Goal: Task Accomplishment & Management: Manage account settings

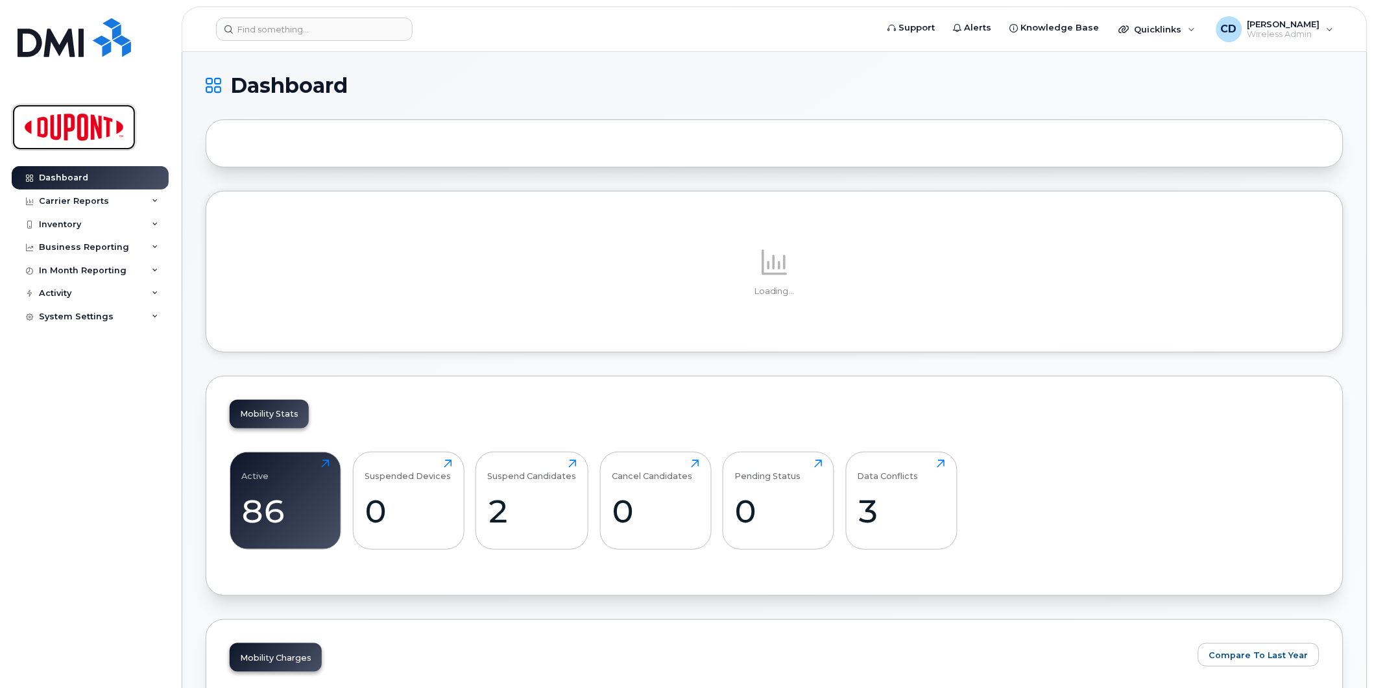
drag, startPoint x: 57, startPoint y: 131, endPoint x: 203, endPoint y: 227, distance: 174.7
click at [57, 131] on img at bounding box center [74, 127] width 100 height 38
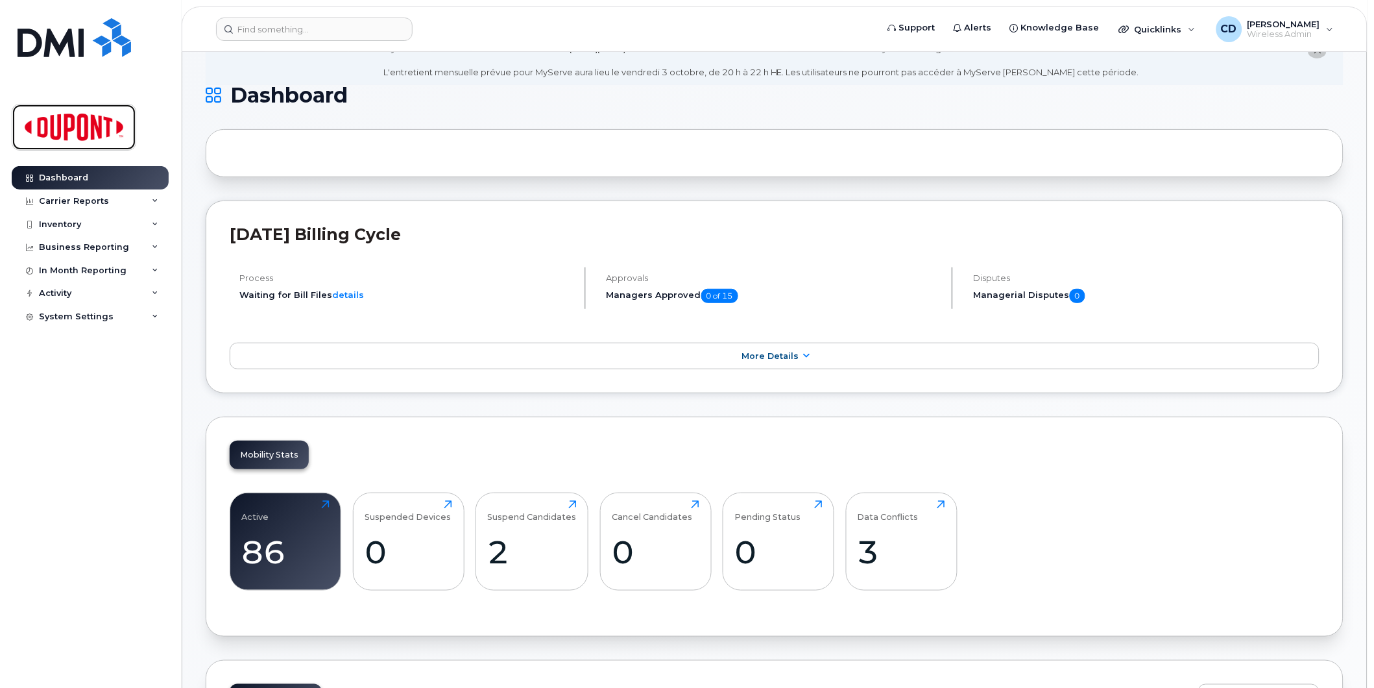
scroll to position [359, 0]
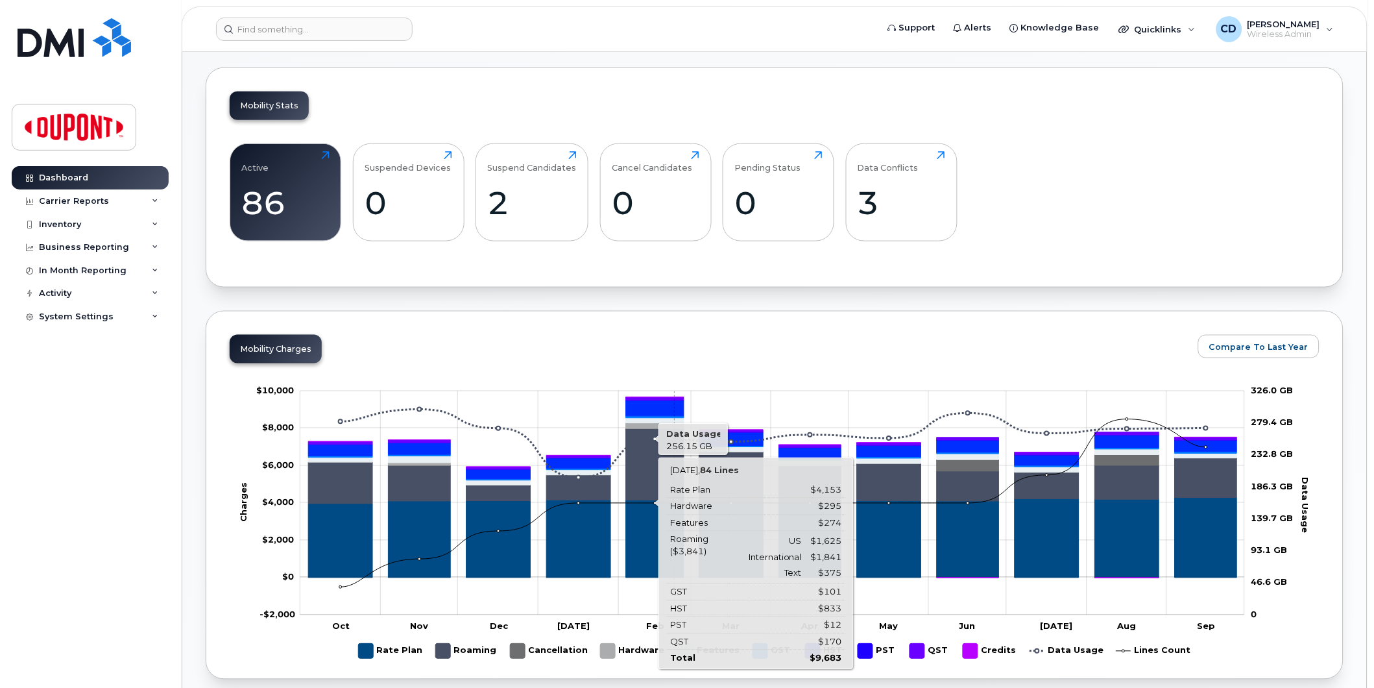
scroll to position [176, 0]
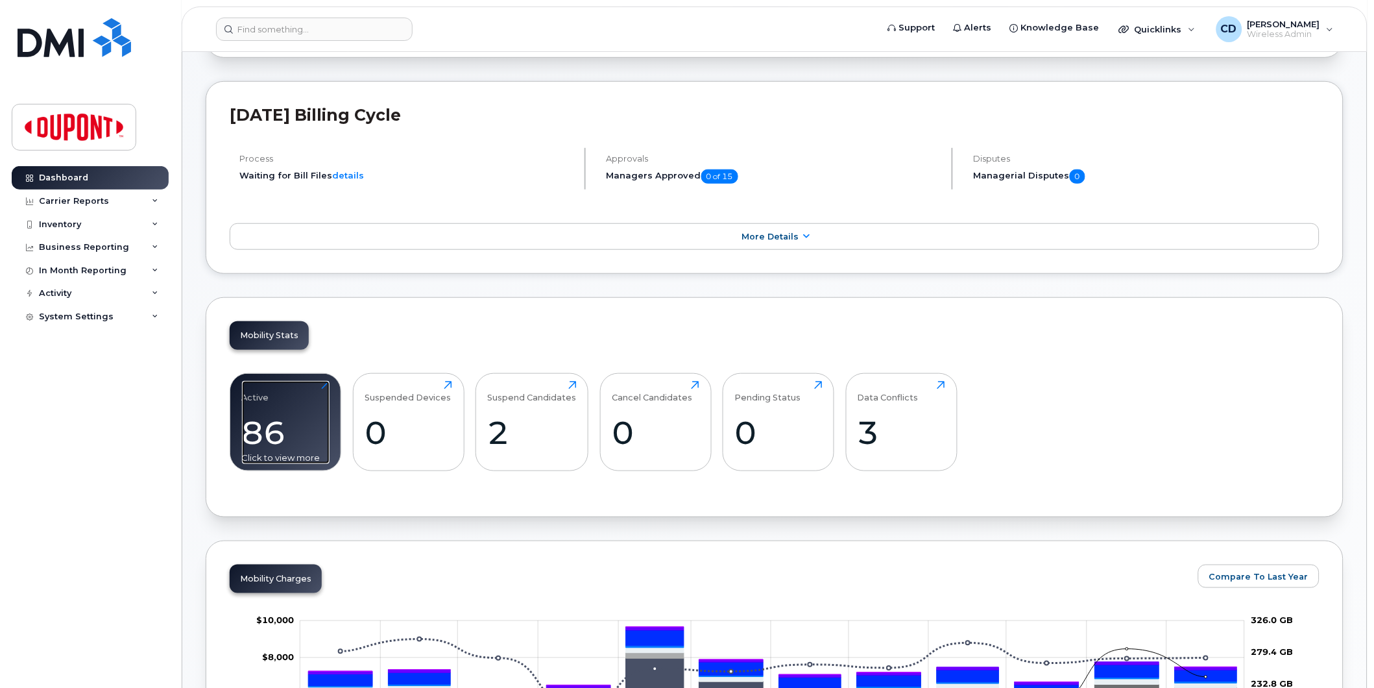
click at [269, 413] on div "Active 86 Click to view more" at bounding box center [286, 422] width 88 height 83
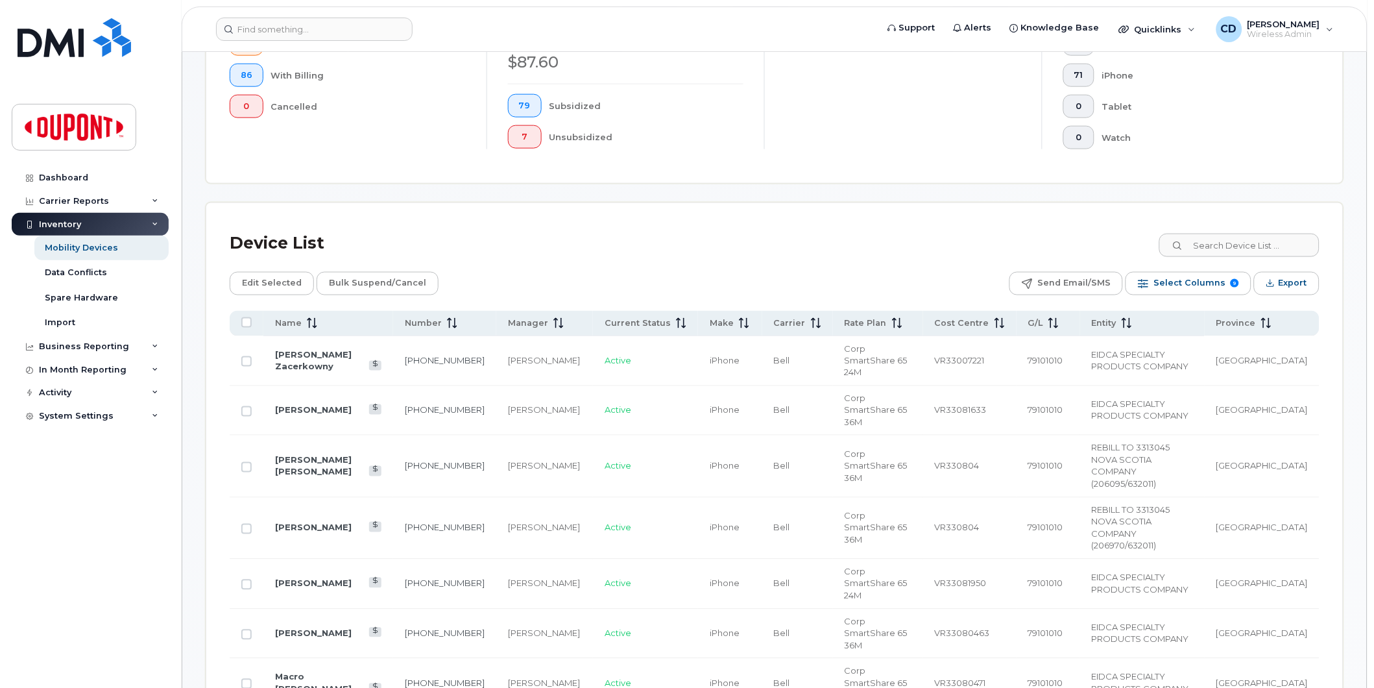
scroll to position [432, 0]
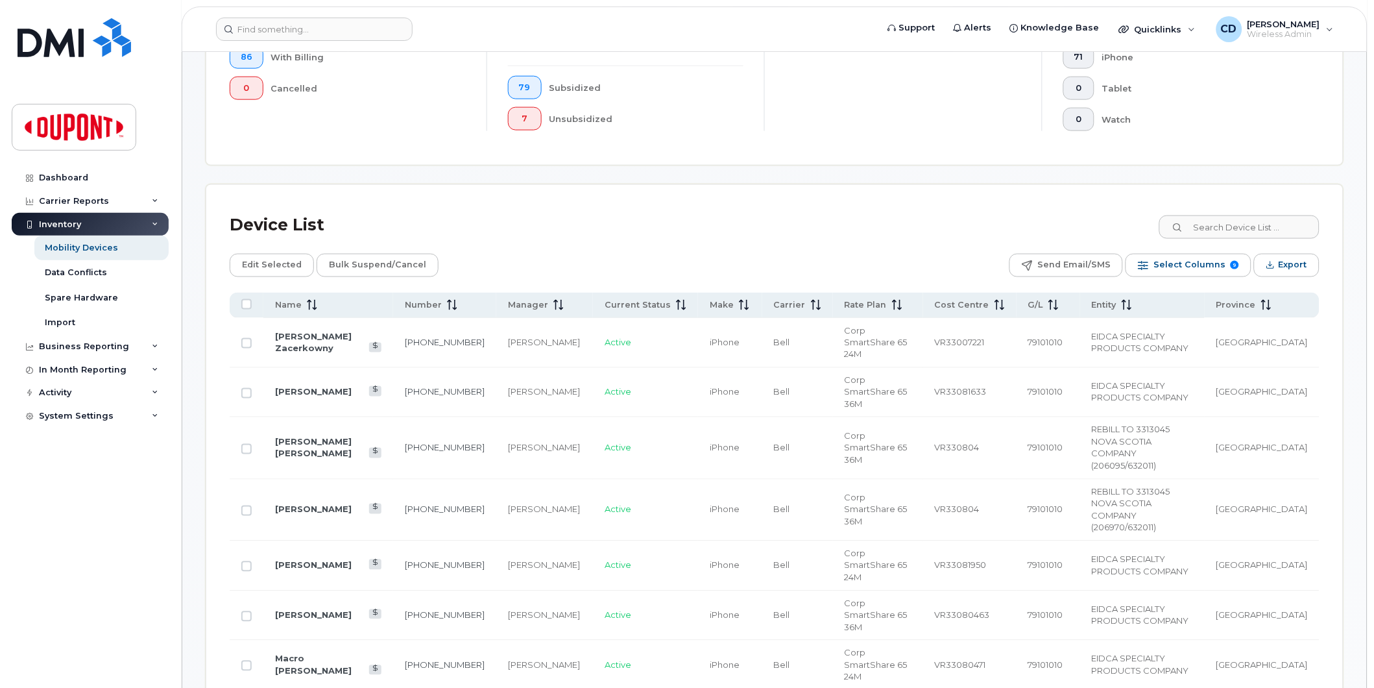
drag, startPoint x: 287, startPoint y: 300, endPoint x: 323, endPoint y: 341, distance: 54.7
click at [287, 300] on span "Name" at bounding box center [288, 305] width 27 height 12
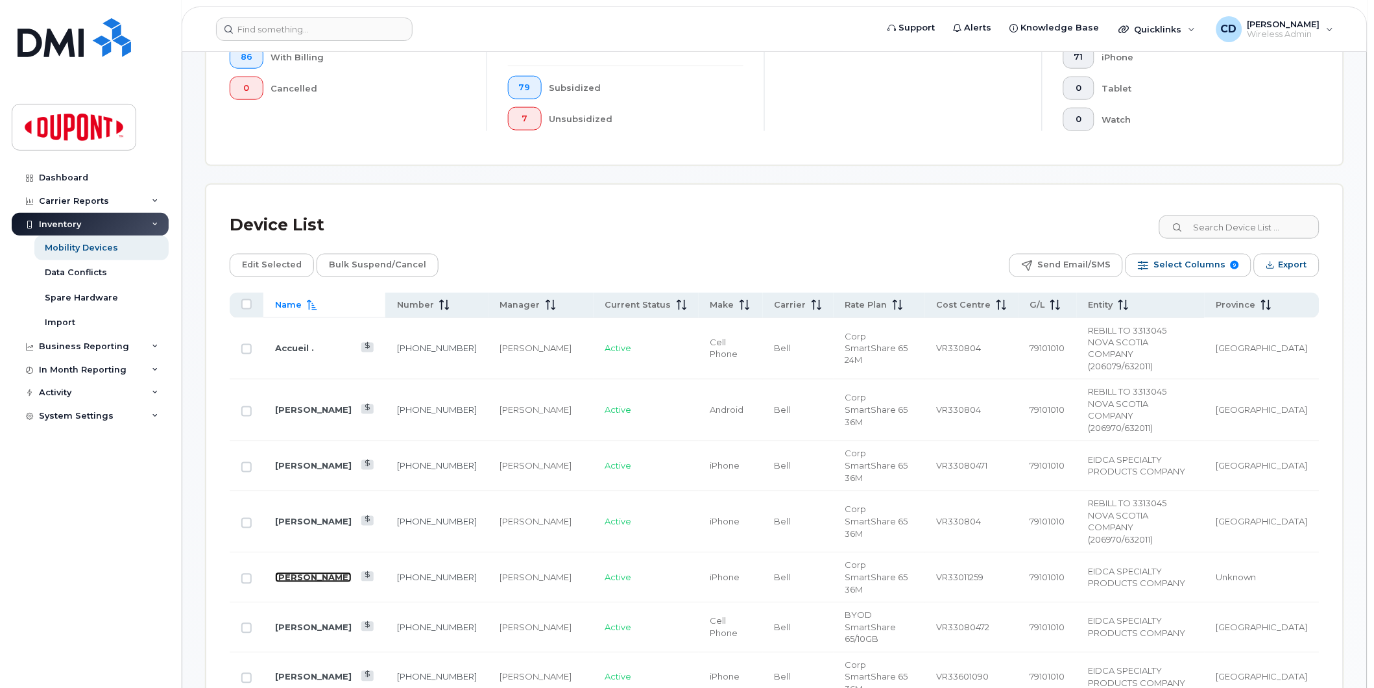
click at [298, 572] on link "[PERSON_NAME]" at bounding box center [313, 577] width 77 height 10
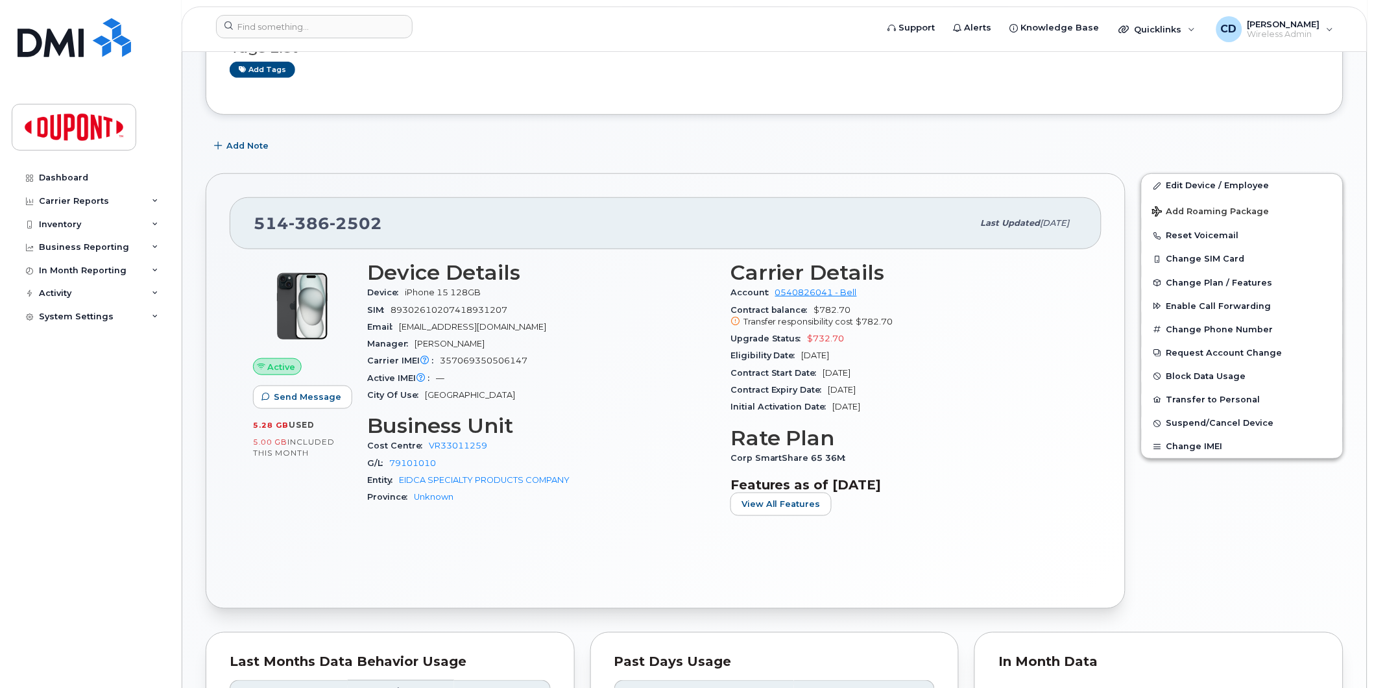
scroll to position [72, 0]
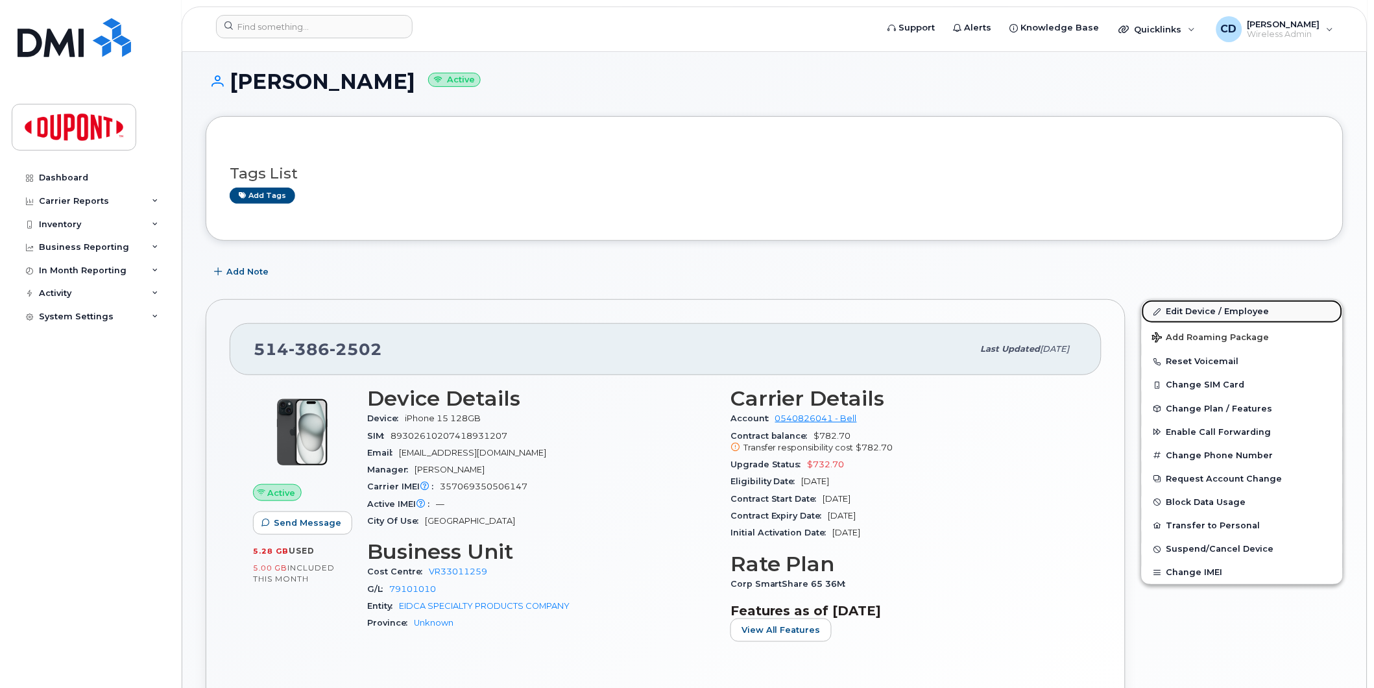
click at [1197, 309] on link "Edit Device / Employee" at bounding box center [1242, 311] width 201 height 23
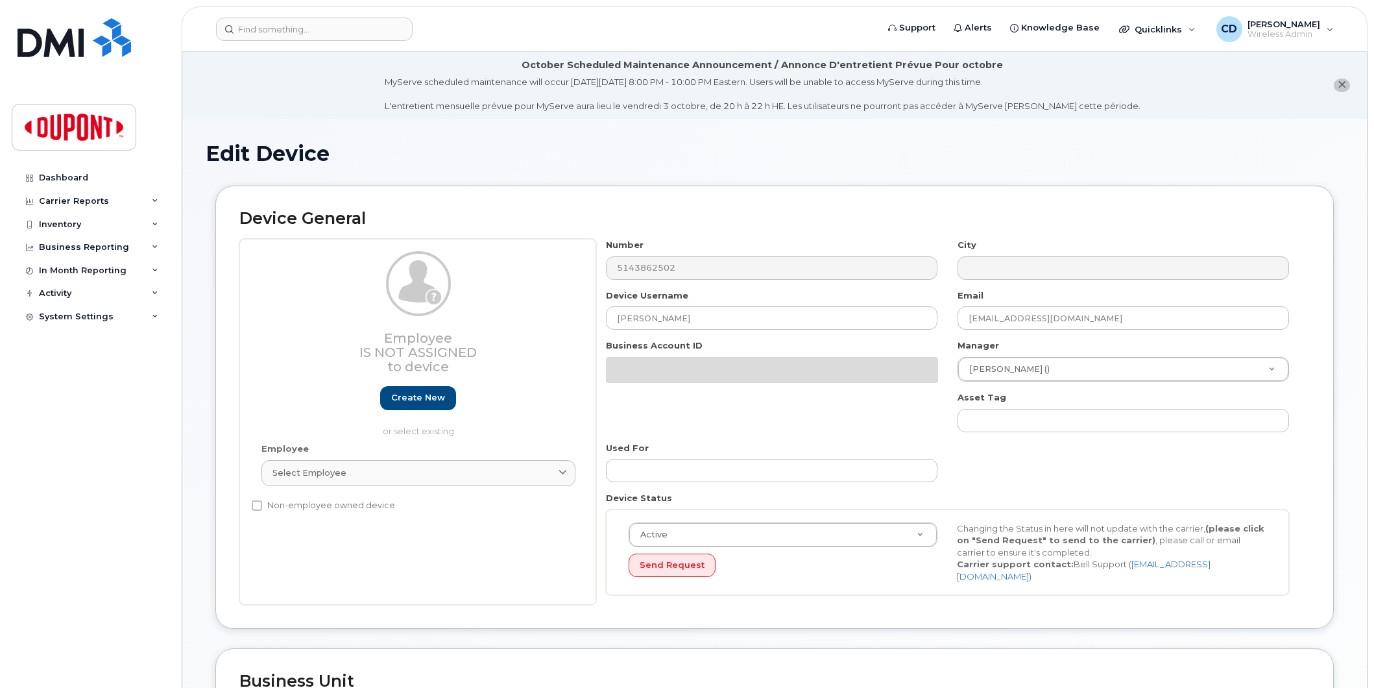
select select "35622742"
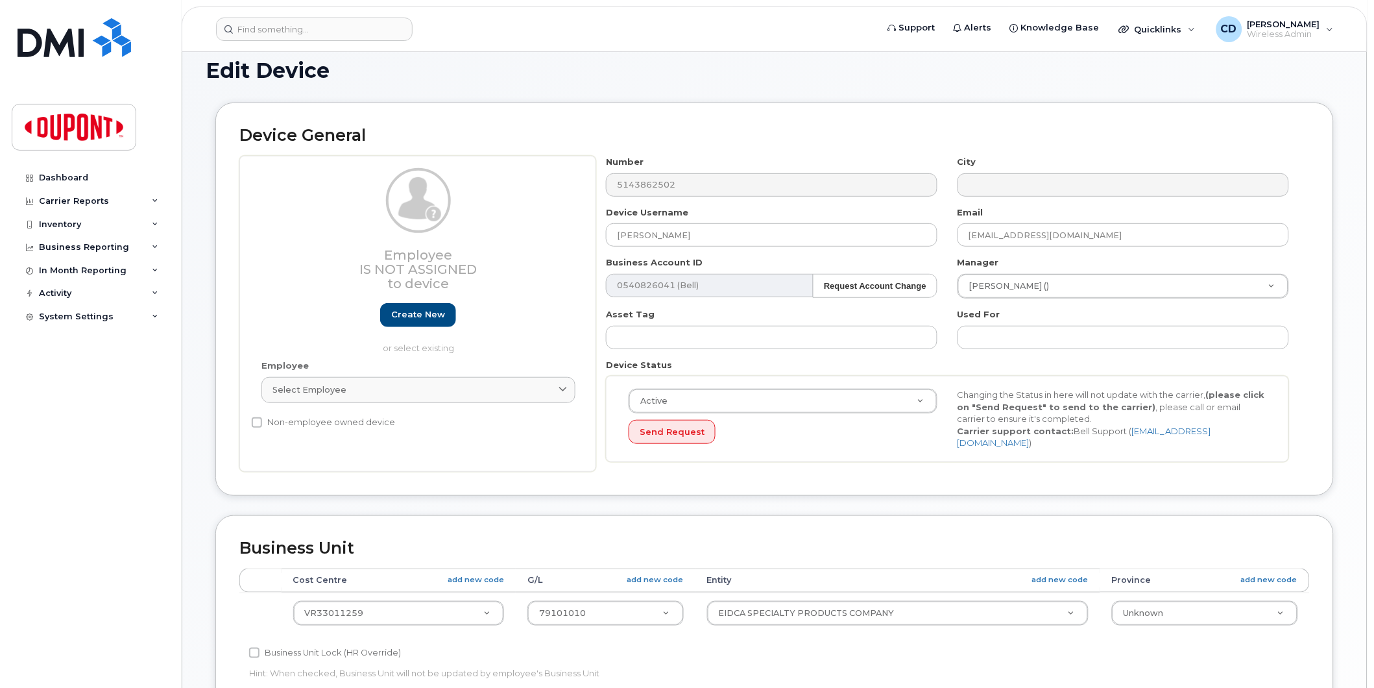
scroll to position [360, 0]
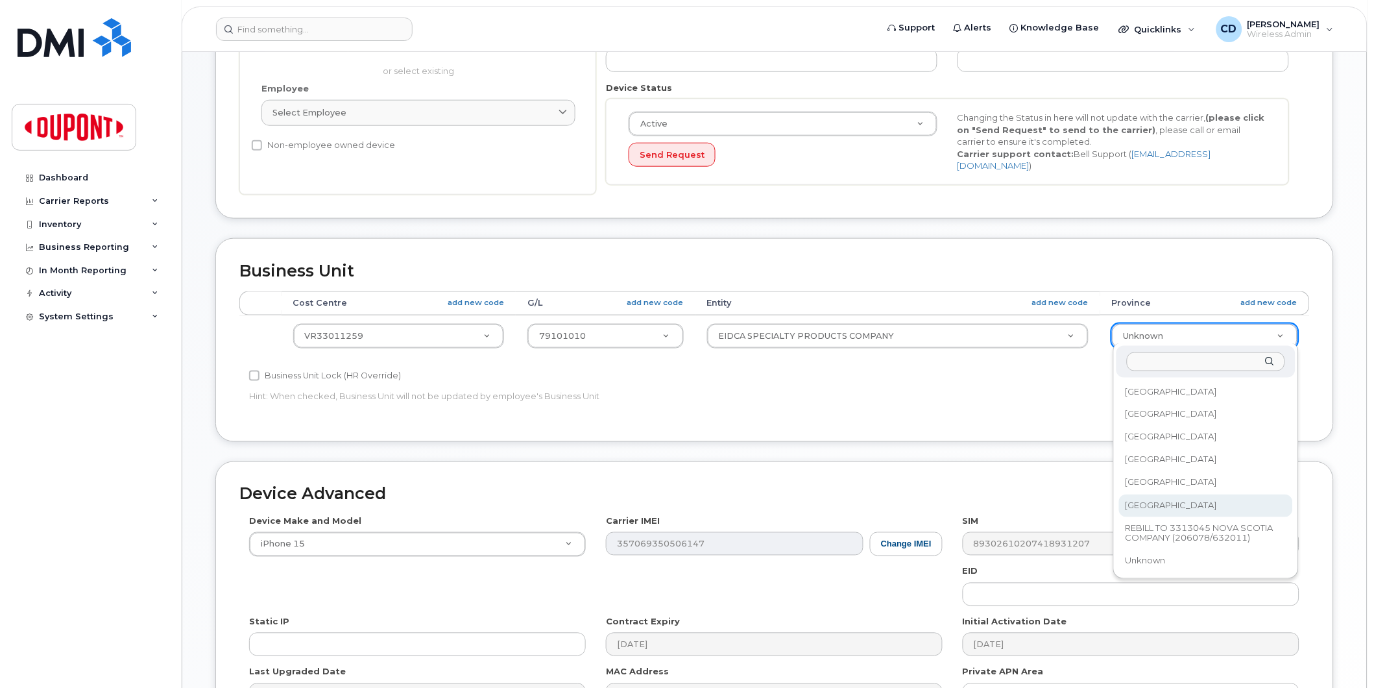
select select "2695089"
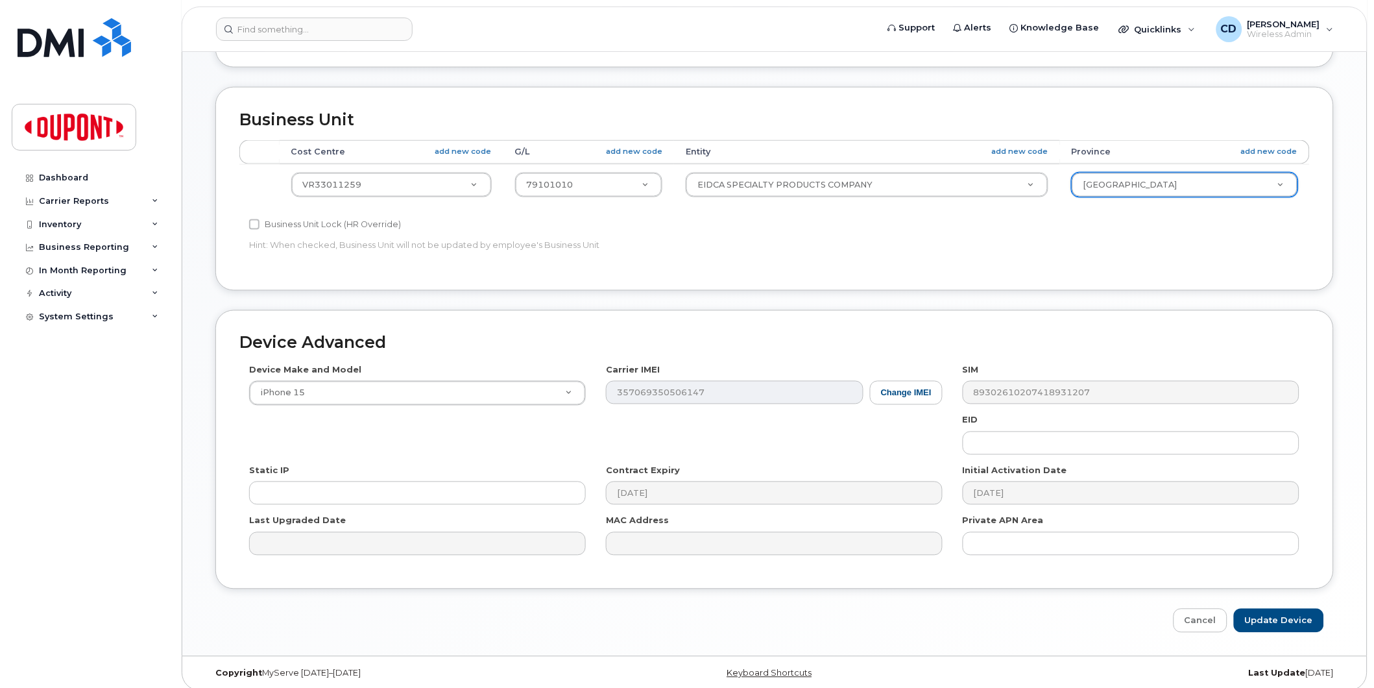
scroll to position [516, 0]
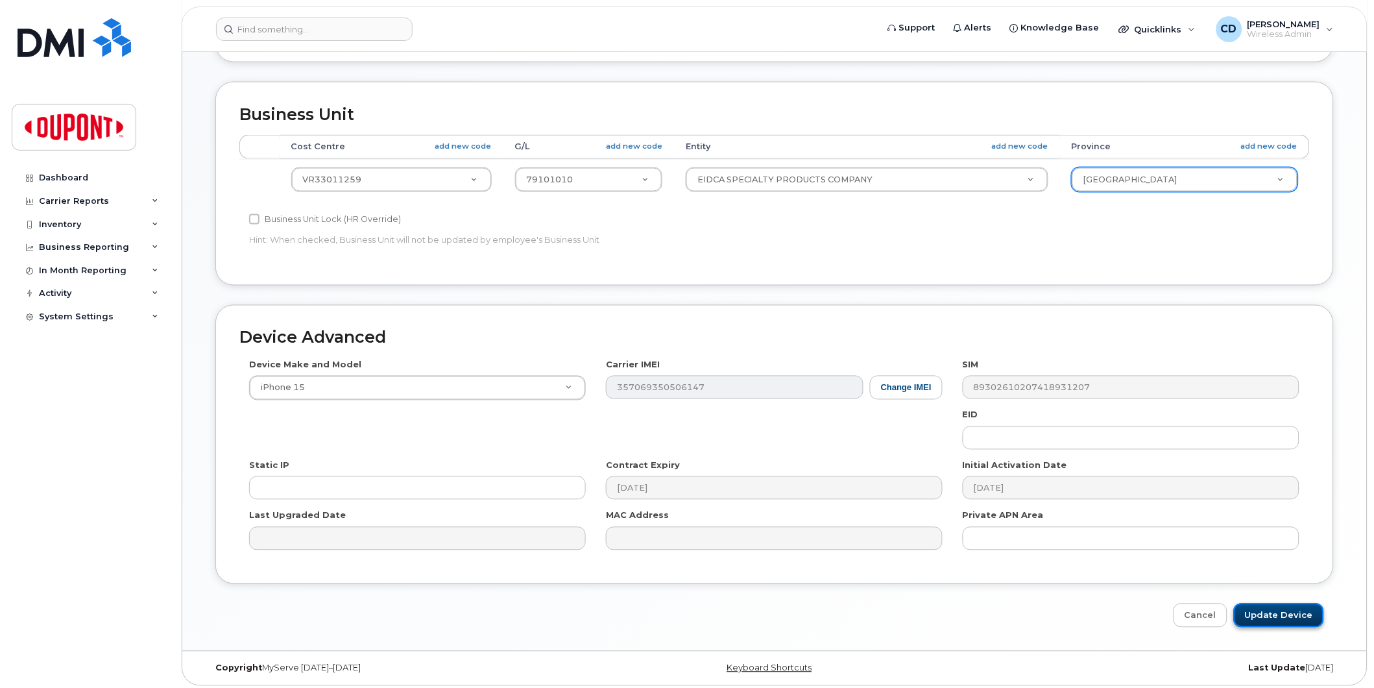
click at [1281, 609] on input "Update Device" at bounding box center [1279, 615] width 90 height 24
type input "Saving..."
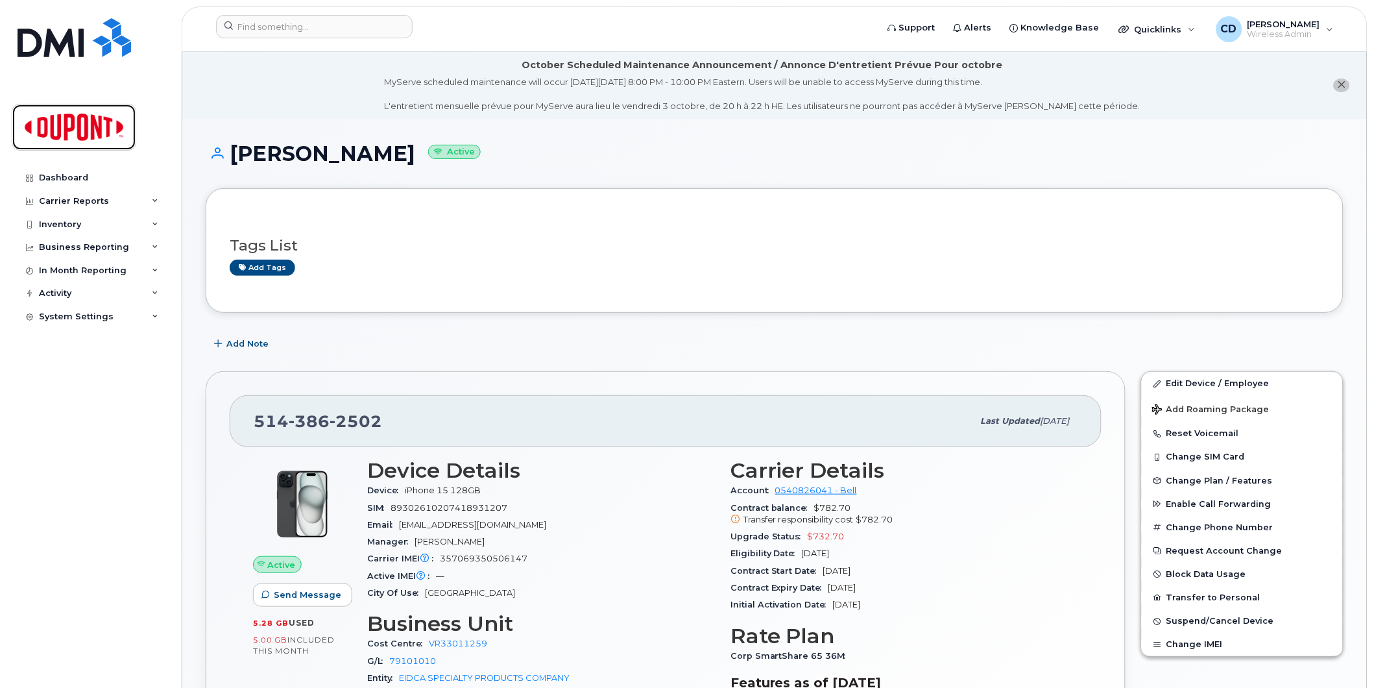
drag, startPoint x: 63, startPoint y: 117, endPoint x: 70, endPoint y: 126, distance: 11.6
click at [63, 117] on img at bounding box center [74, 127] width 100 height 38
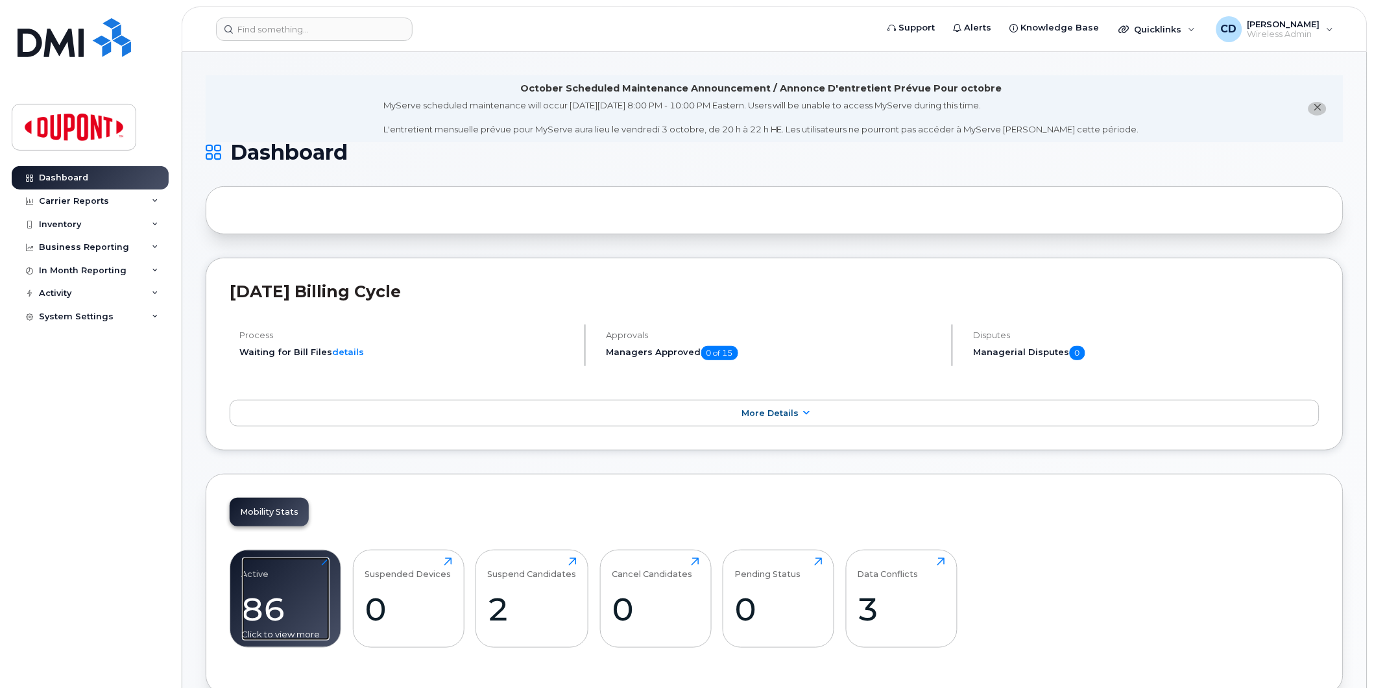
click at [256, 609] on div "86" at bounding box center [286, 609] width 88 height 38
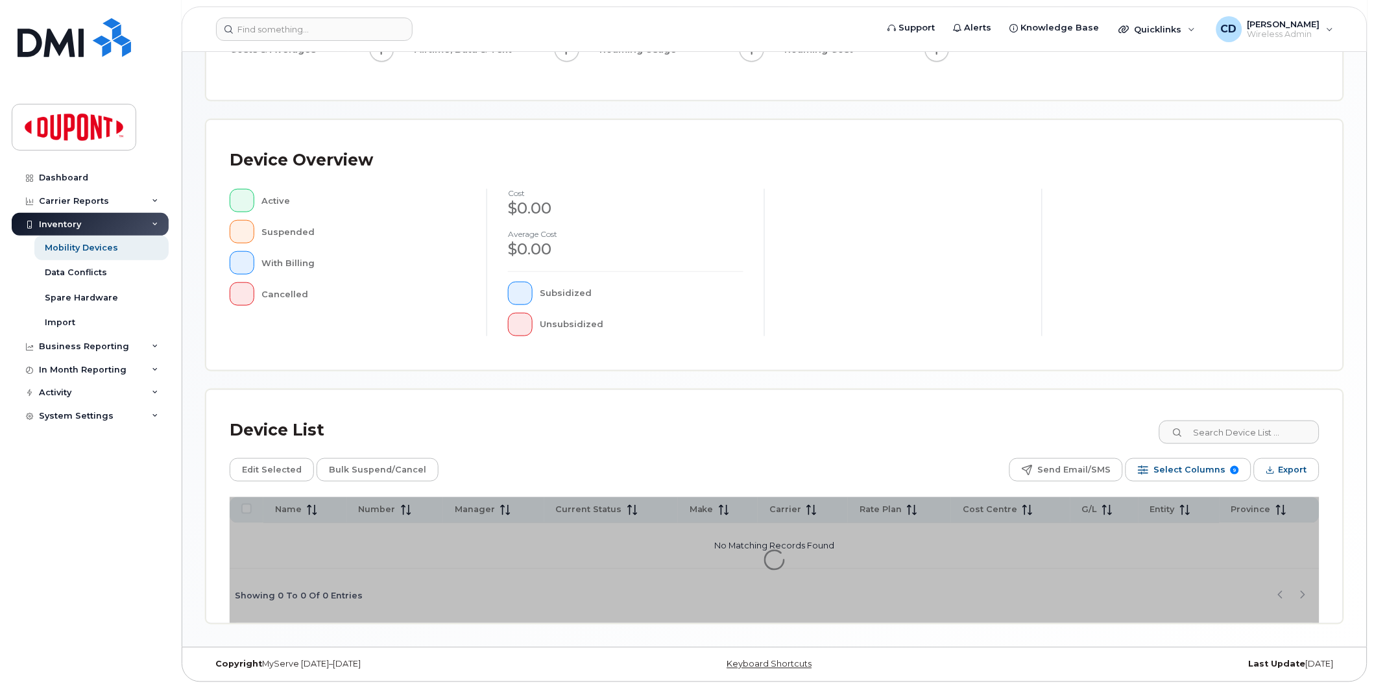
scroll to position [204, 0]
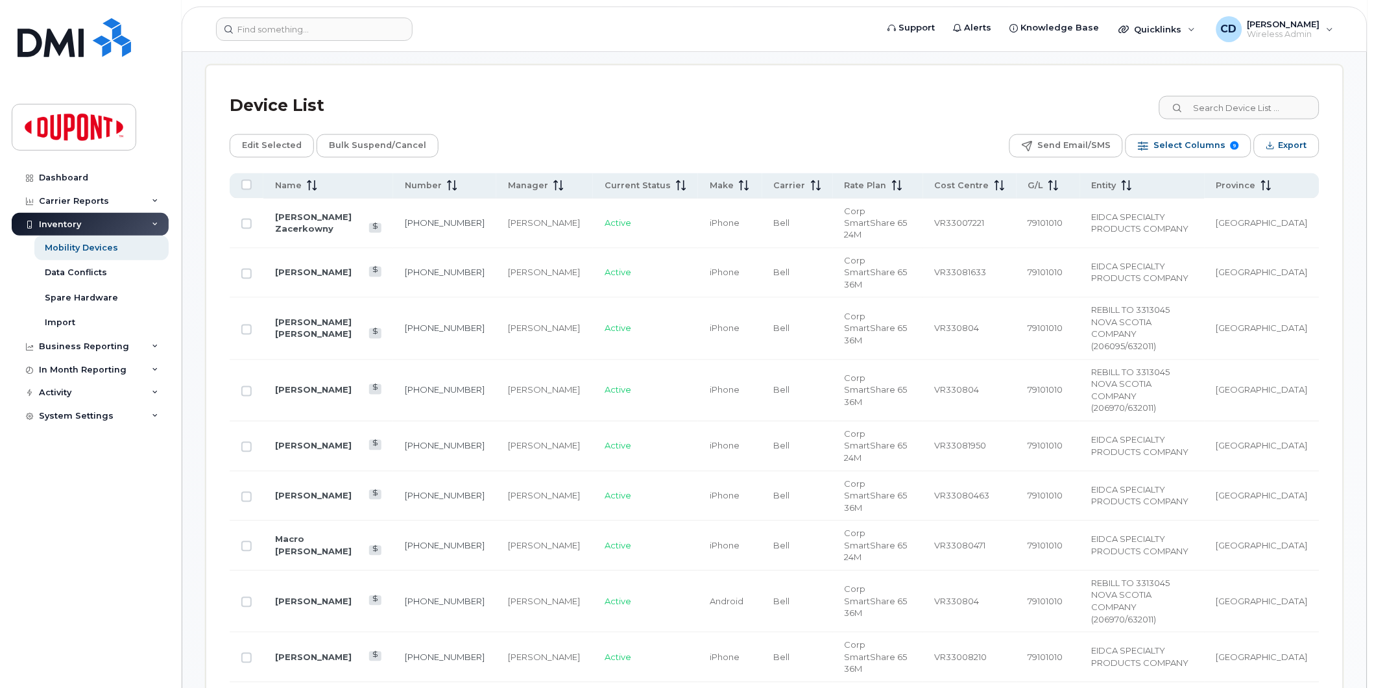
scroll to position [565, 0]
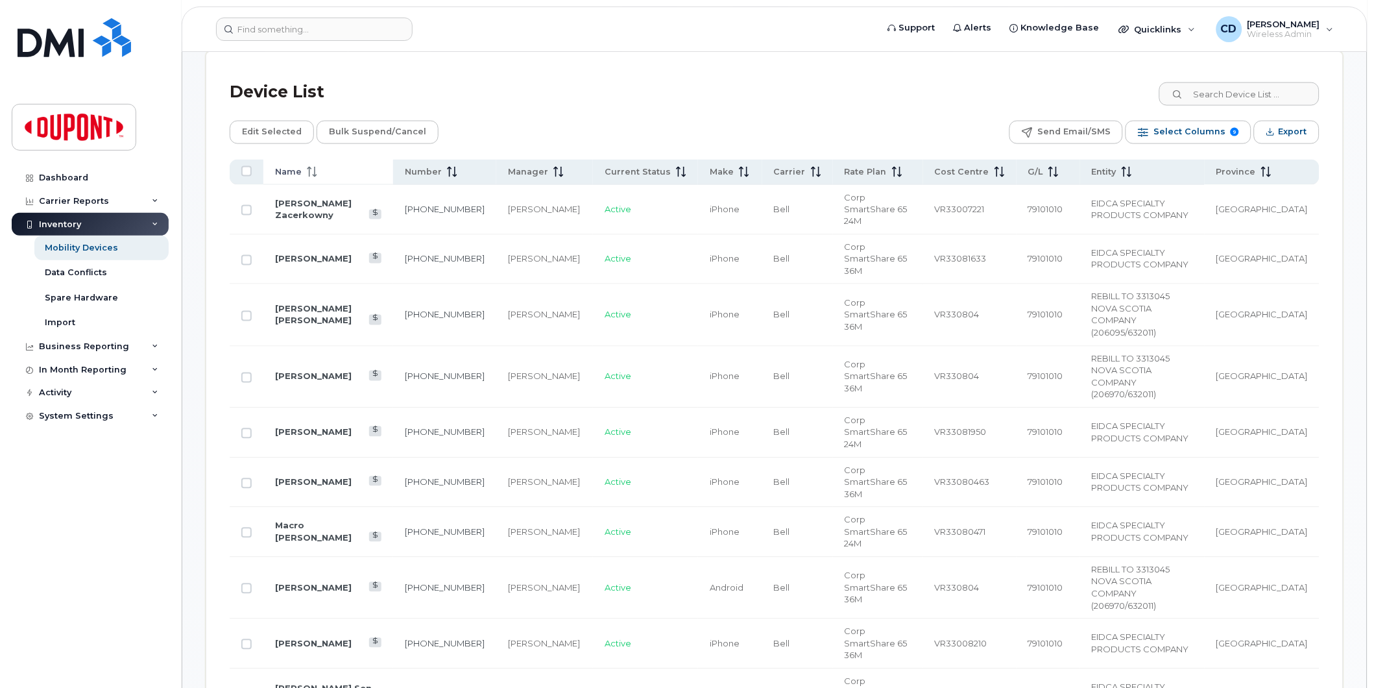
click at [299, 170] on span "Name" at bounding box center [288, 172] width 27 height 12
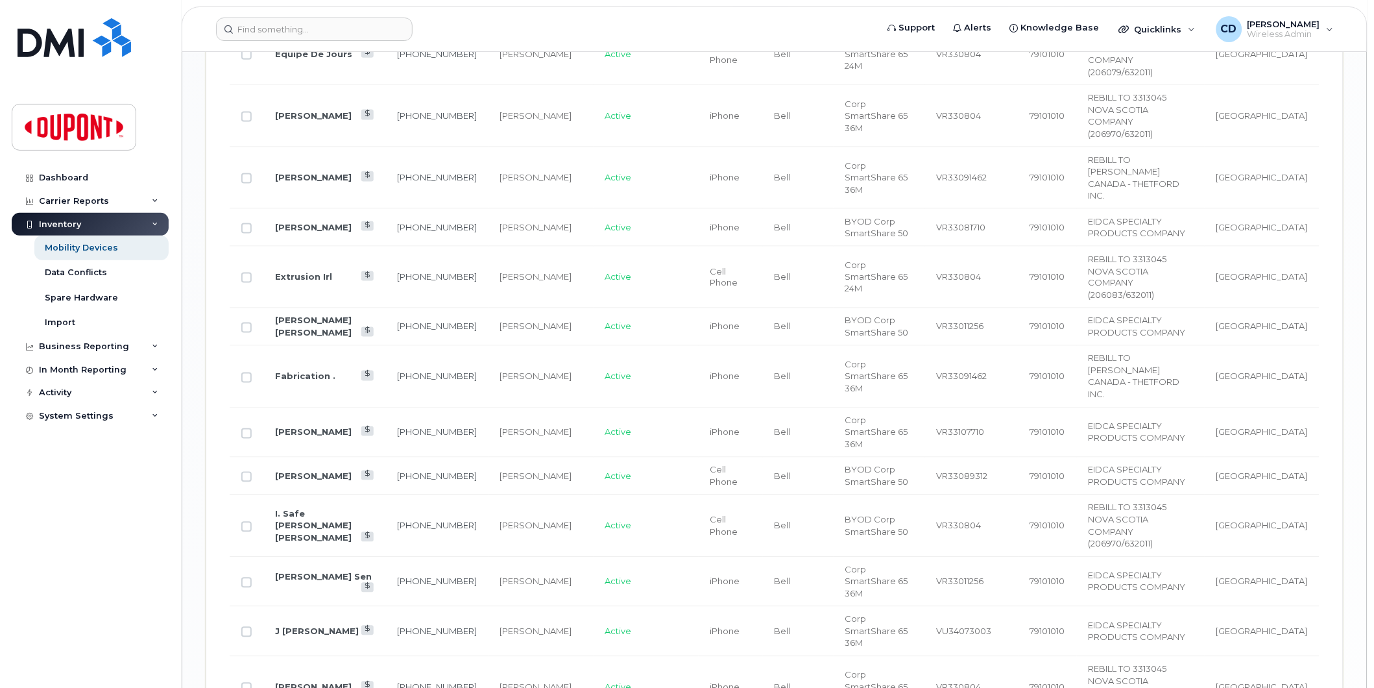
scroll to position [2071, 0]
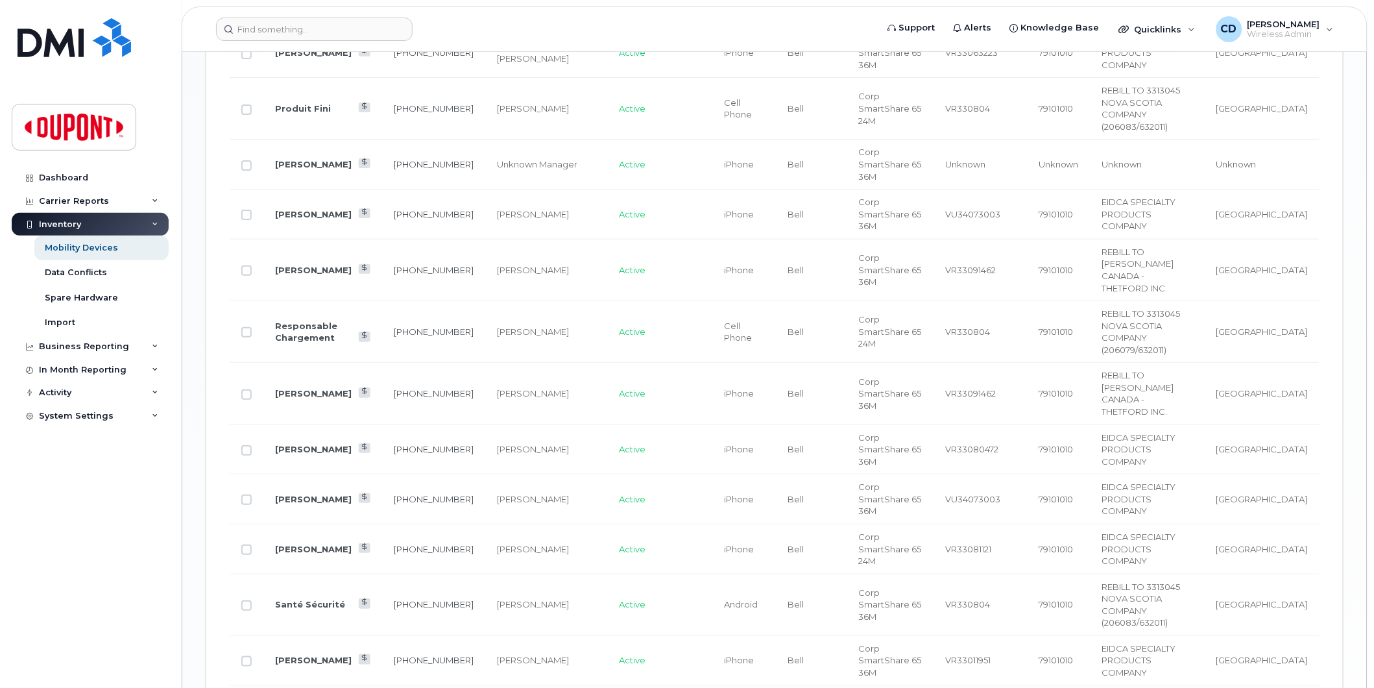
scroll to position [1542, 0]
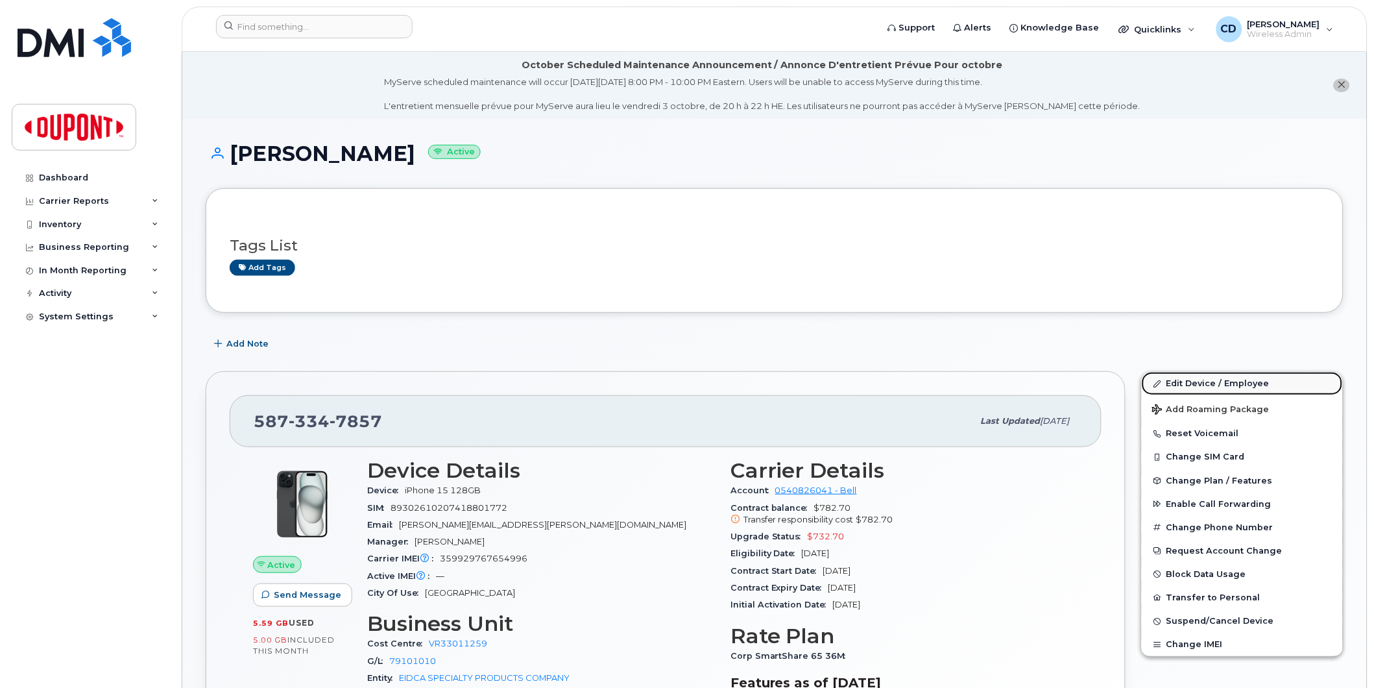
click at [1198, 383] on link "Edit Device / Employee" at bounding box center [1242, 383] width 201 height 23
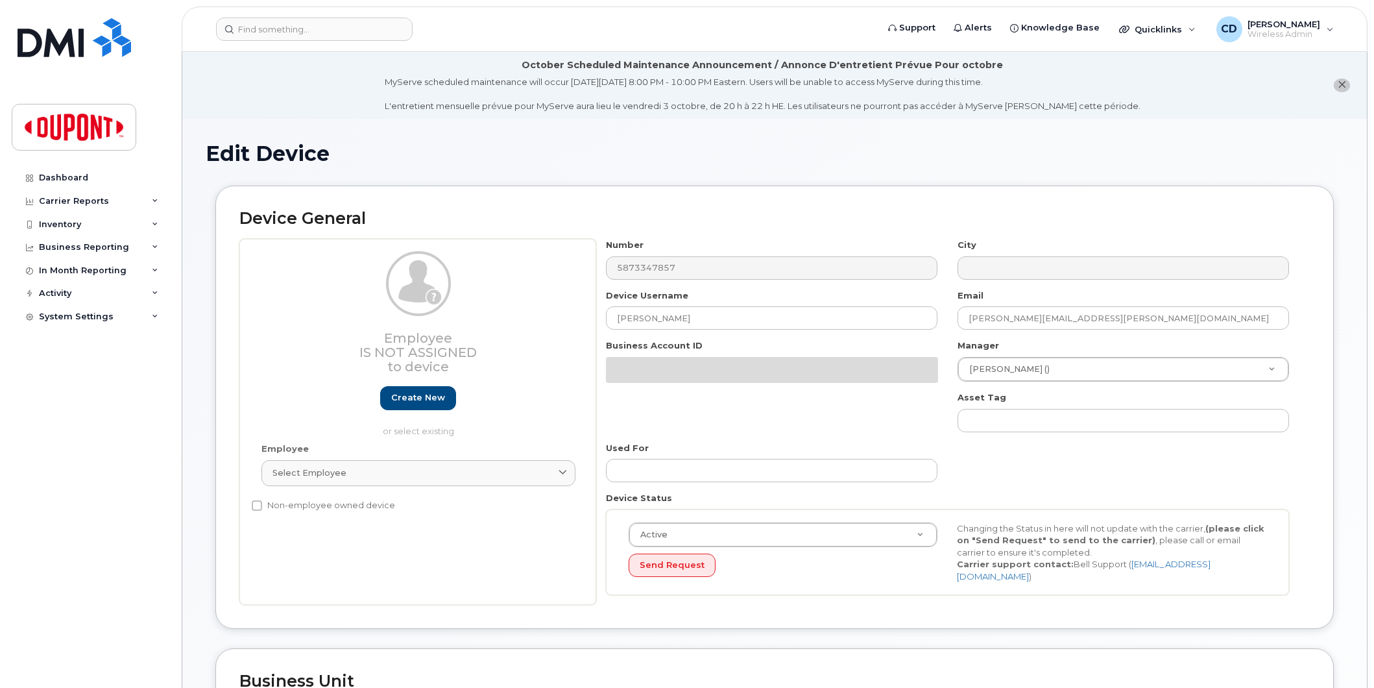
select select "35622742"
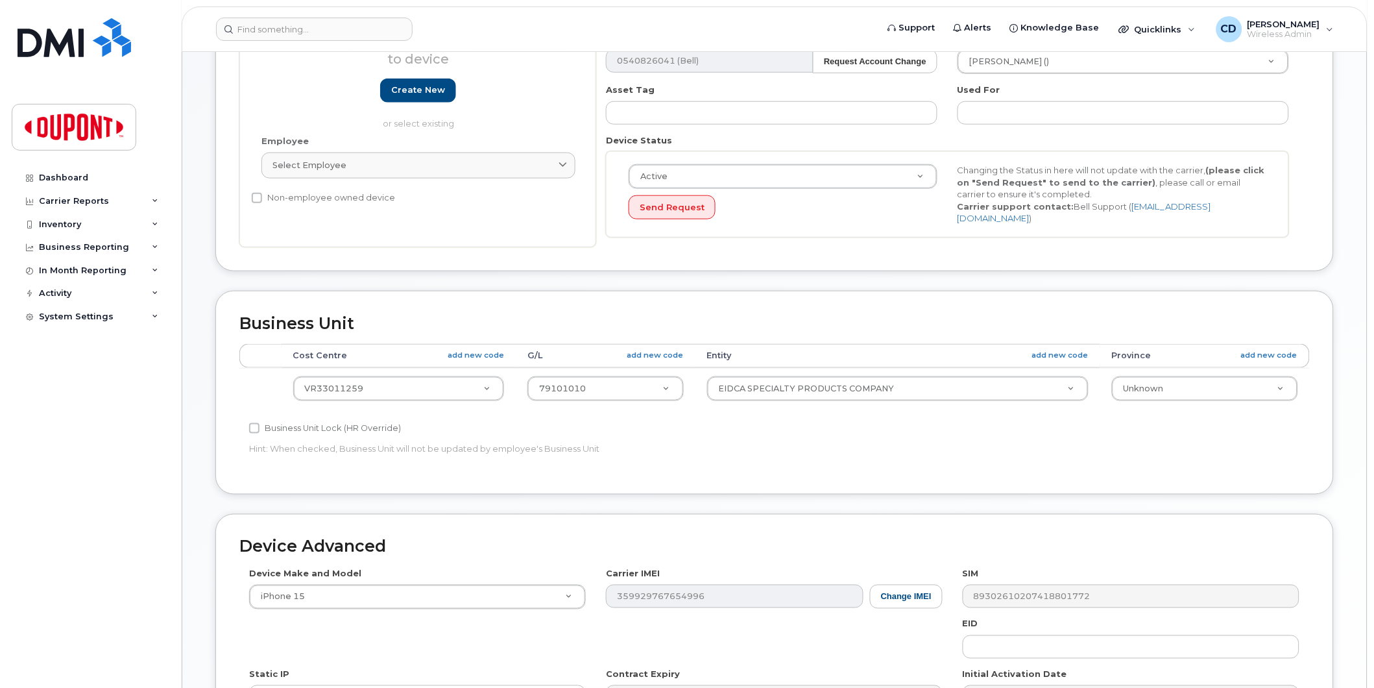
scroll to position [360, 0]
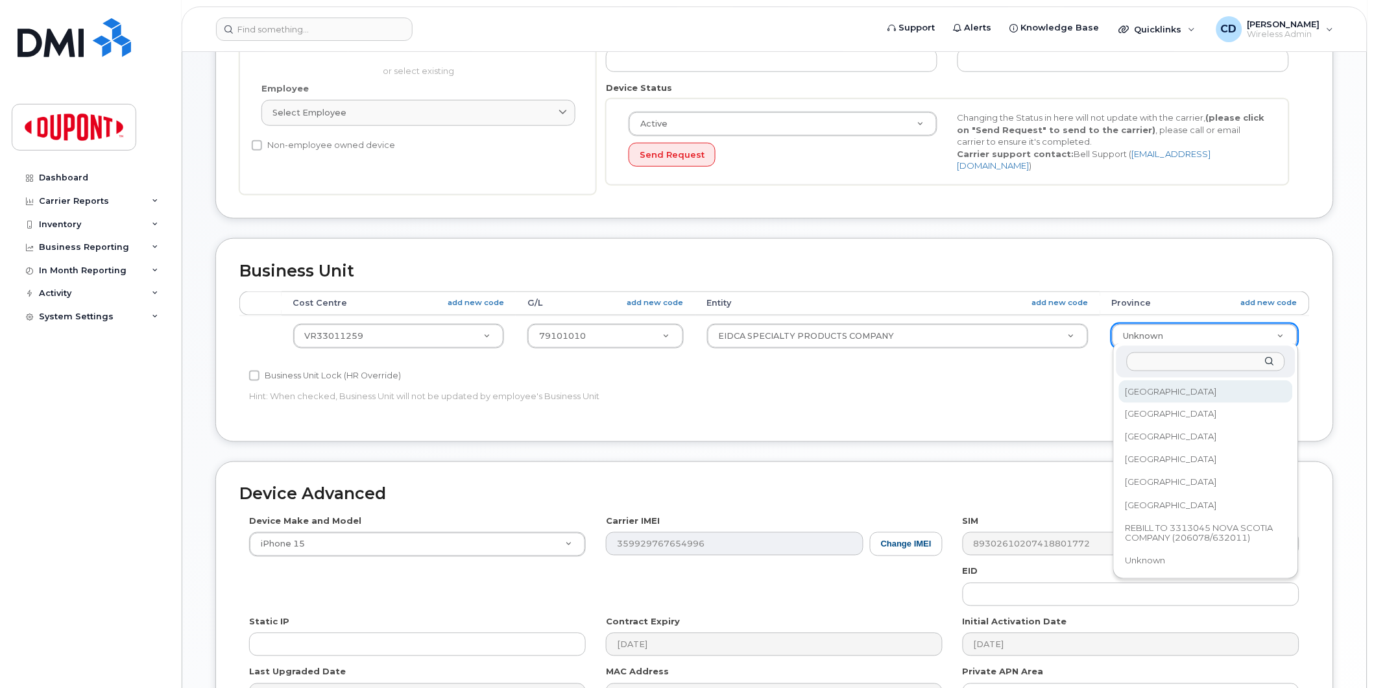
select select "2695092"
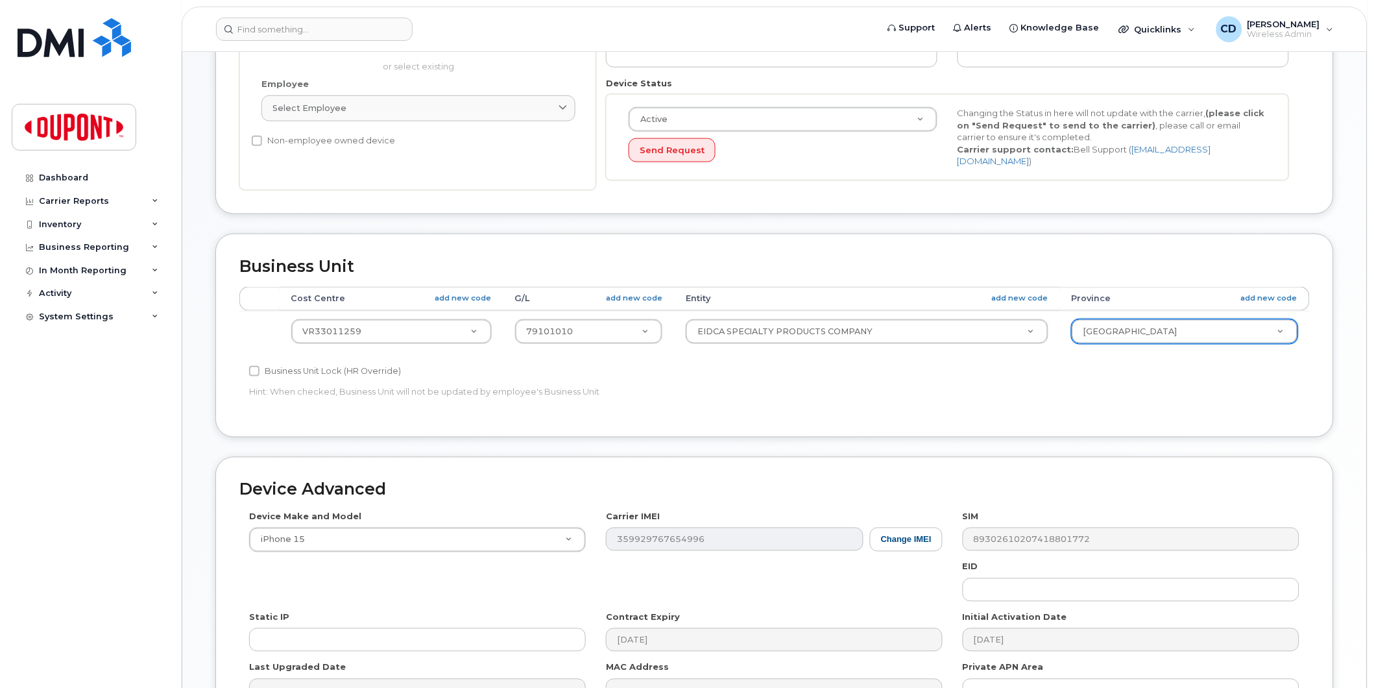
scroll to position [516, 0]
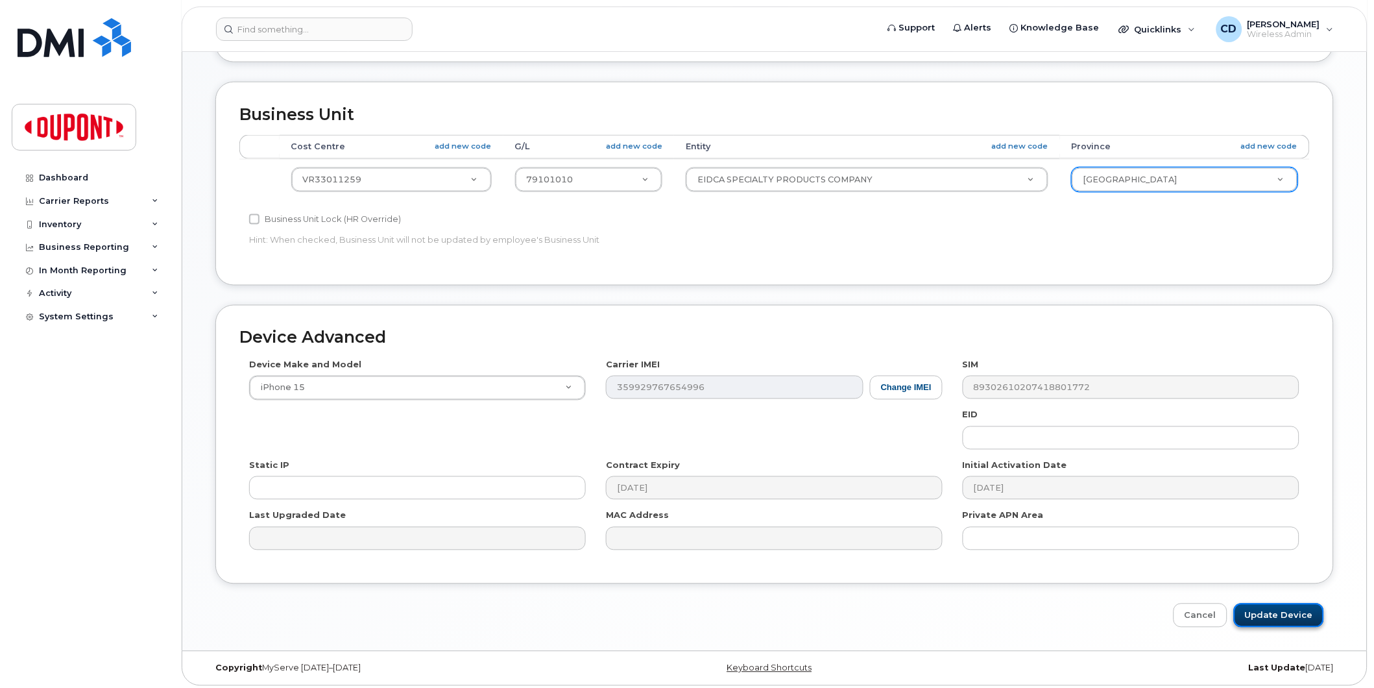
click at [1296, 607] on input "Update Device" at bounding box center [1279, 615] width 90 height 24
type input "Saving..."
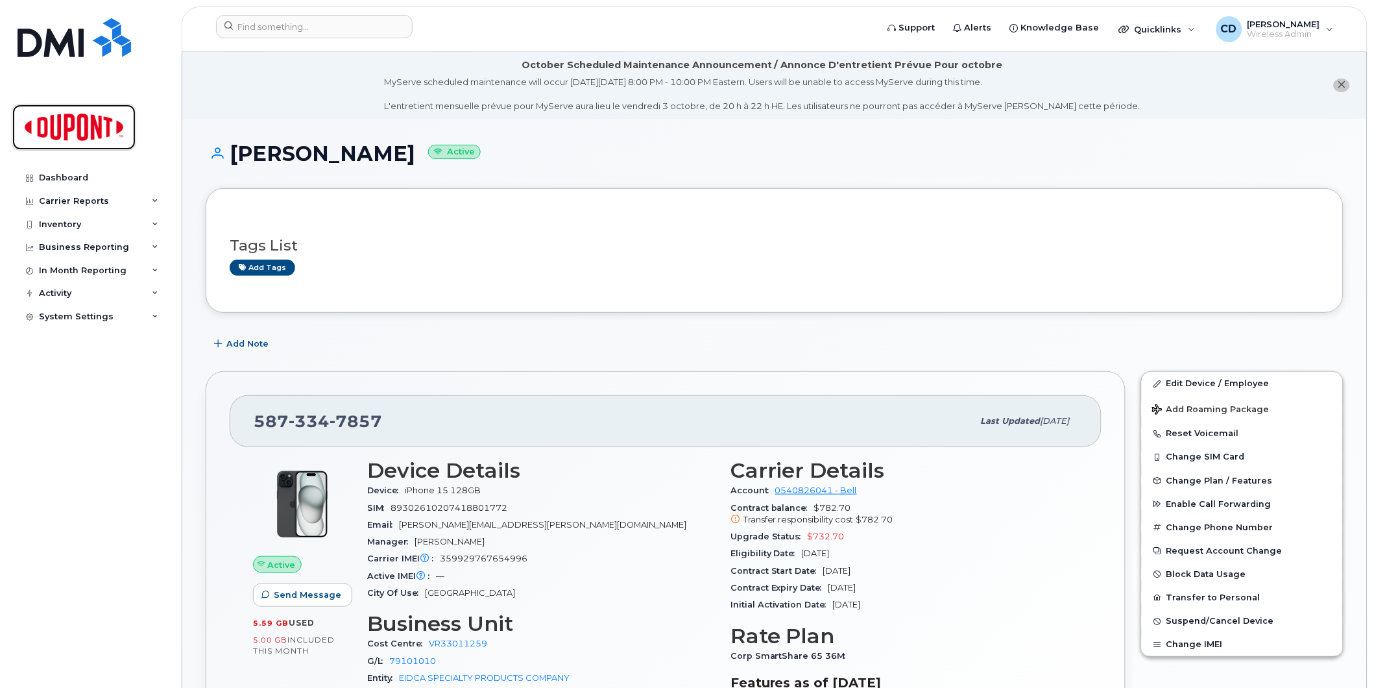
click at [52, 125] on img at bounding box center [74, 127] width 100 height 38
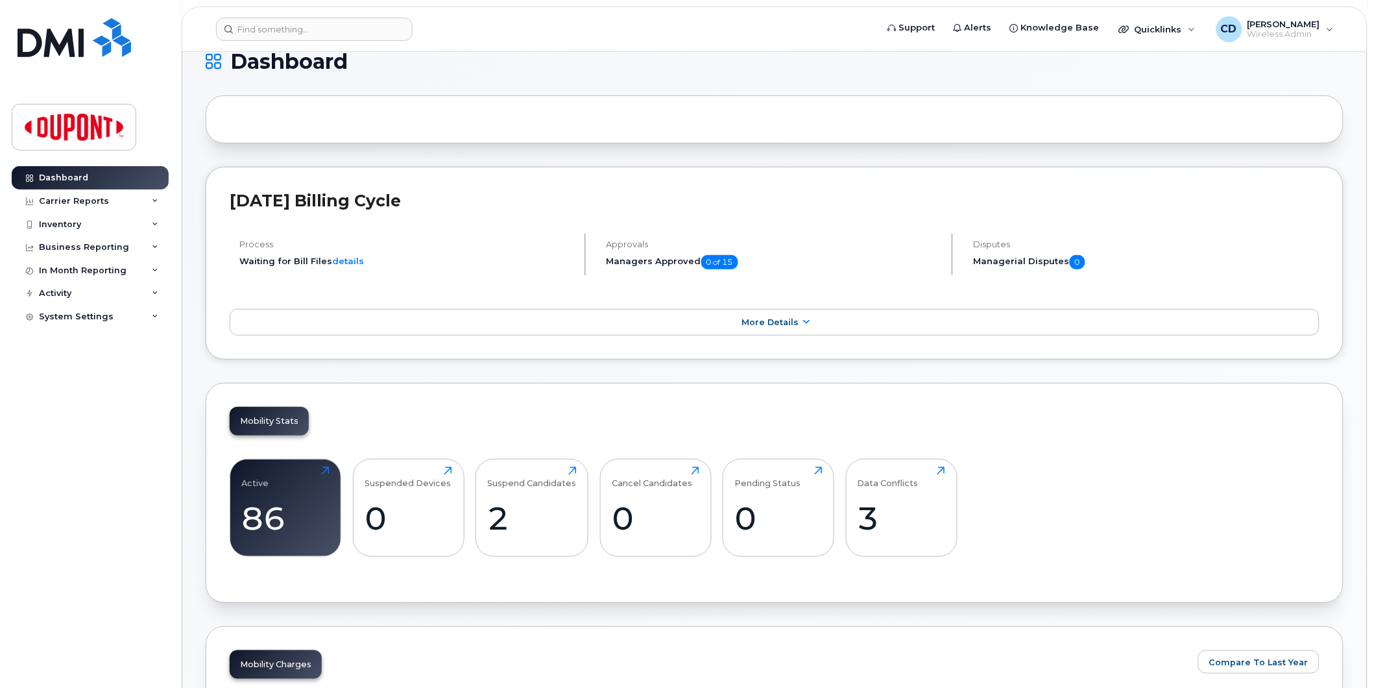
scroll to position [360, 0]
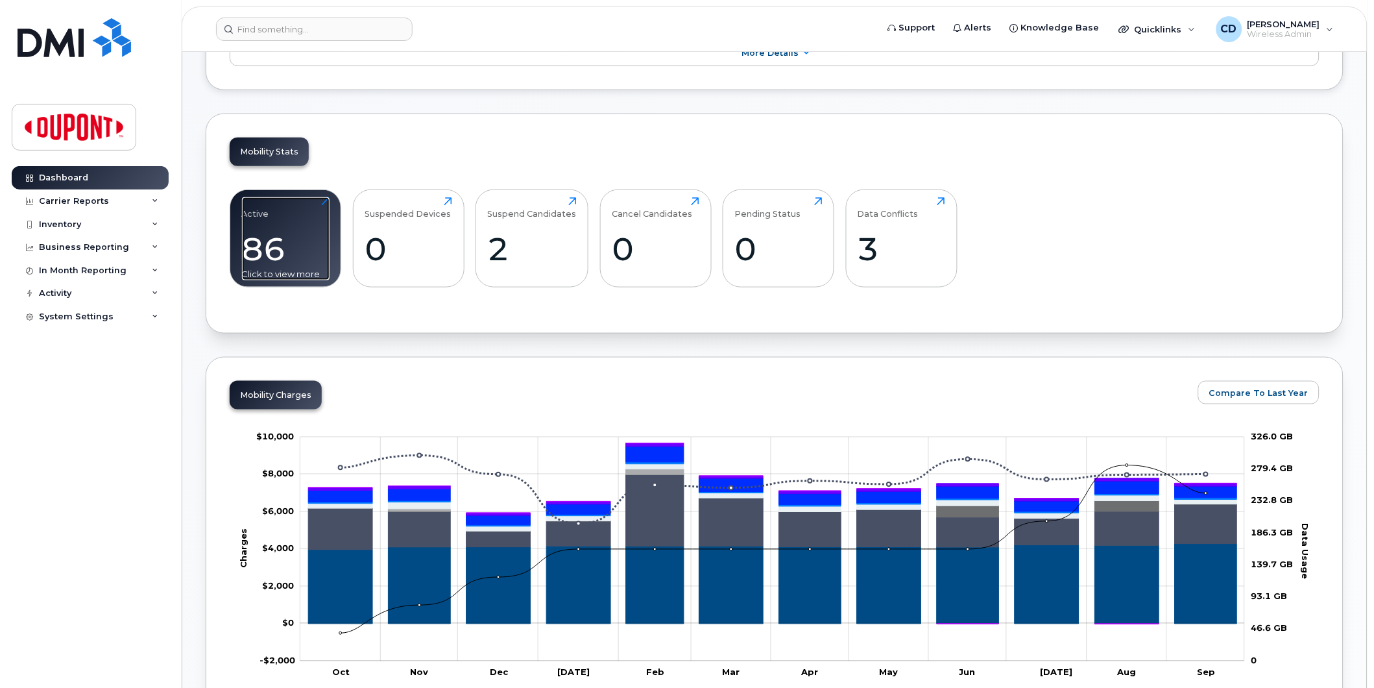
click at [272, 247] on div "86" at bounding box center [286, 249] width 88 height 38
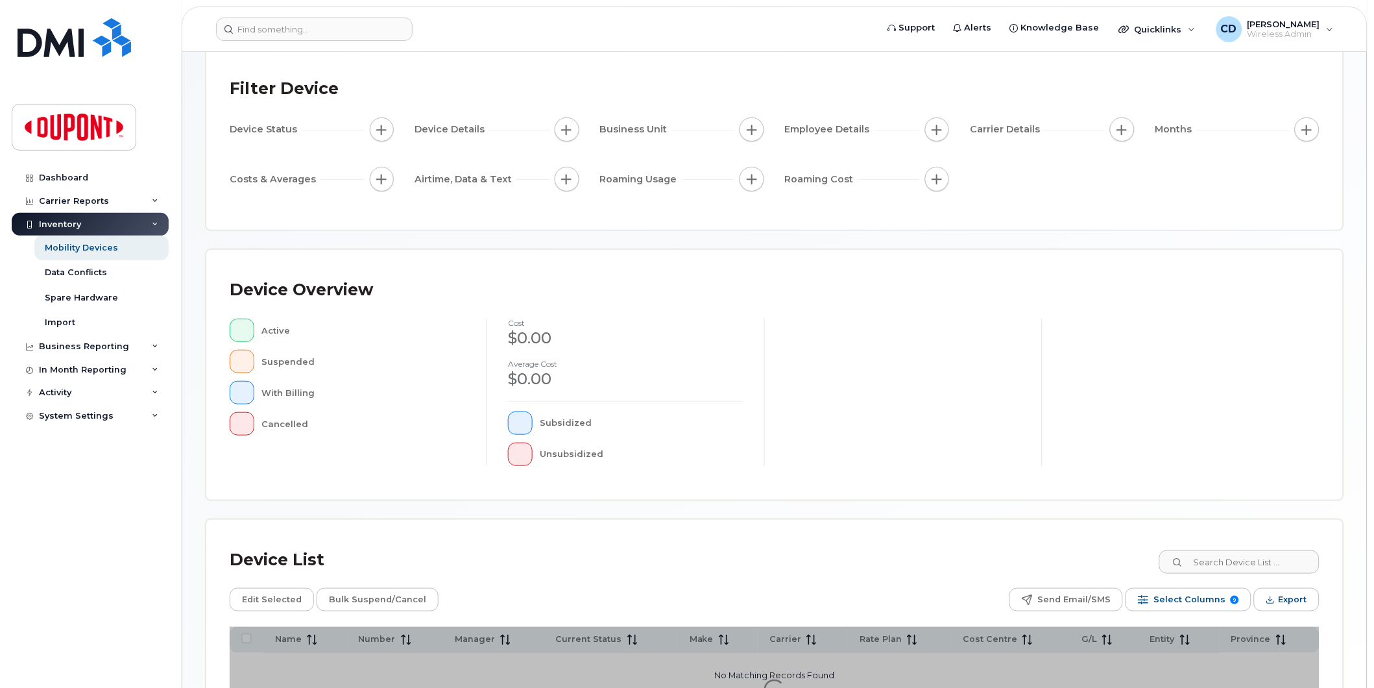
scroll to position [204, 0]
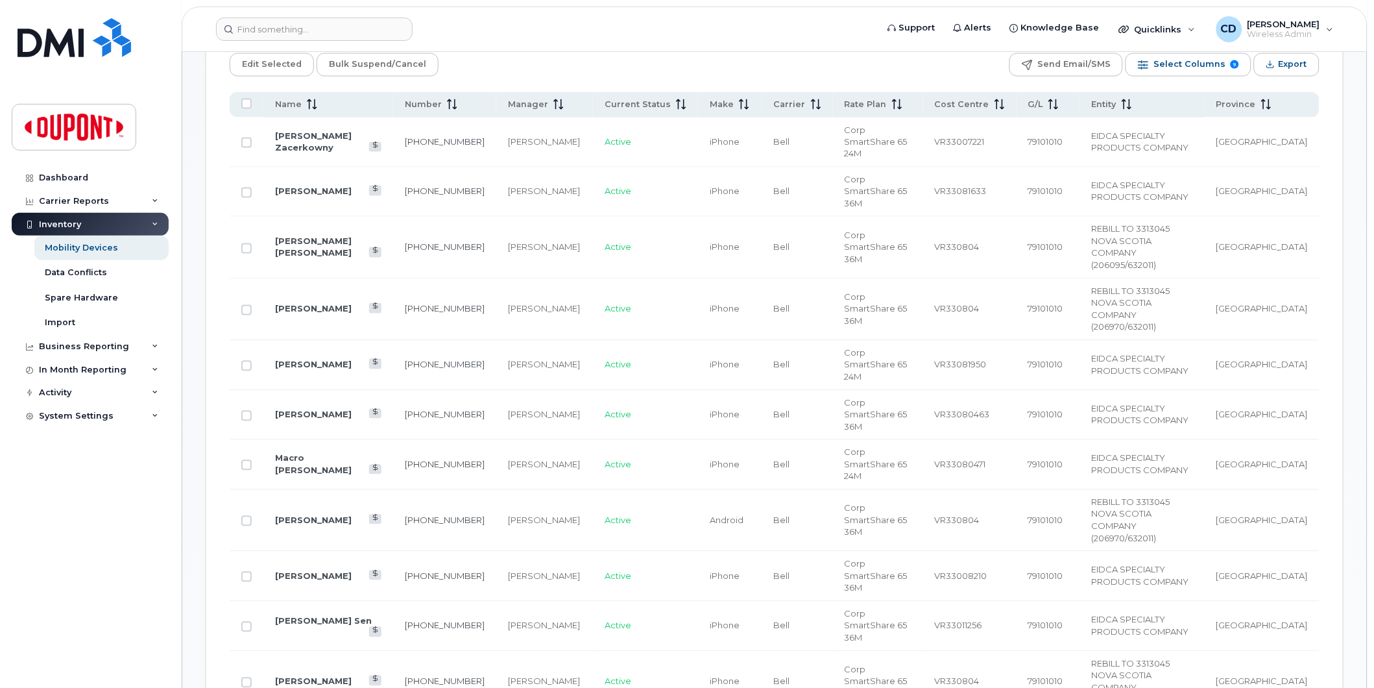
scroll to position [637, 0]
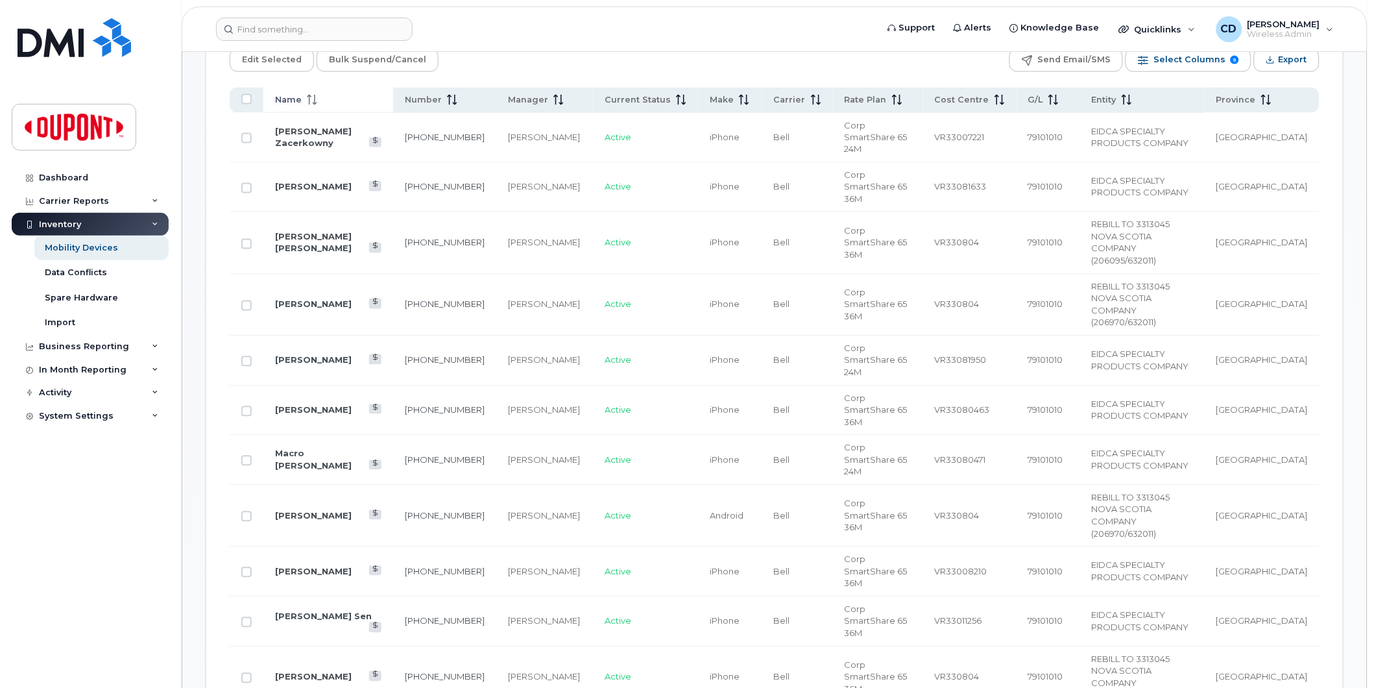
click at [287, 99] on span "Name" at bounding box center [288, 100] width 27 height 12
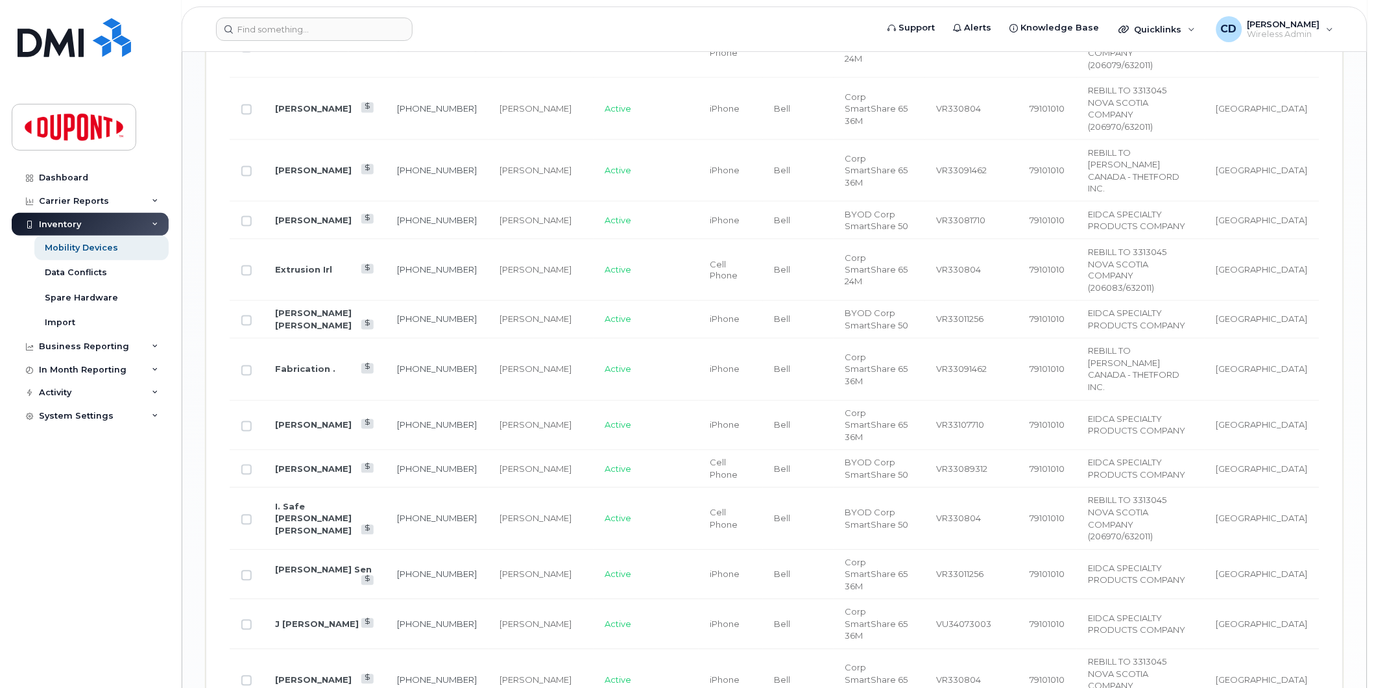
scroll to position [2071, 0]
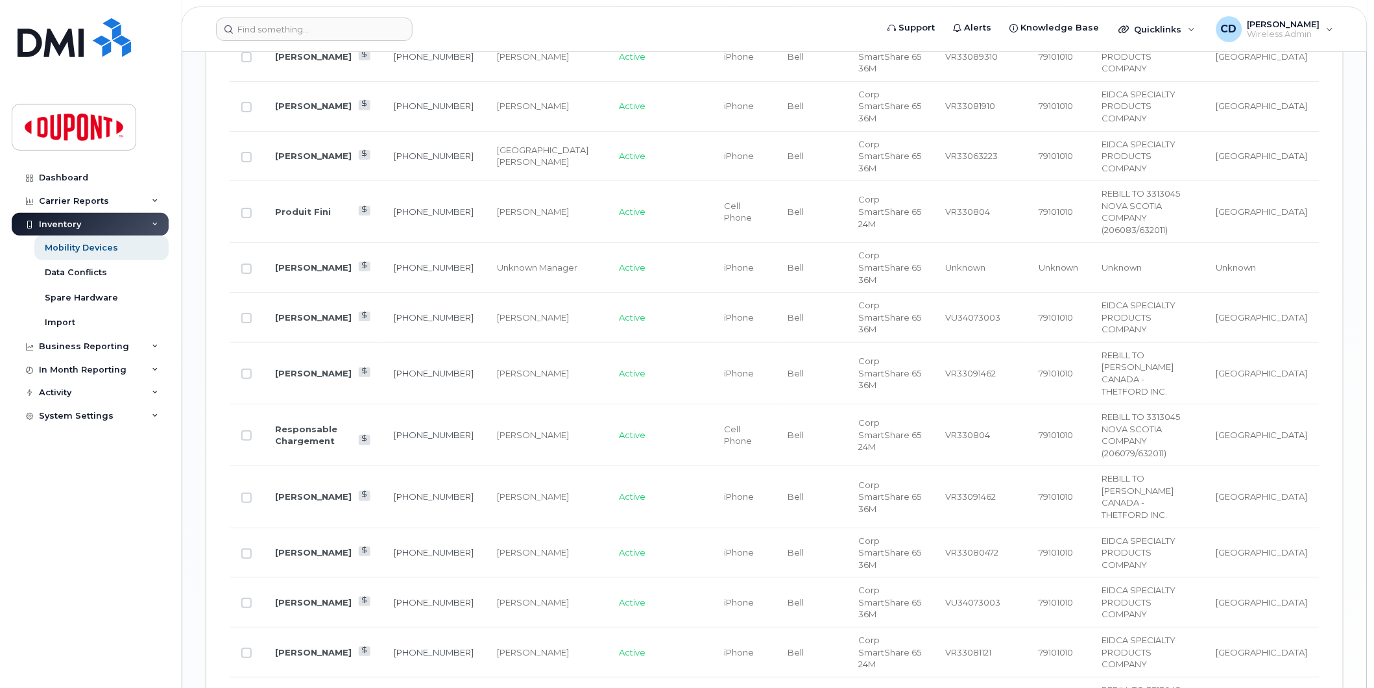
scroll to position [1542, 0]
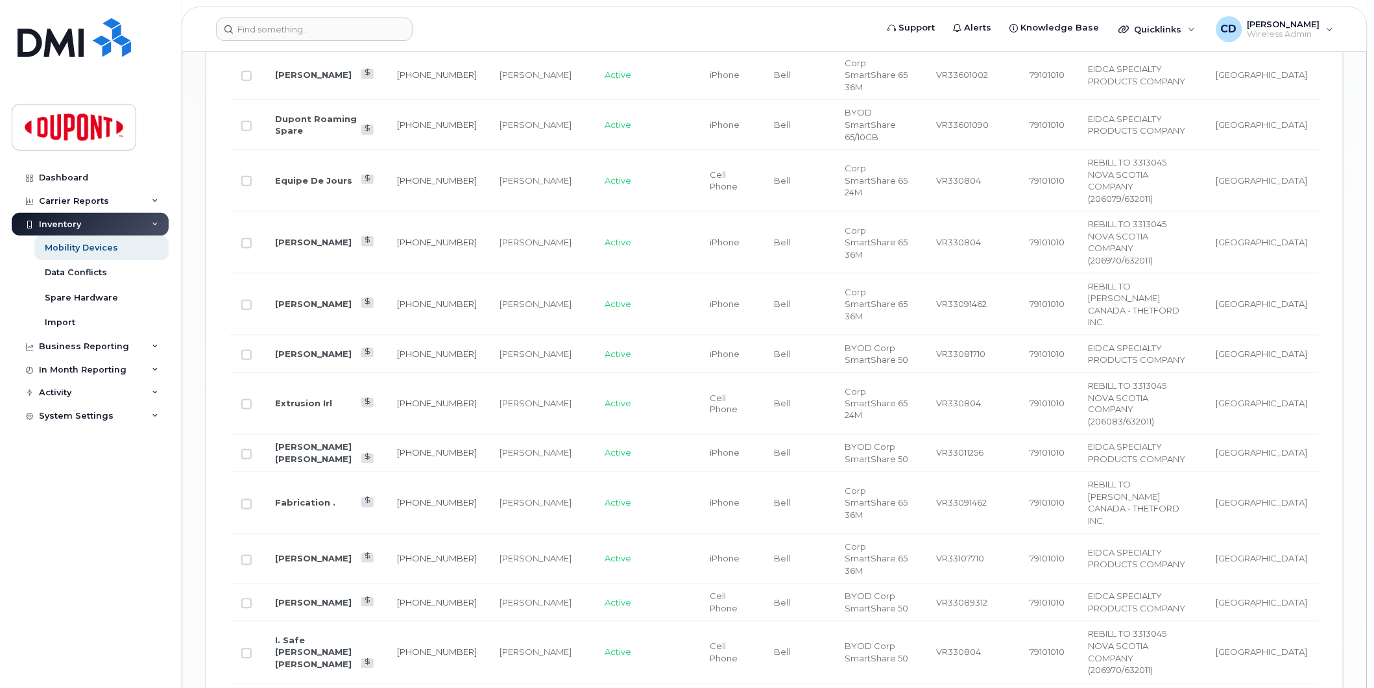
scroll to position [2071, 0]
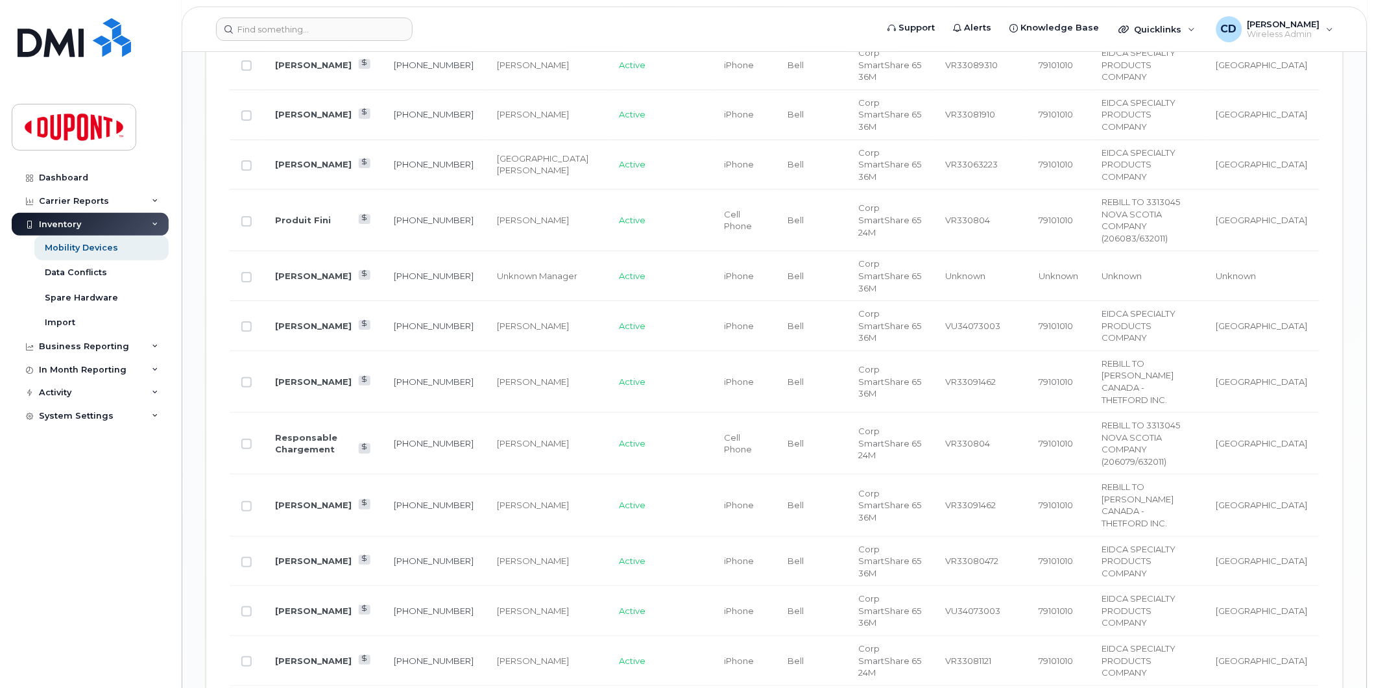
scroll to position [1542, 0]
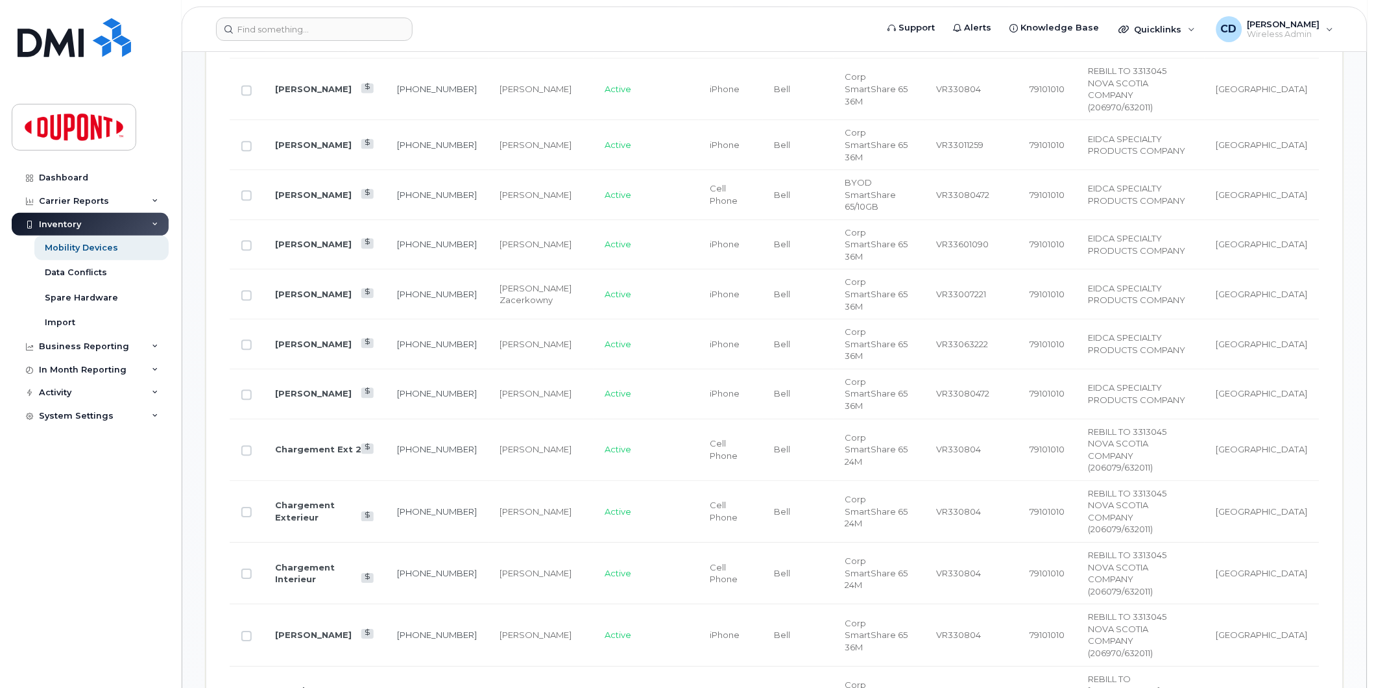
scroll to position [649, 0]
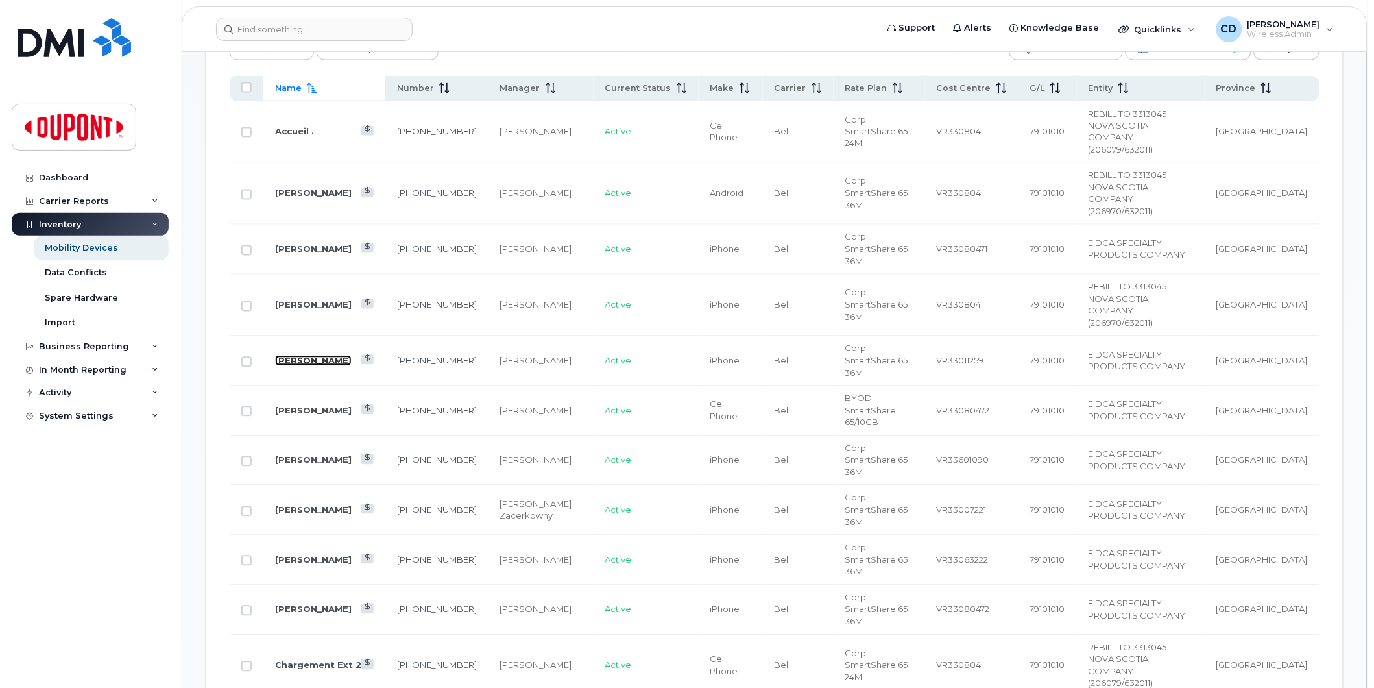
click at [299, 356] on link "Andre Paquin" at bounding box center [313, 361] width 77 height 10
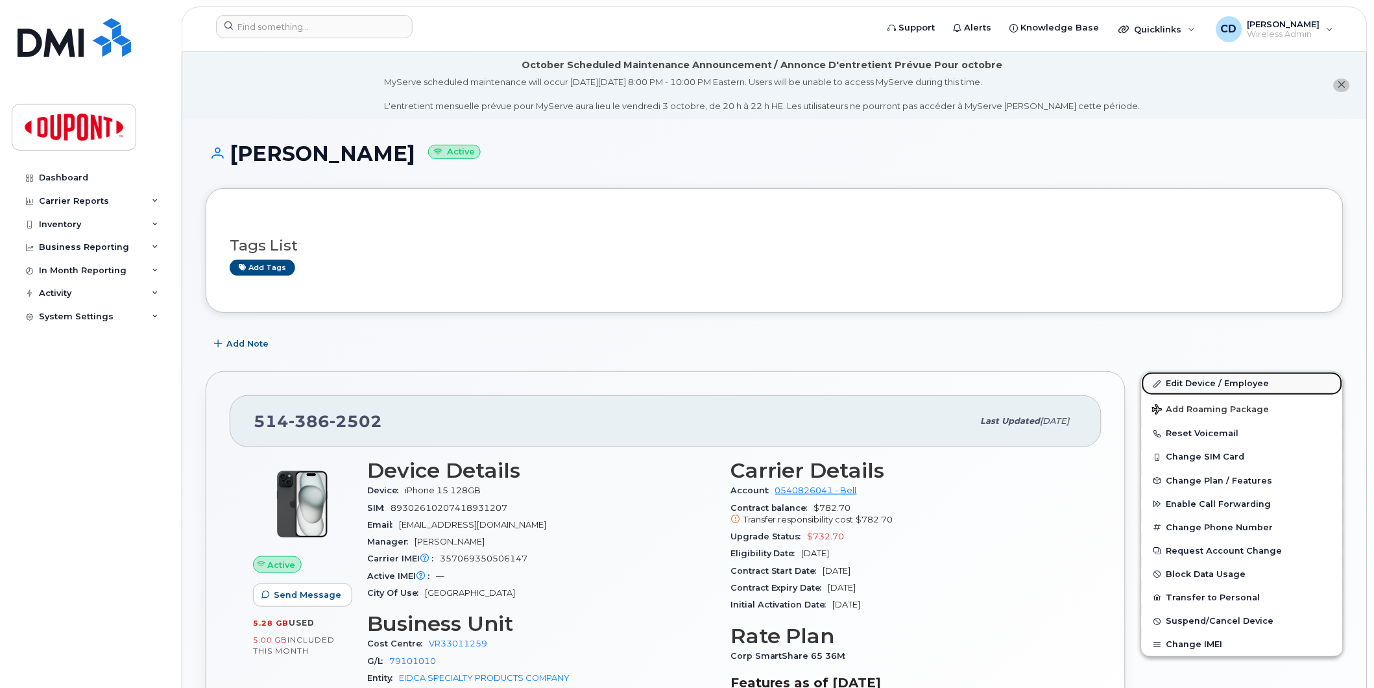
click at [1176, 385] on link "Edit Device / Employee" at bounding box center [1242, 383] width 201 height 23
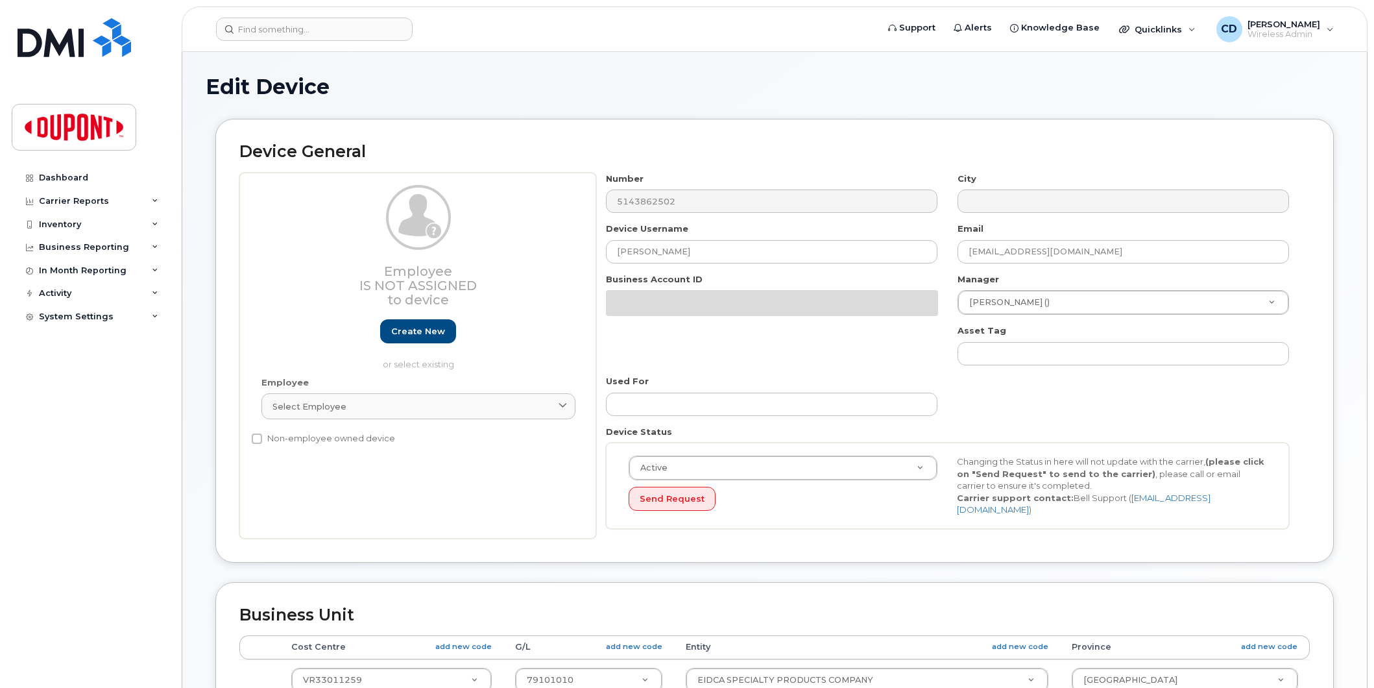
select select "35622742"
select select "2695089"
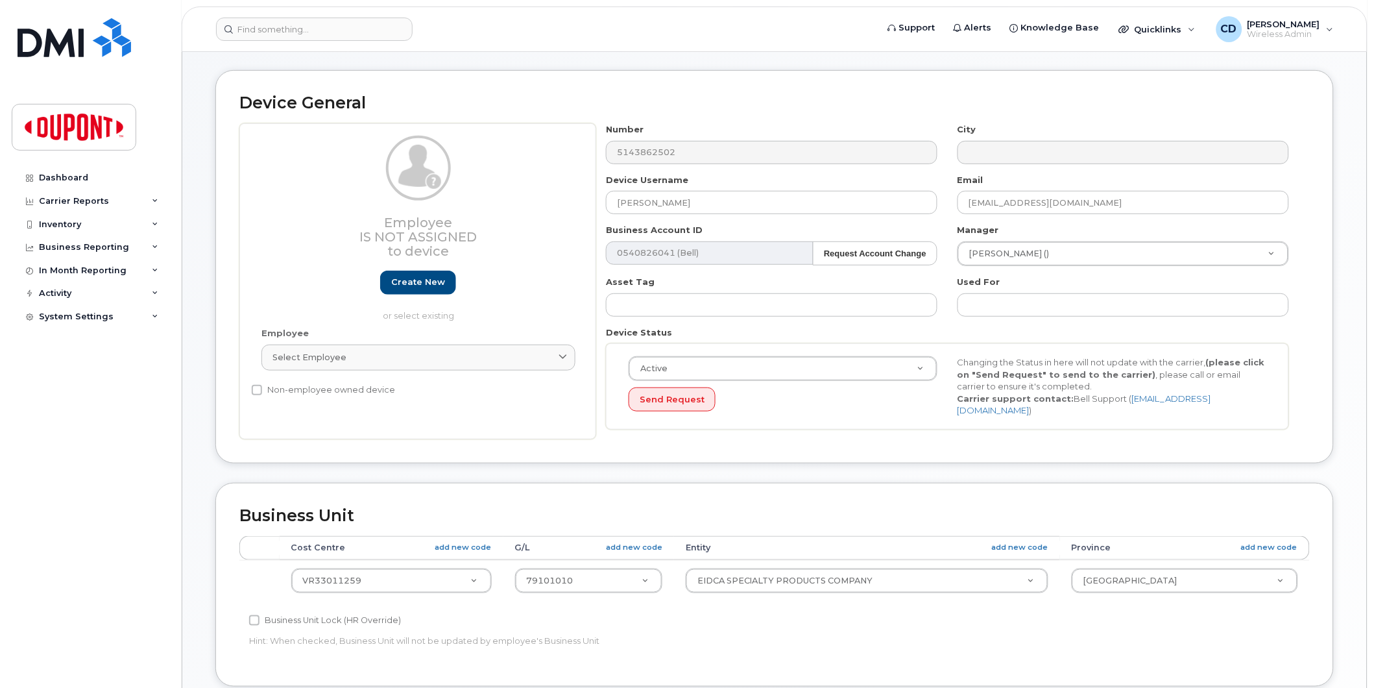
scroll to position [360, 0]
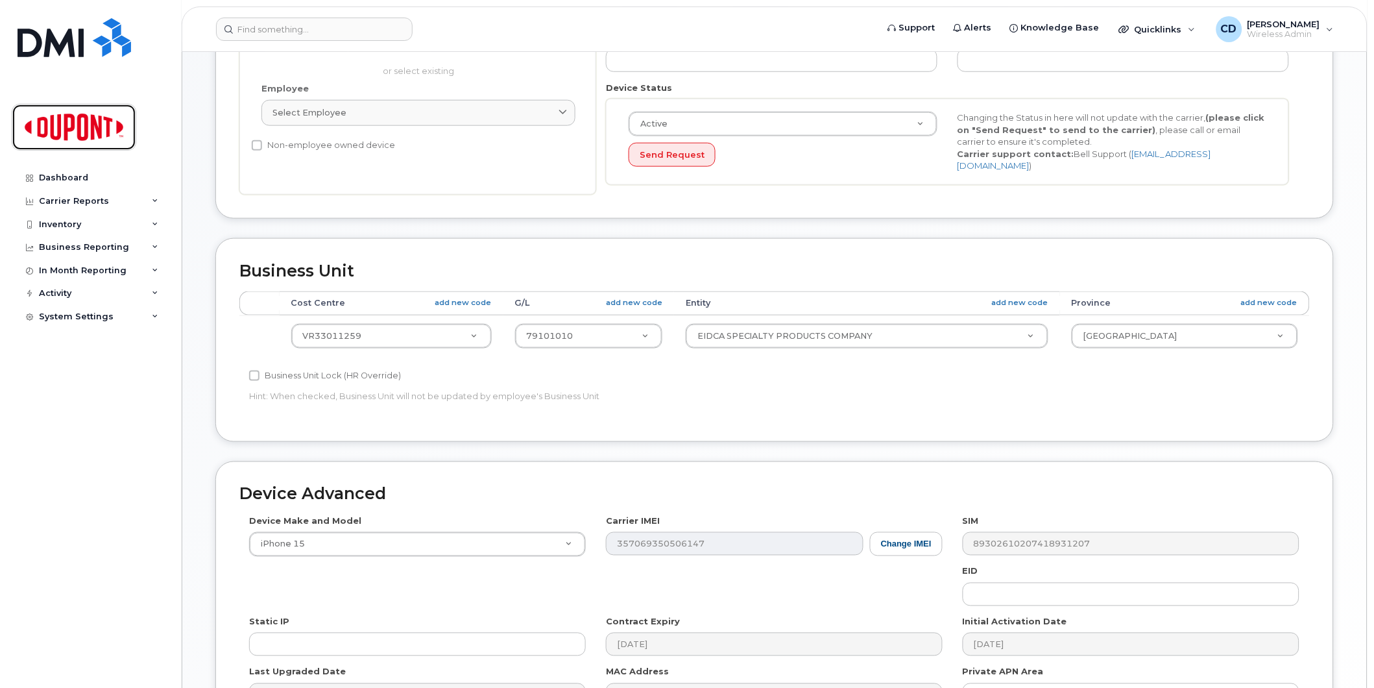
click at [67, 132] on img at bounding box center [74, 127] width 100 height 38
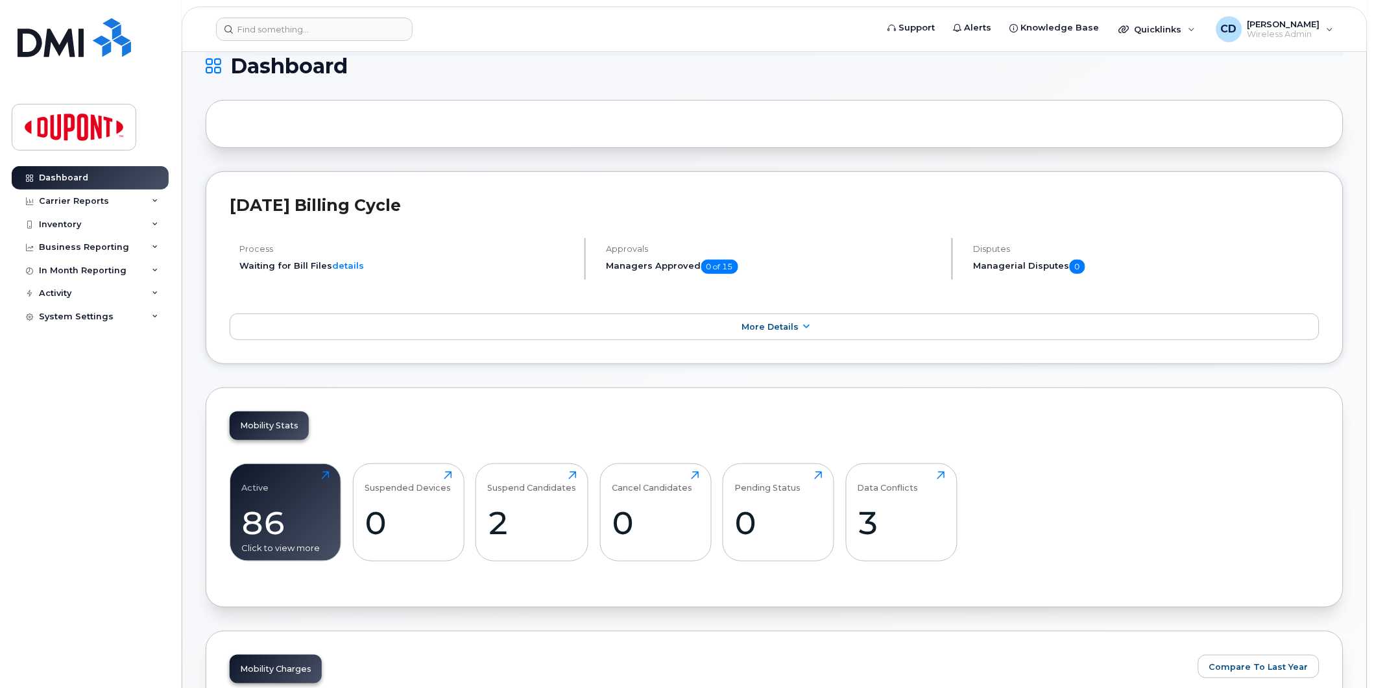
scroll to position [360, 0]
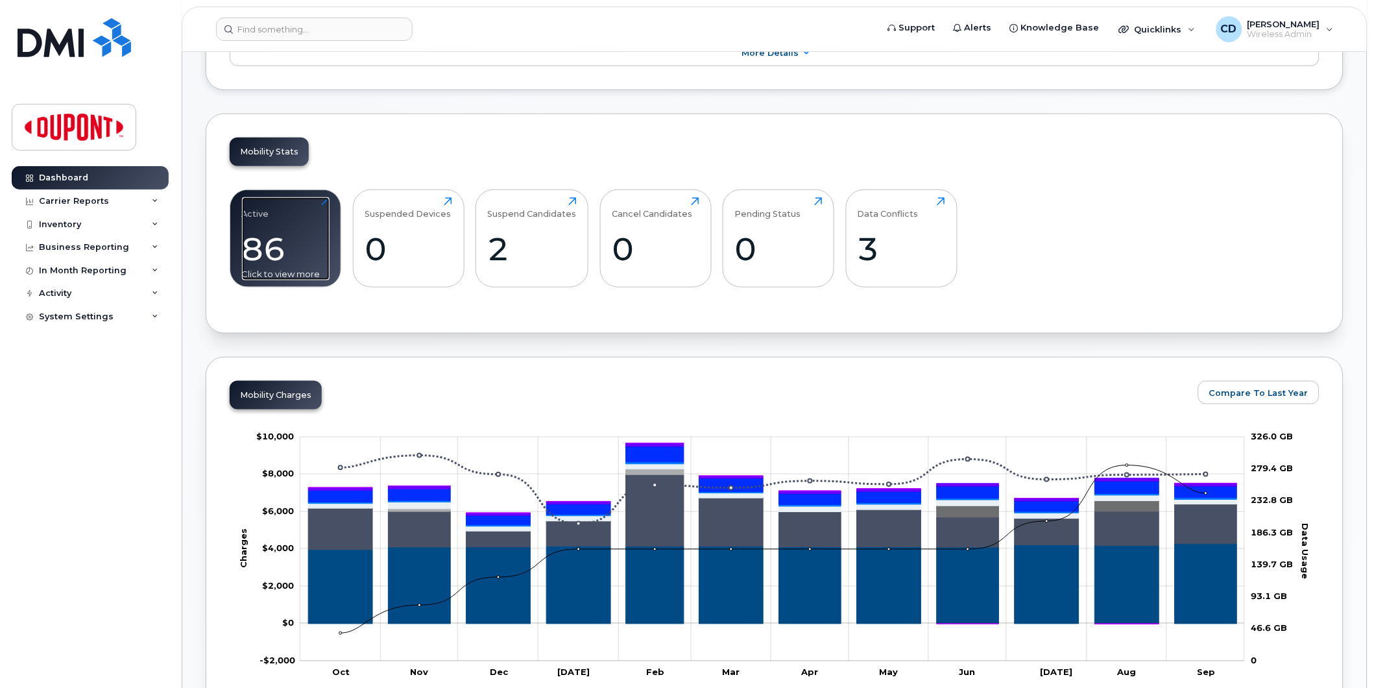
click at [254, 250] on div "86" at bounding box center [286, 249] width 88 height 38
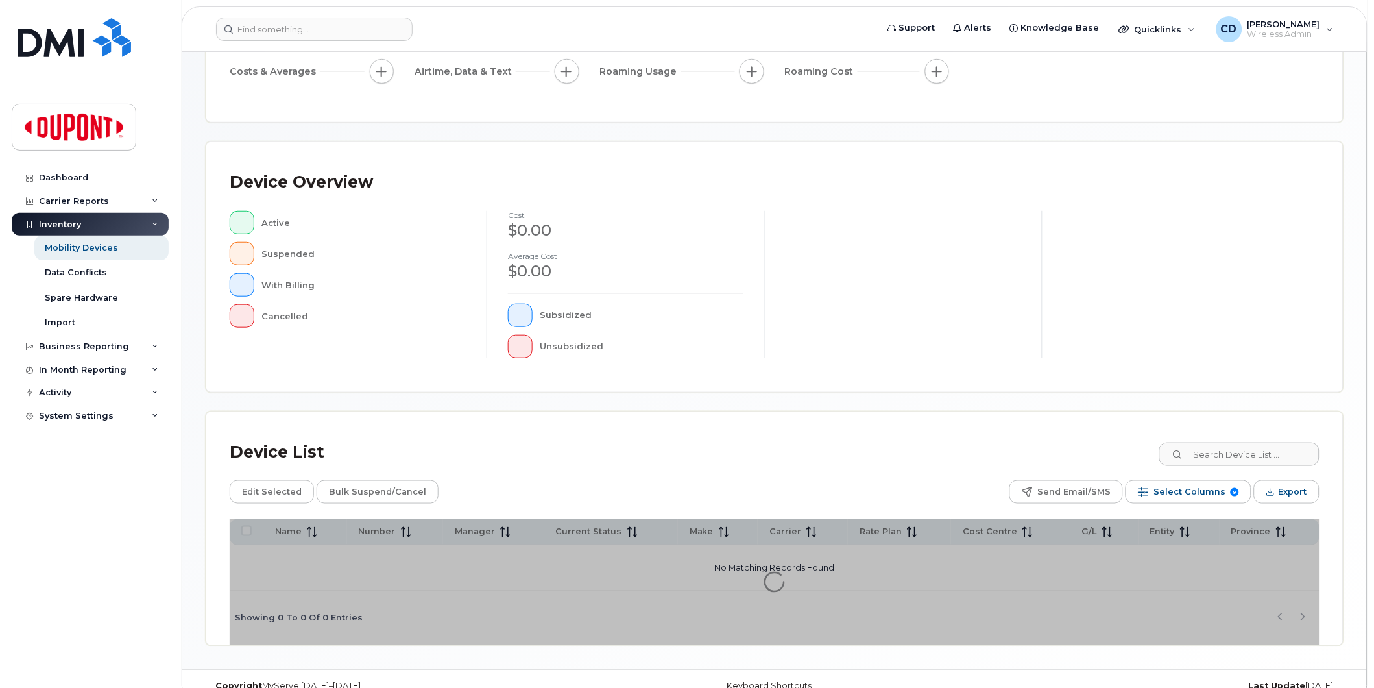
scroll to position [204, 0]
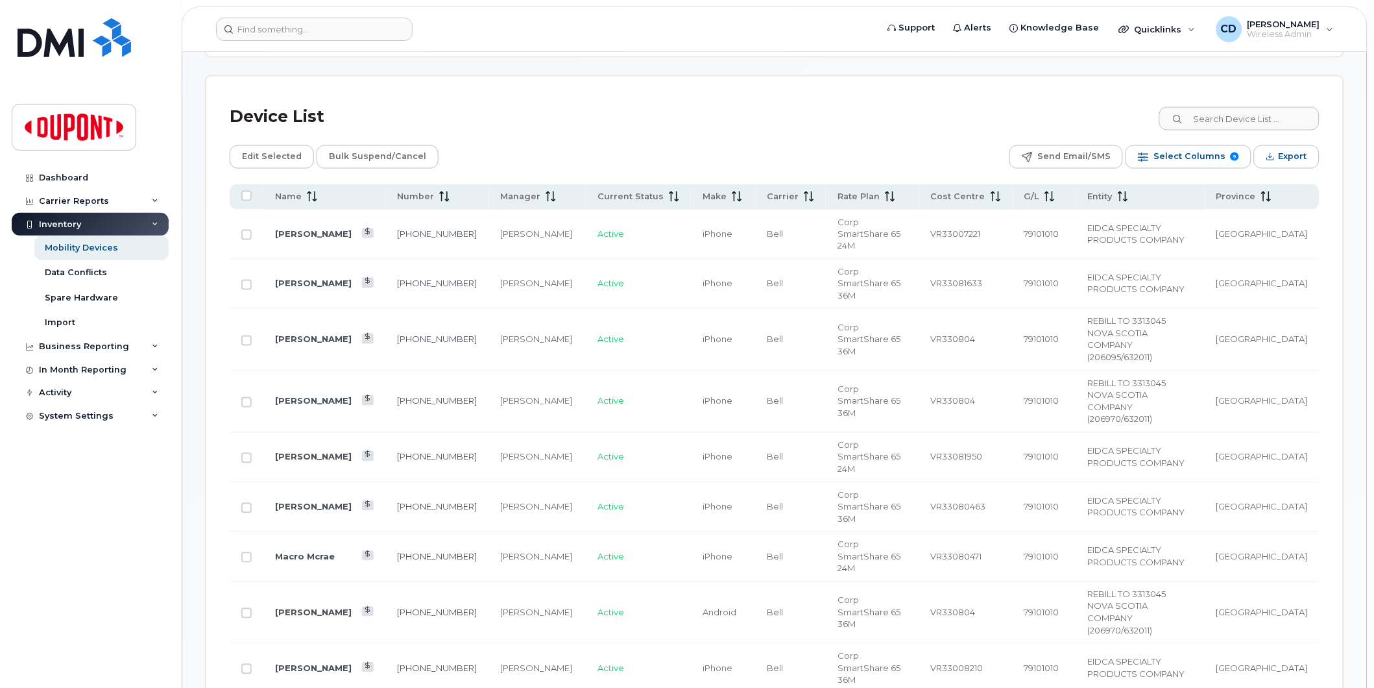
scroll to position [565, 0]
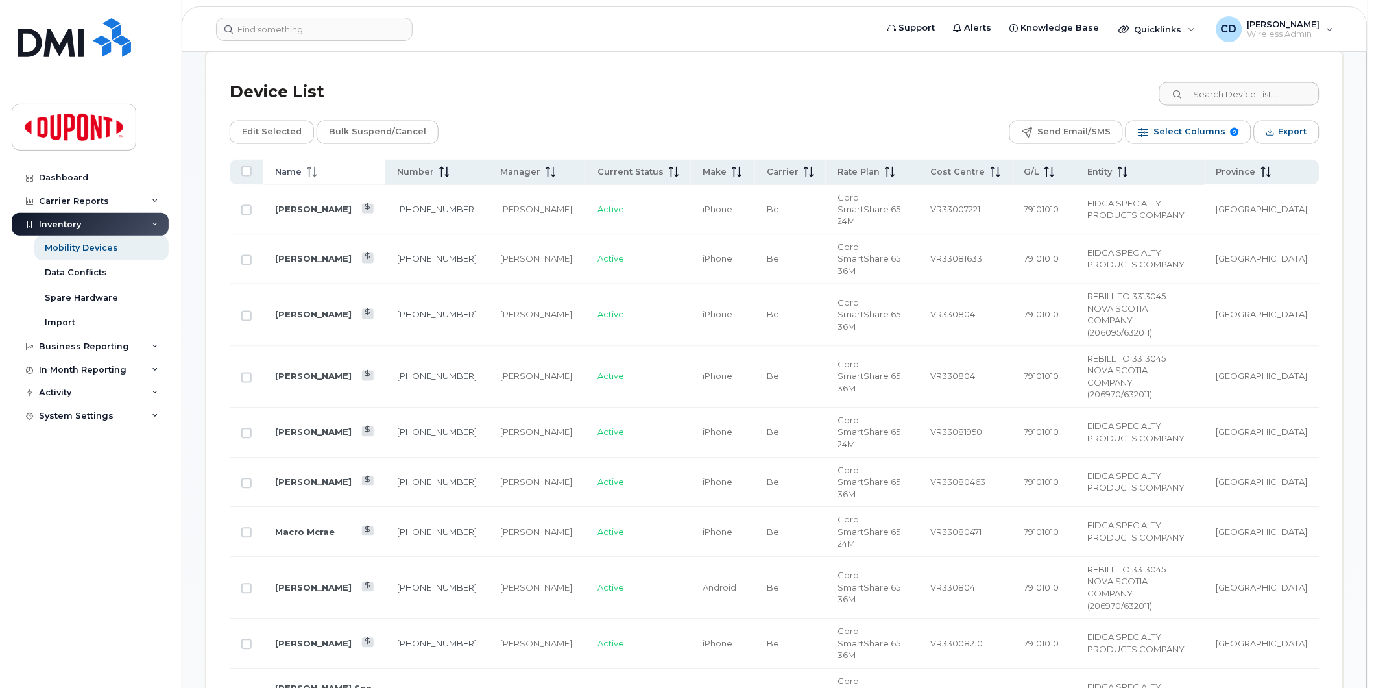
click at [287, 169] on span "Name" at bounding box center [288, 172] width 27 height 12
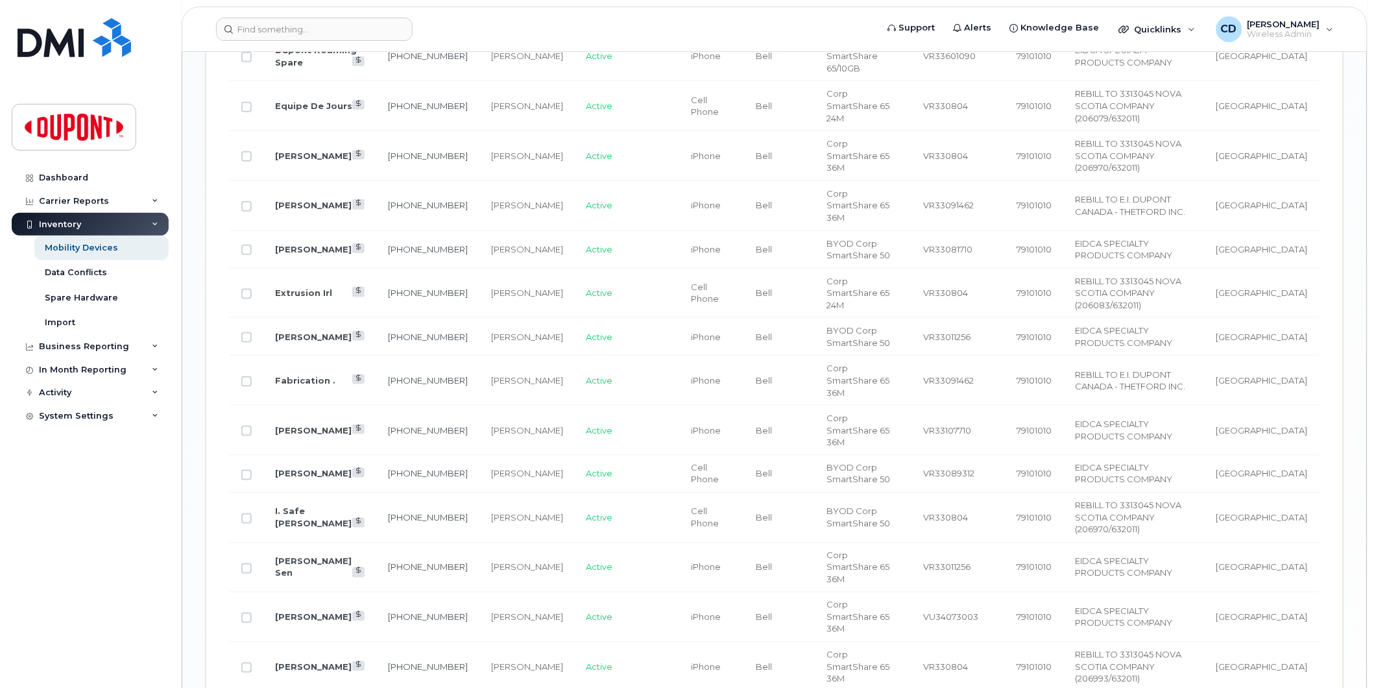
scroll to position [2071, 0]
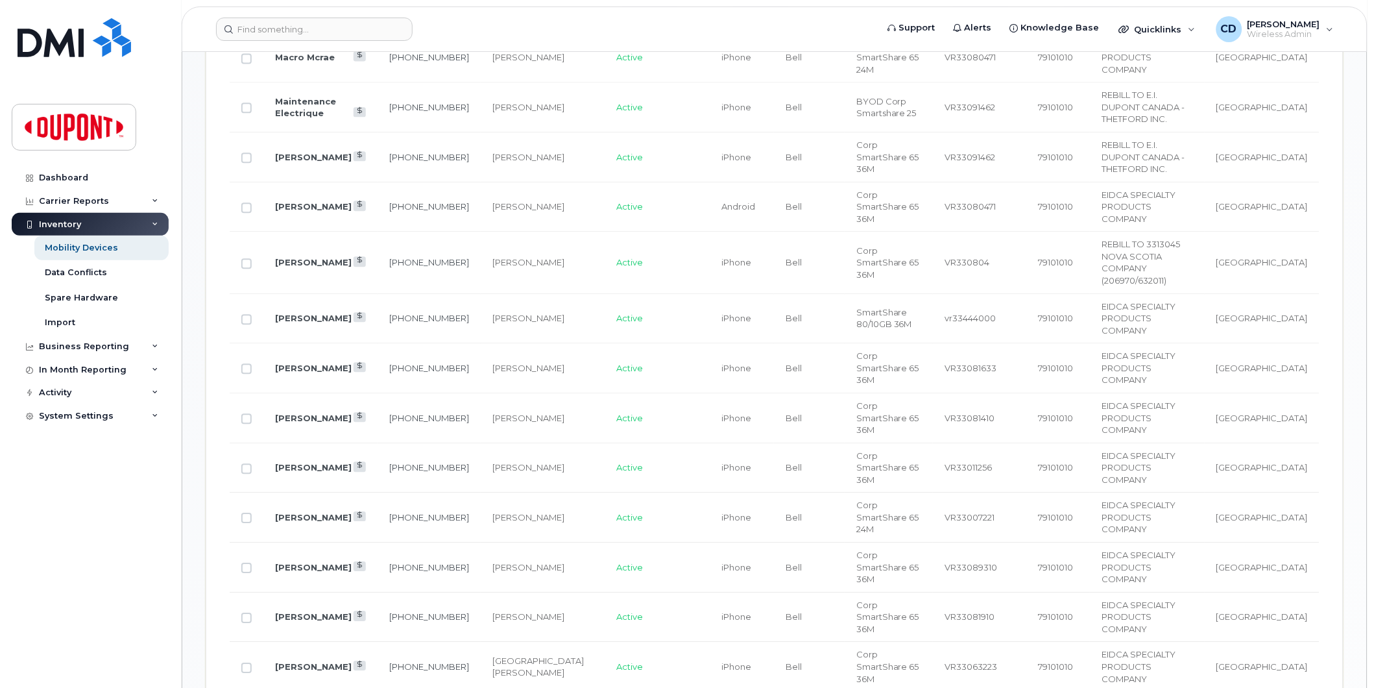
scroll to position [893, 0]
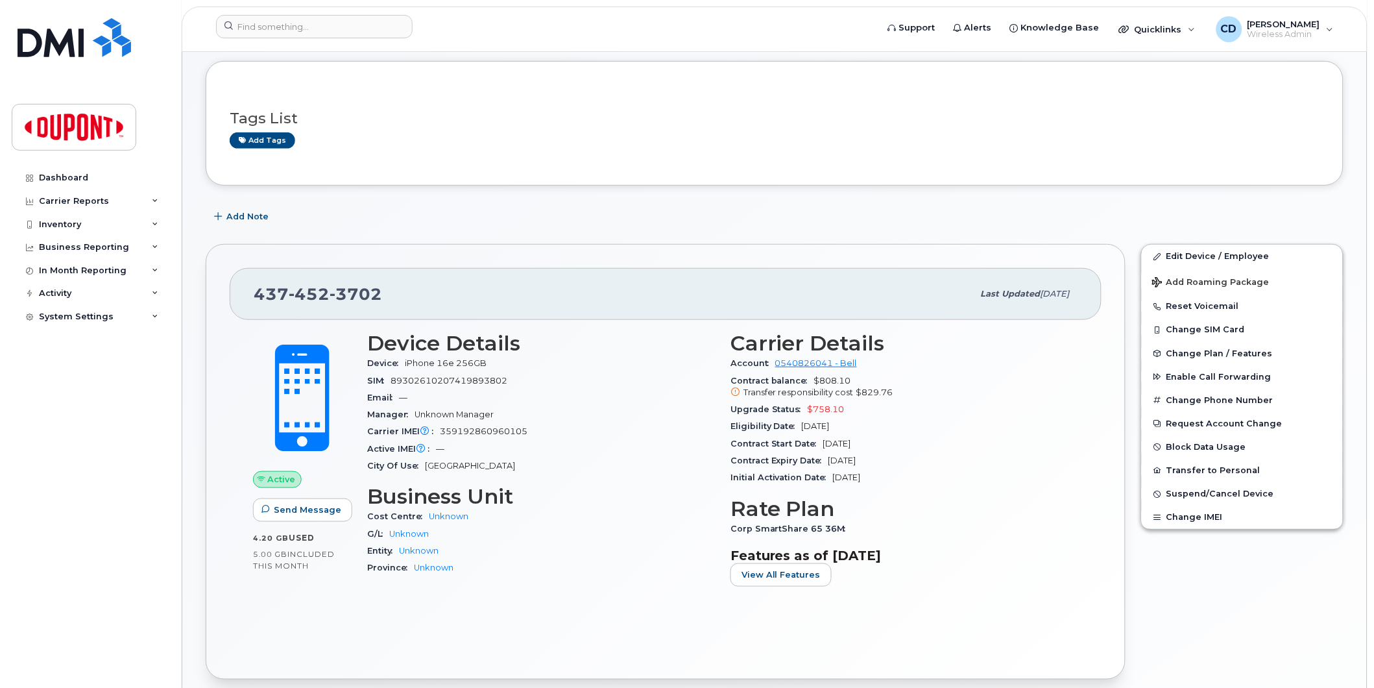
scroll to position [119, 0]
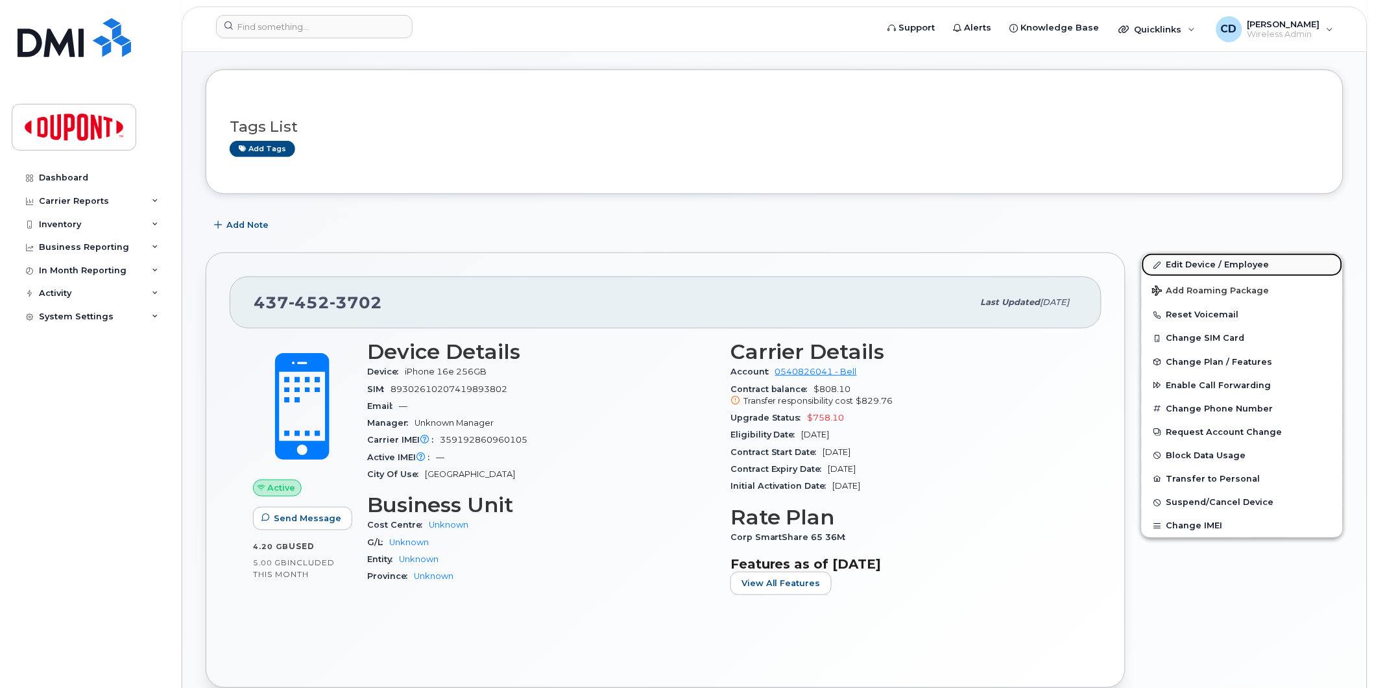
click at [1196, 263] on link "Edit Device / Employee" at bounding box center [1242, 264] width 201 height 23
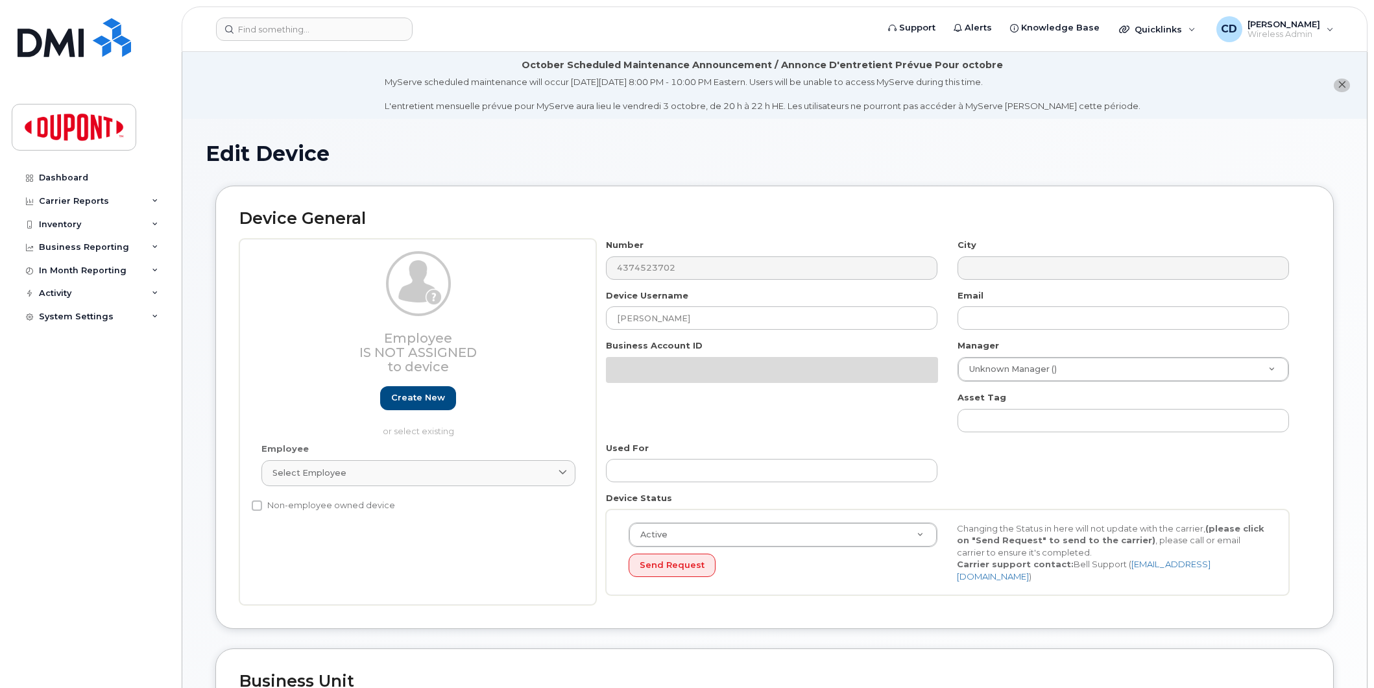
select select "2684127"
select select "2684128"
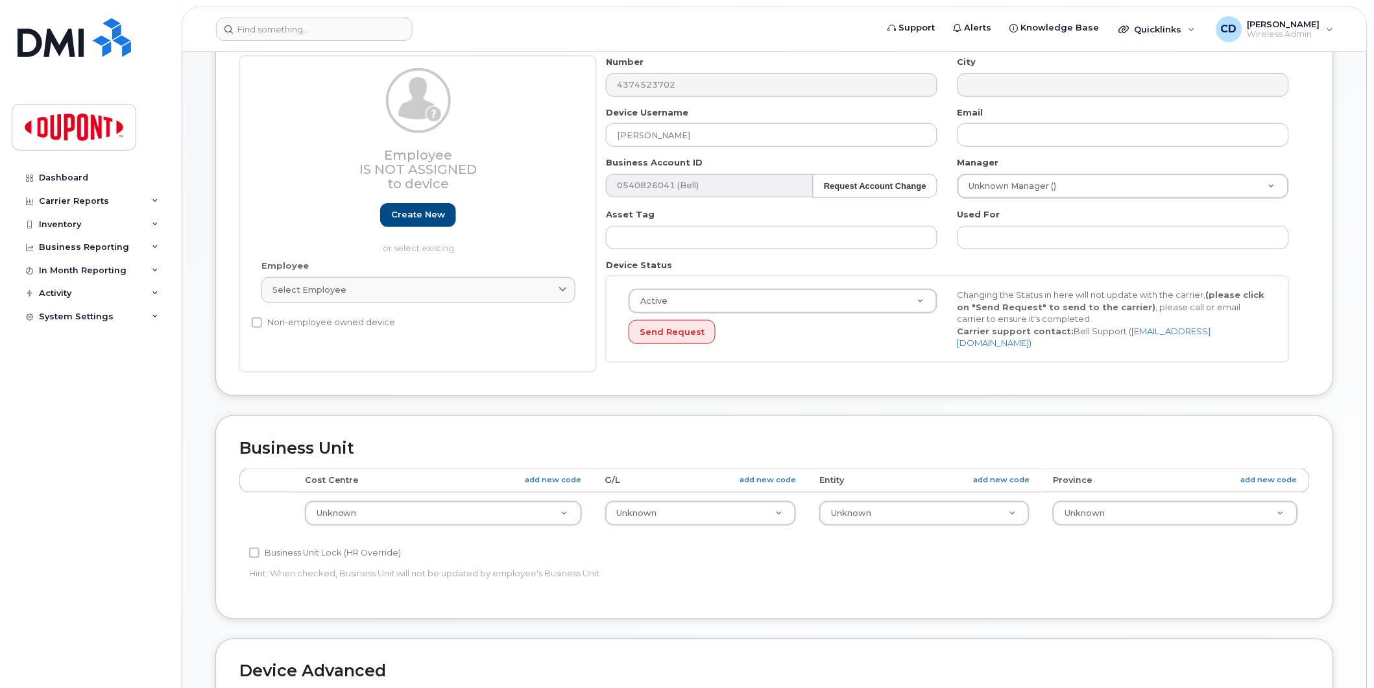
scroll to position [216, 0]
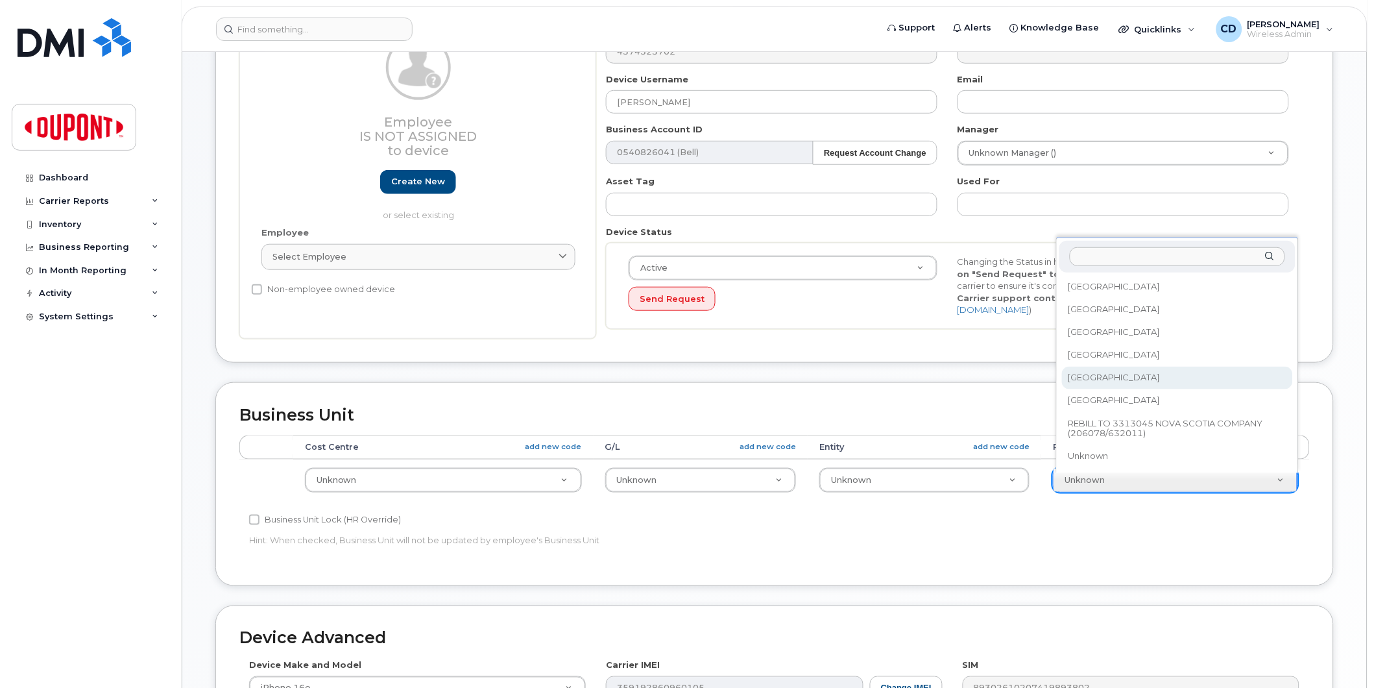
select select "2695088"
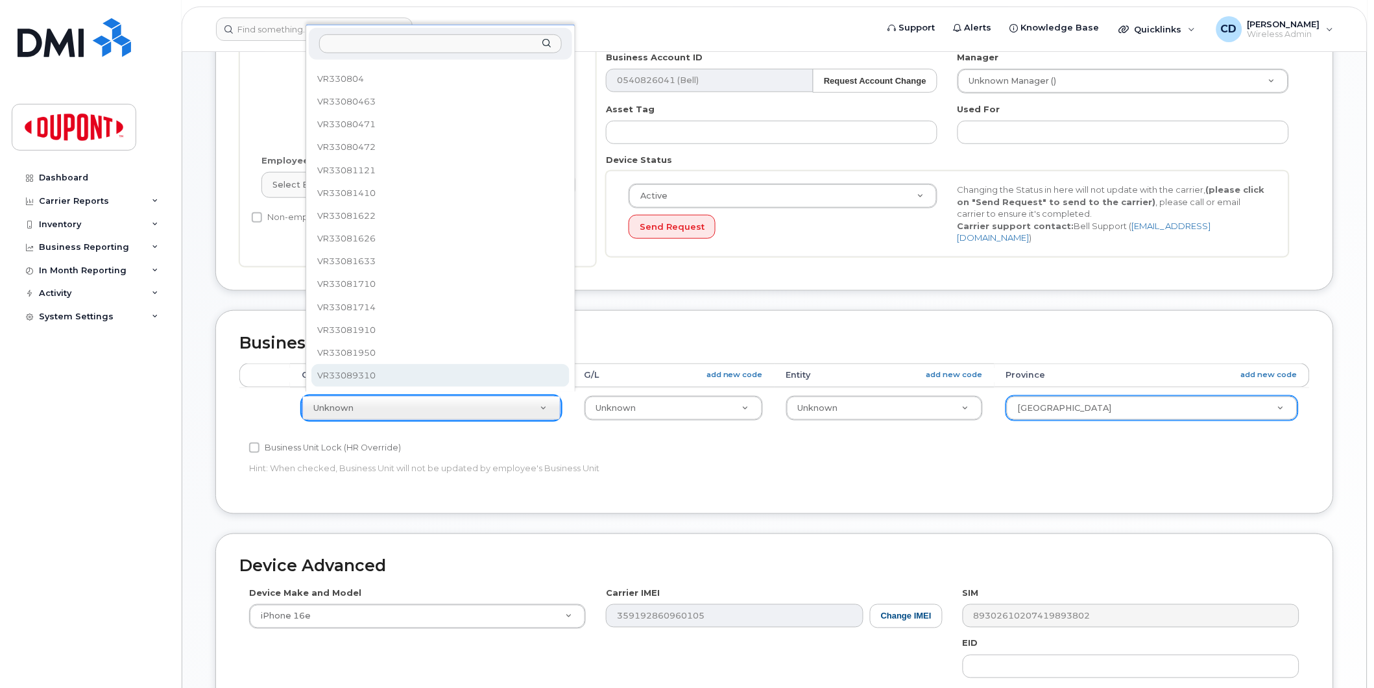
scroll to position [276, 0]
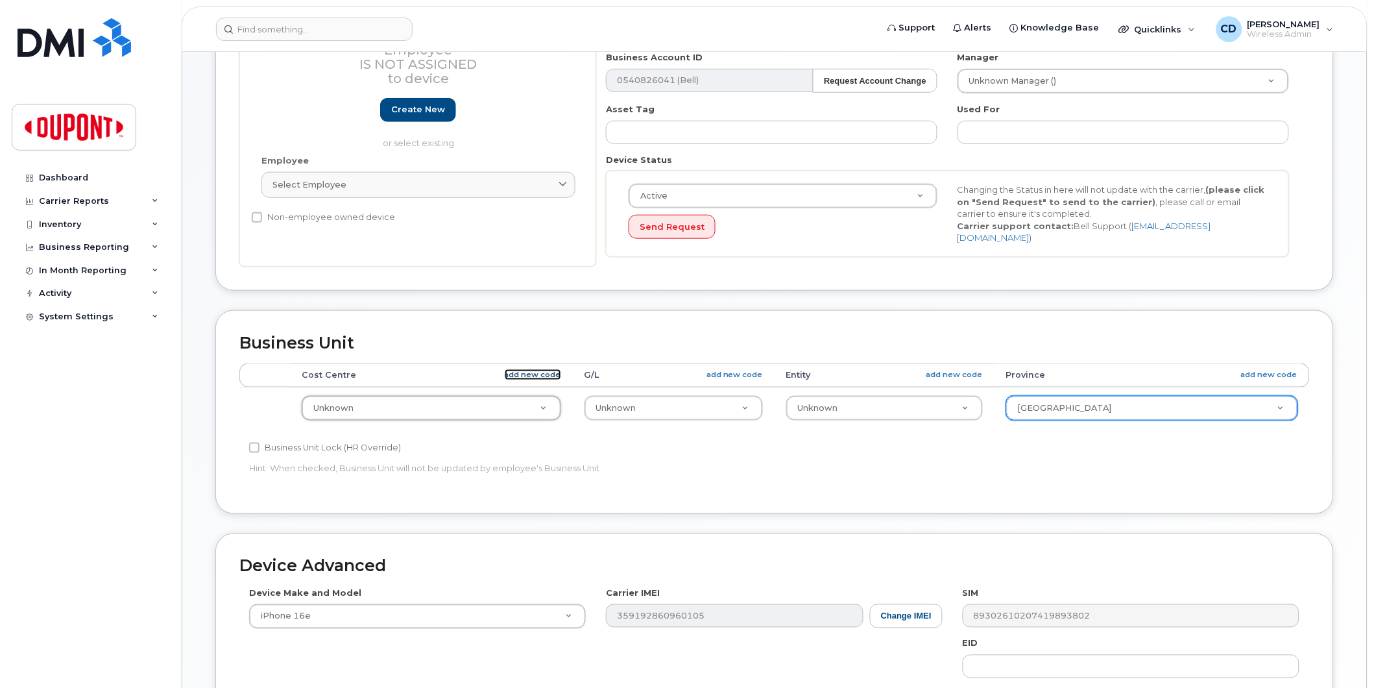
click at [548, 371] on link "add new code" at bounding box center [533, 374] width 56 height 11
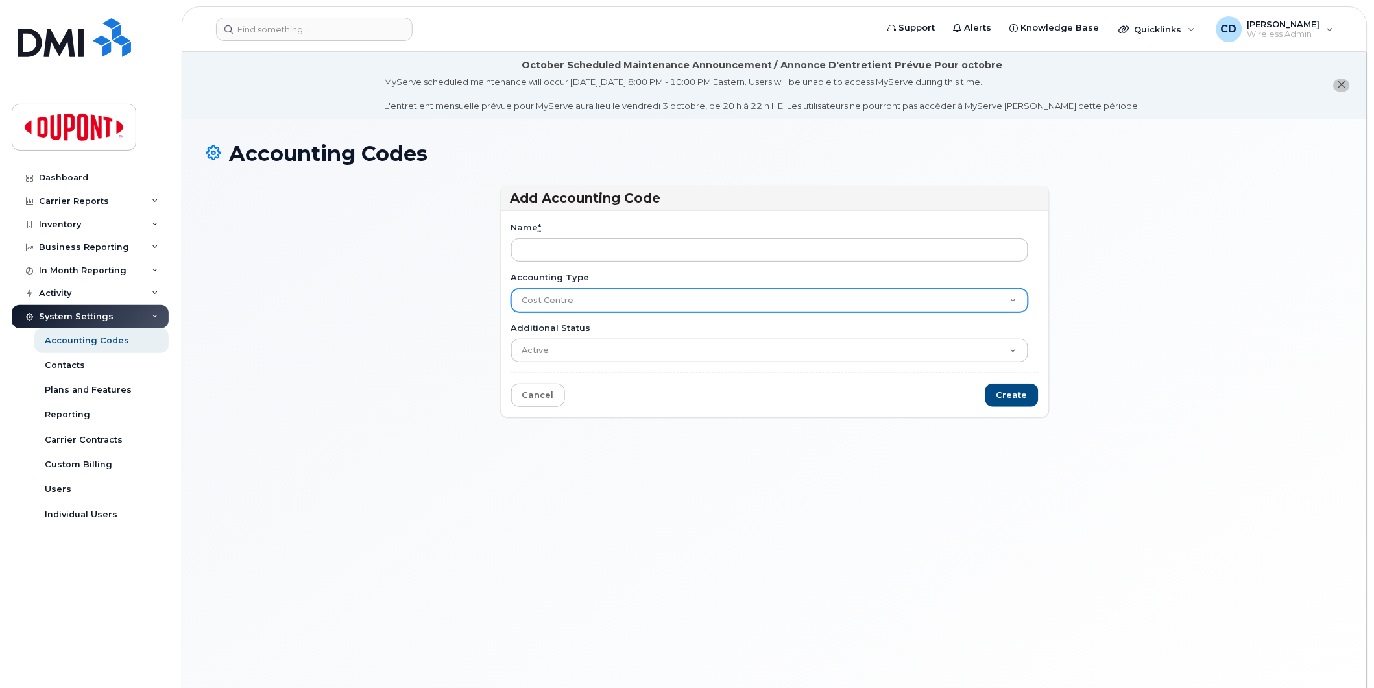
click at [993, 298] on select "Cost Centre G/L Entity Province" at bounding box center [769, 300] width 517 height 23
click at [511, 289] on select "Cost Centre G/L Entity Province" at bounding box center [769, 300] width 517 height 23
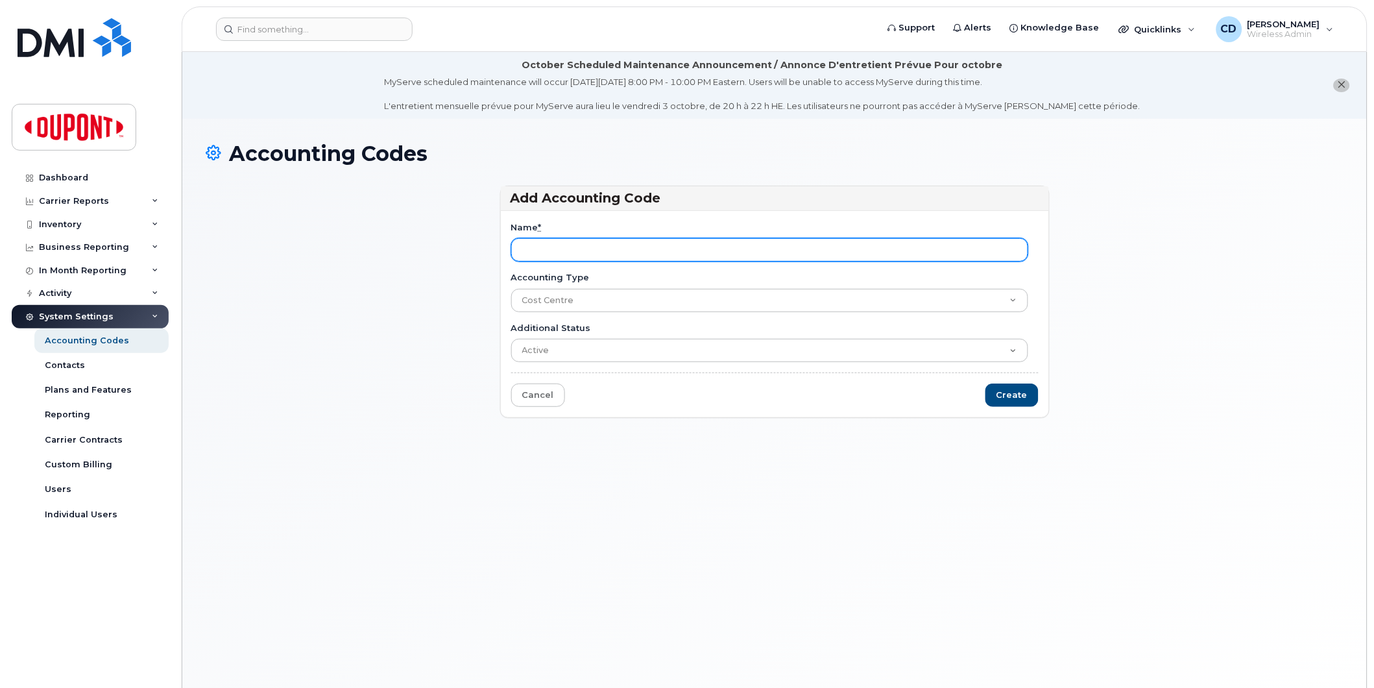
click at [565, 249] on input "Name *" at bounding box center [769, 249] width 517 height 23
type input "V"
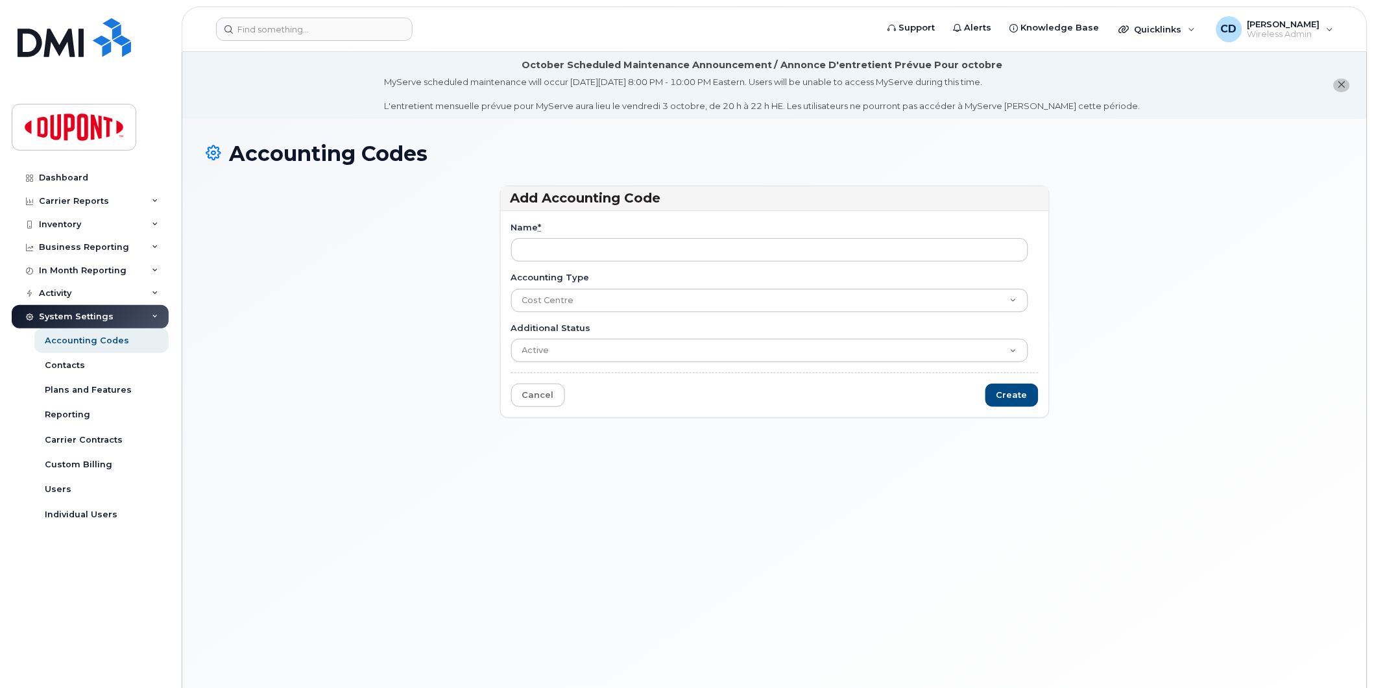
click at [1340, 82] on icon "close notification" at bounding box center [1342, 84] width 8 height 8
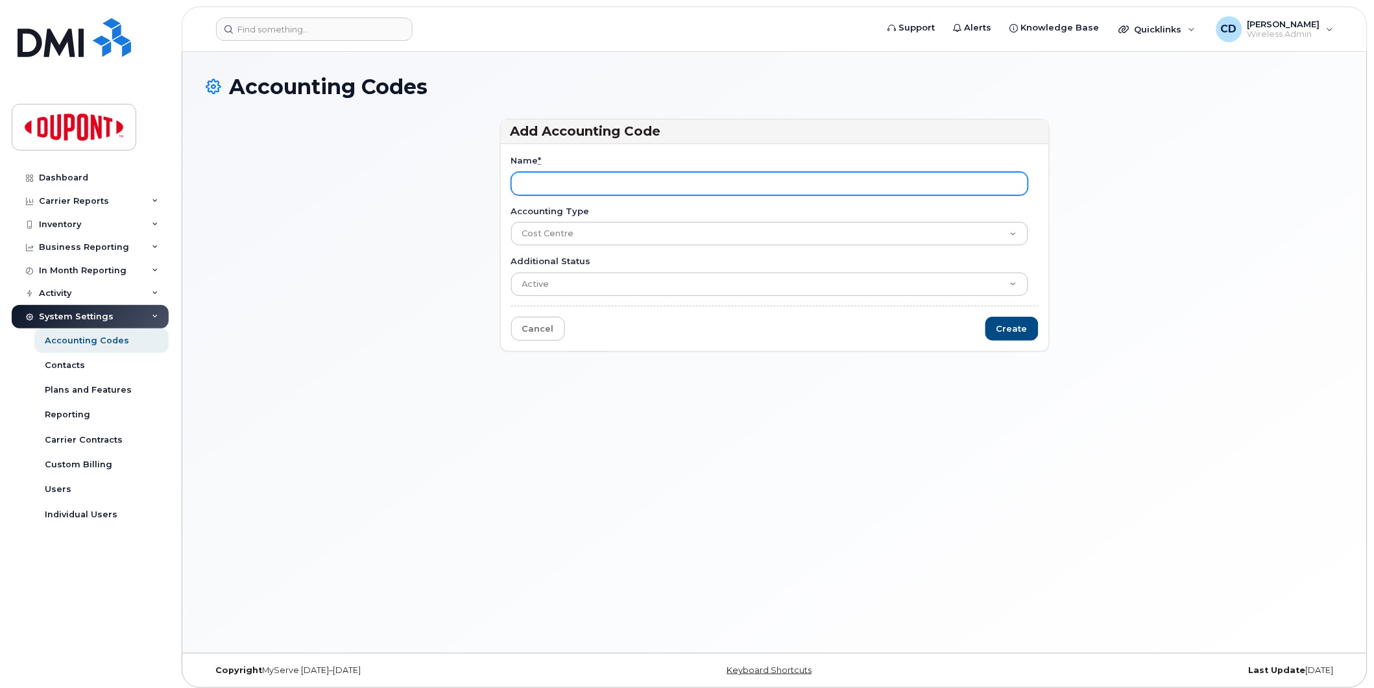
click at [647, 180] on input "Name *" at bounding box center [769, 183] width 517 height 23
type input "VR33011256"
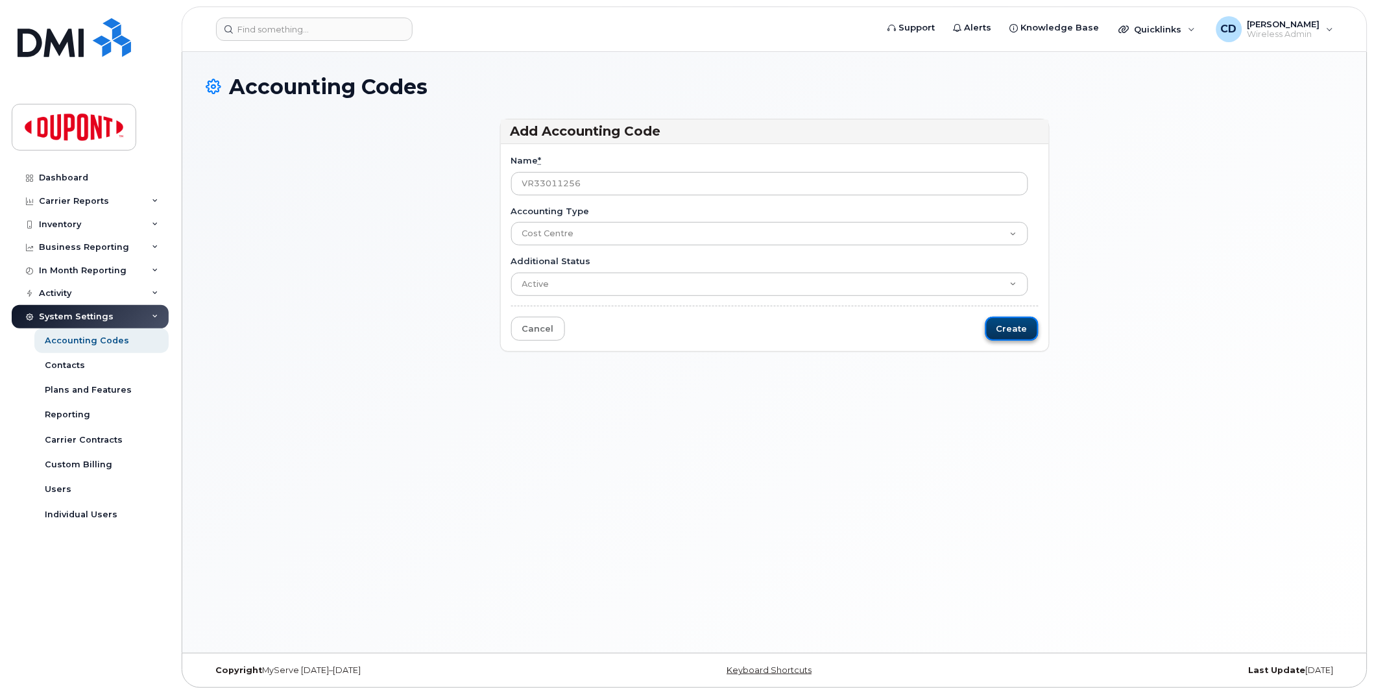
click at [1017, 329] on input "Create" at bounding box center [1011, 329] width 53 height 24
type input "Saving..."
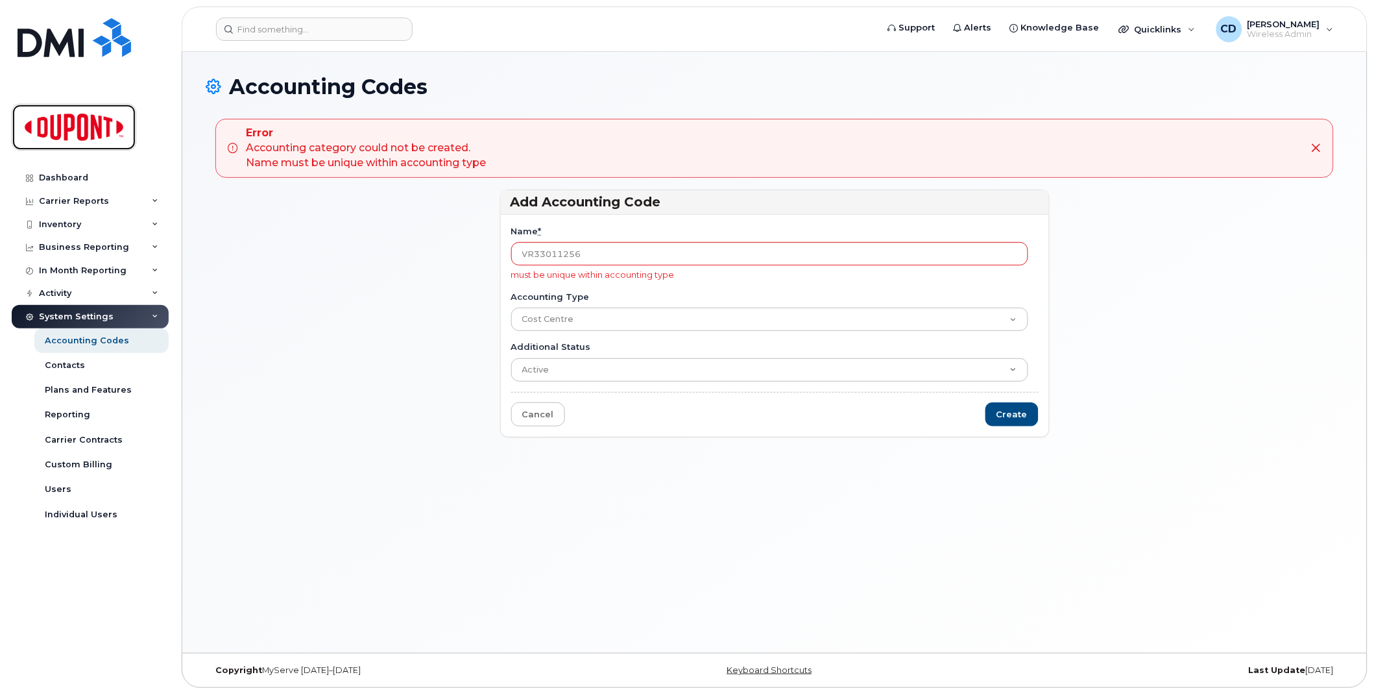
drag, startPoint x: 83, startPoint y: 127, endPoint x: 198, endPoint y: 202, distance: 137.3
click at [82, 126] on img at bounding box center [74, 127] width 100 height 38
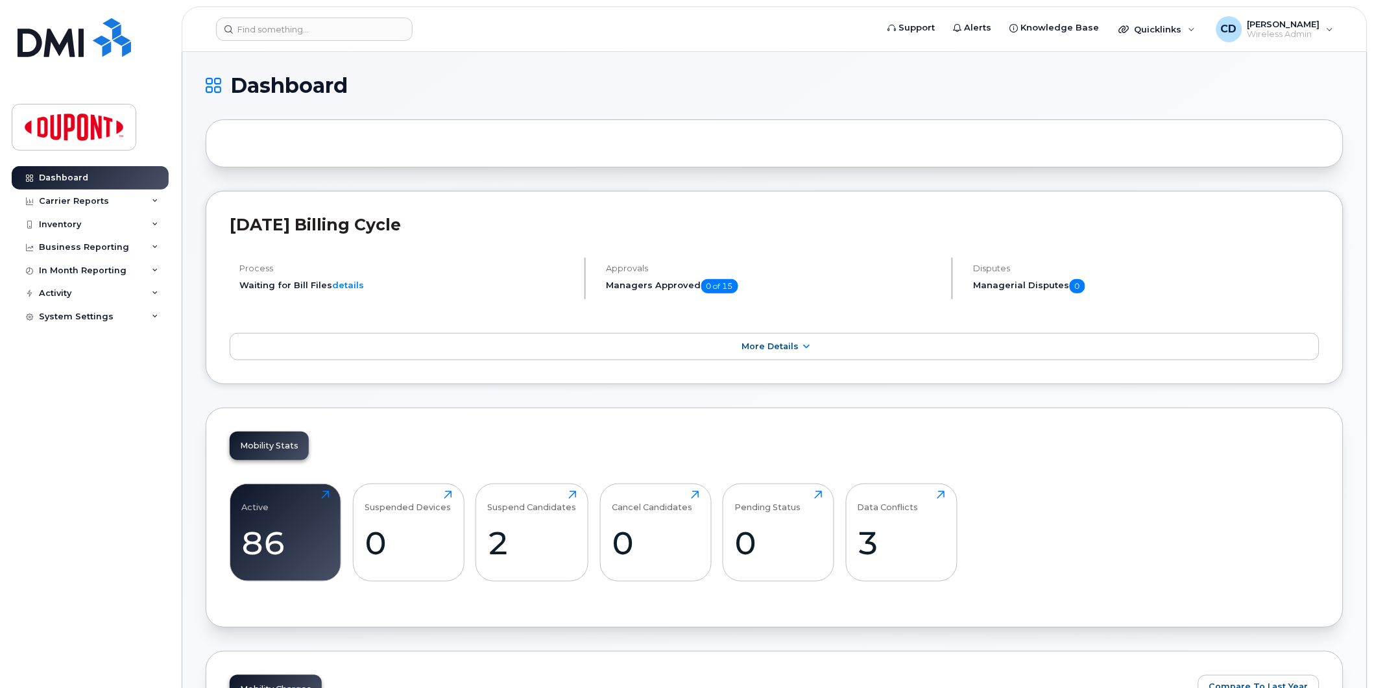
click at [300, 490] on div "Active 86 Click to view more" at bounding box center [286, 532] width 112 height 98
click at [296, 546] on div "86" at bounding box center [286, 543] width 88 height 38
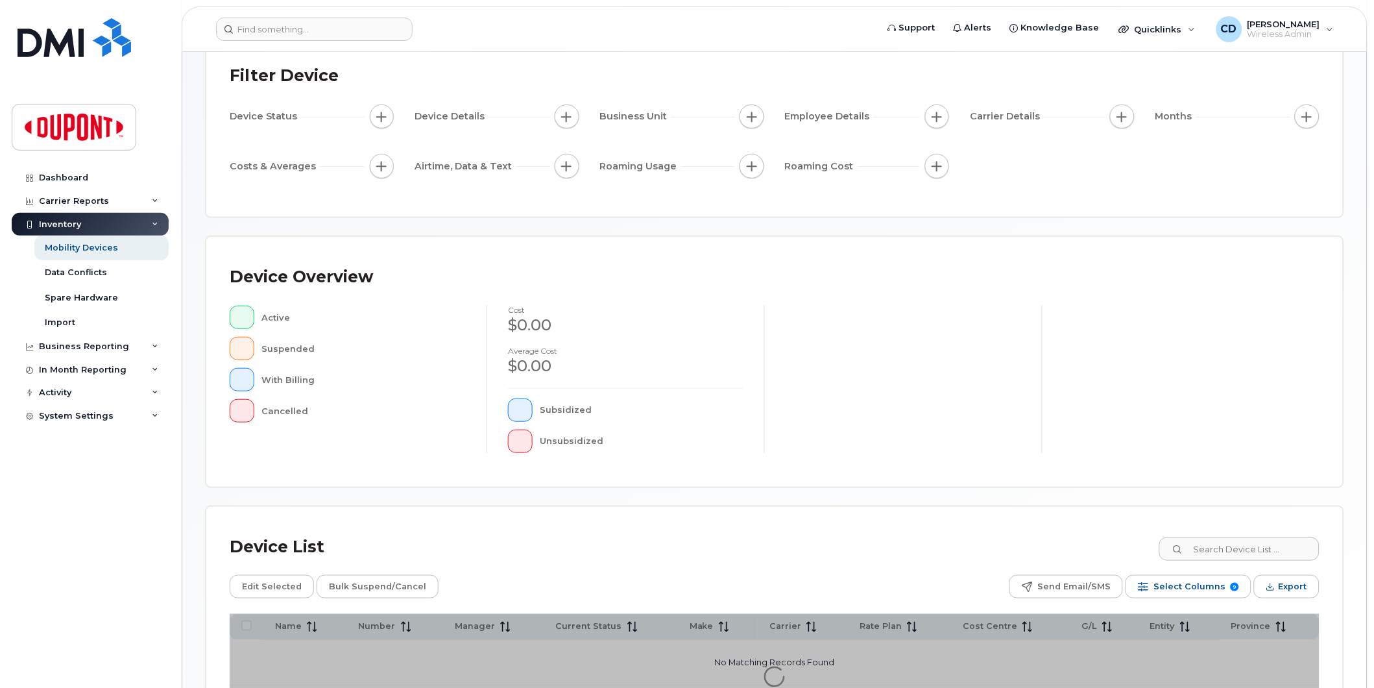
scroll to position [204, 0]
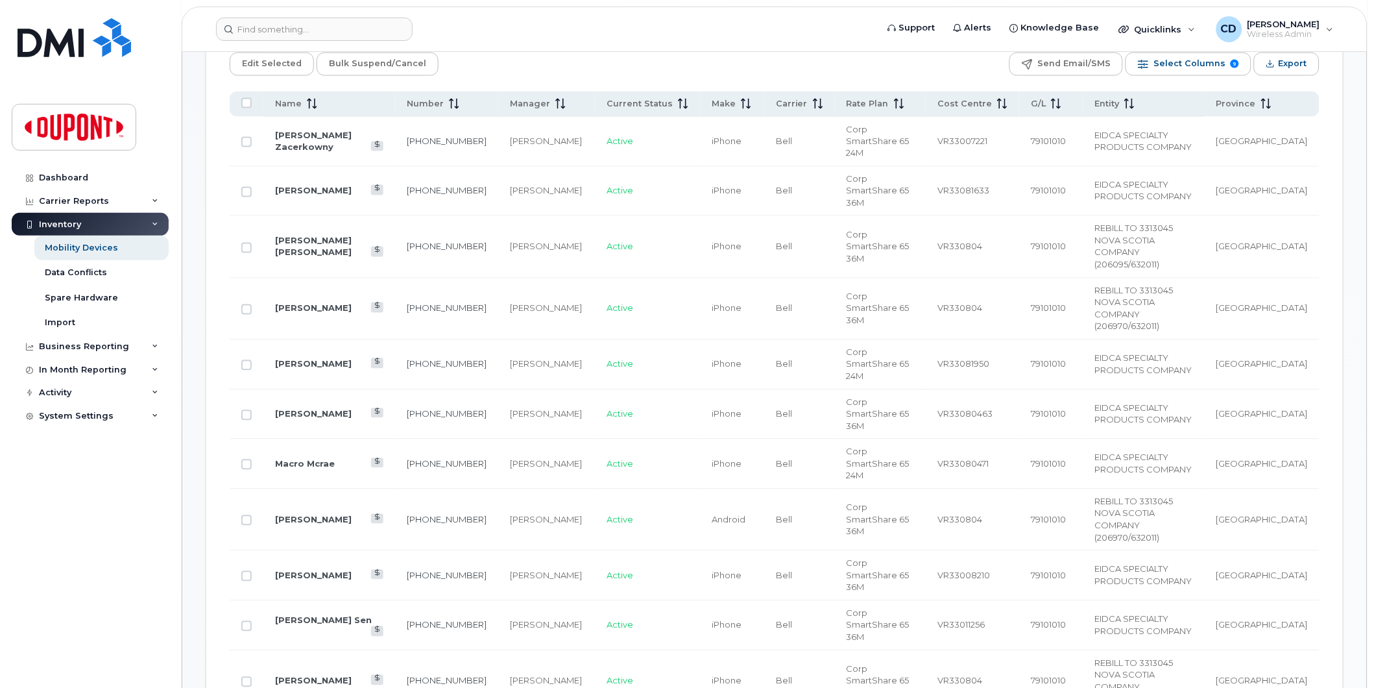
scroll to position [637, 0]
click at [298, 96] on span "Name" at bounding box center [288, 100] width 27 height 12
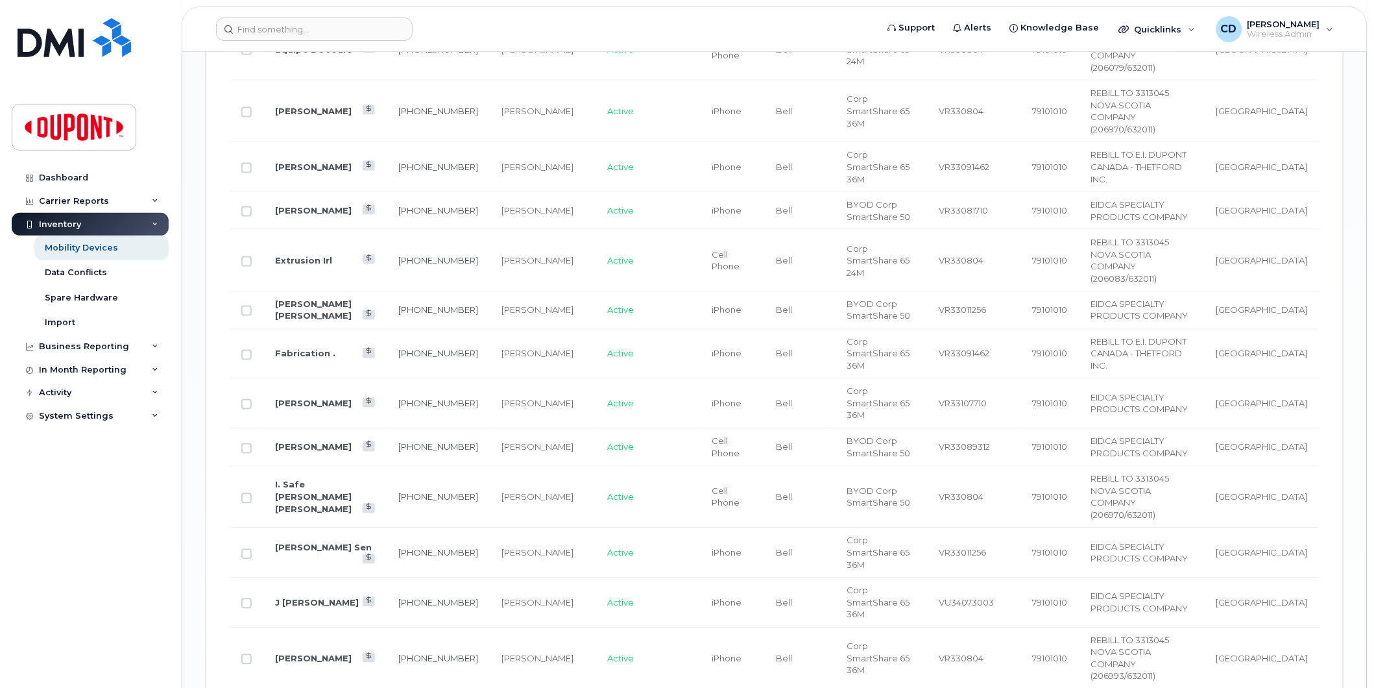
scroll to position [2071, 0]
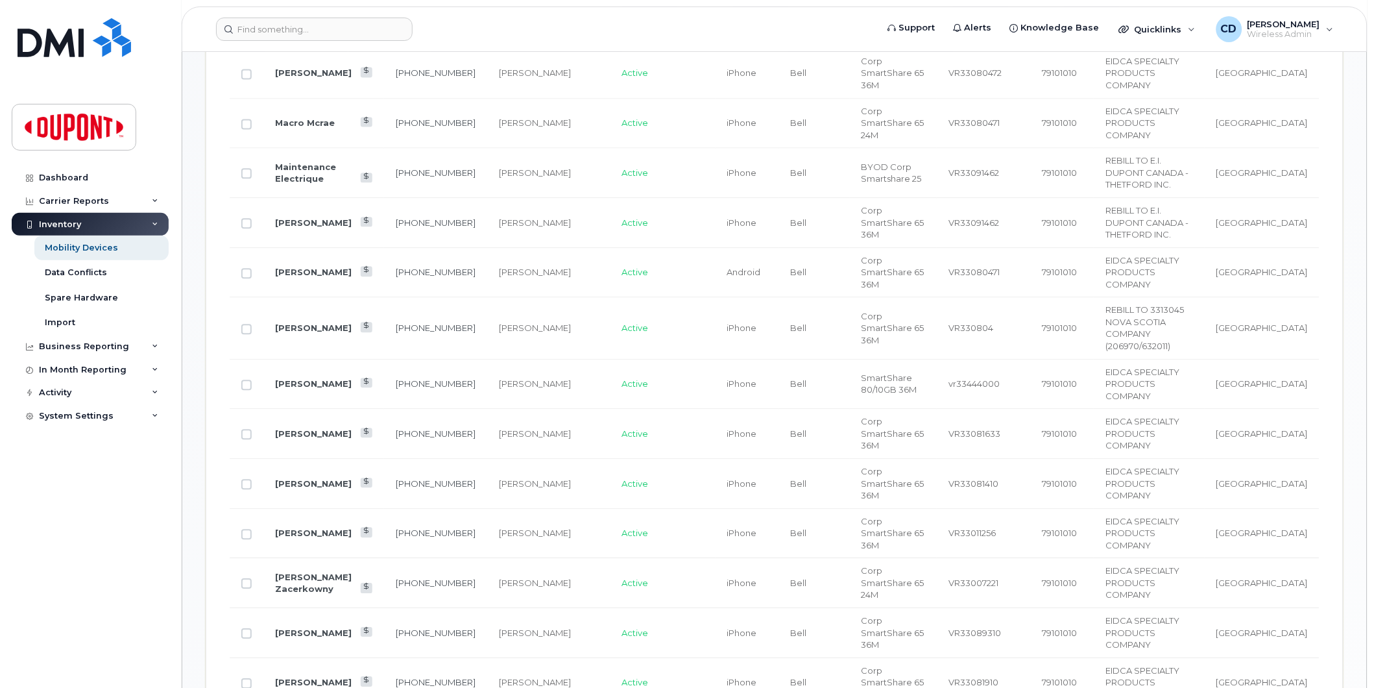
scroll to position [893, 0]
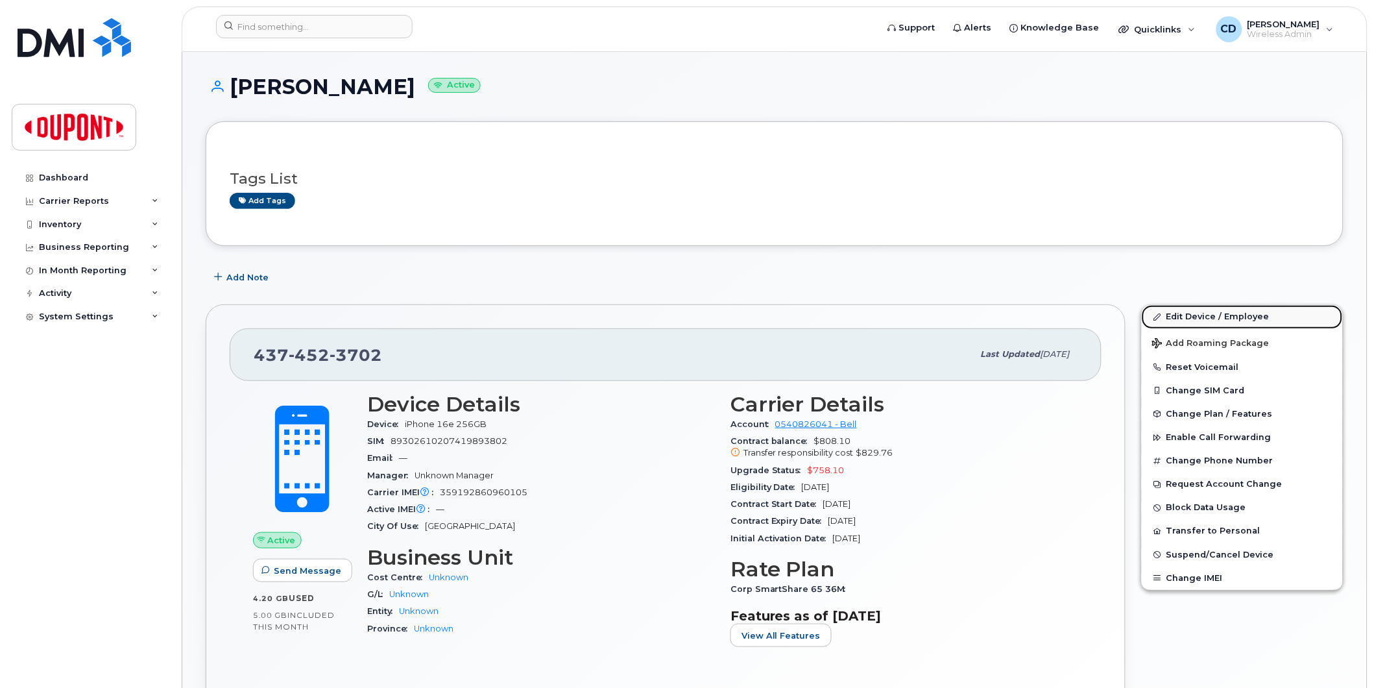
click at [1240, 320] on link "Edit Device / Employee" at bounding box center [1242, 316] width 201 height 23
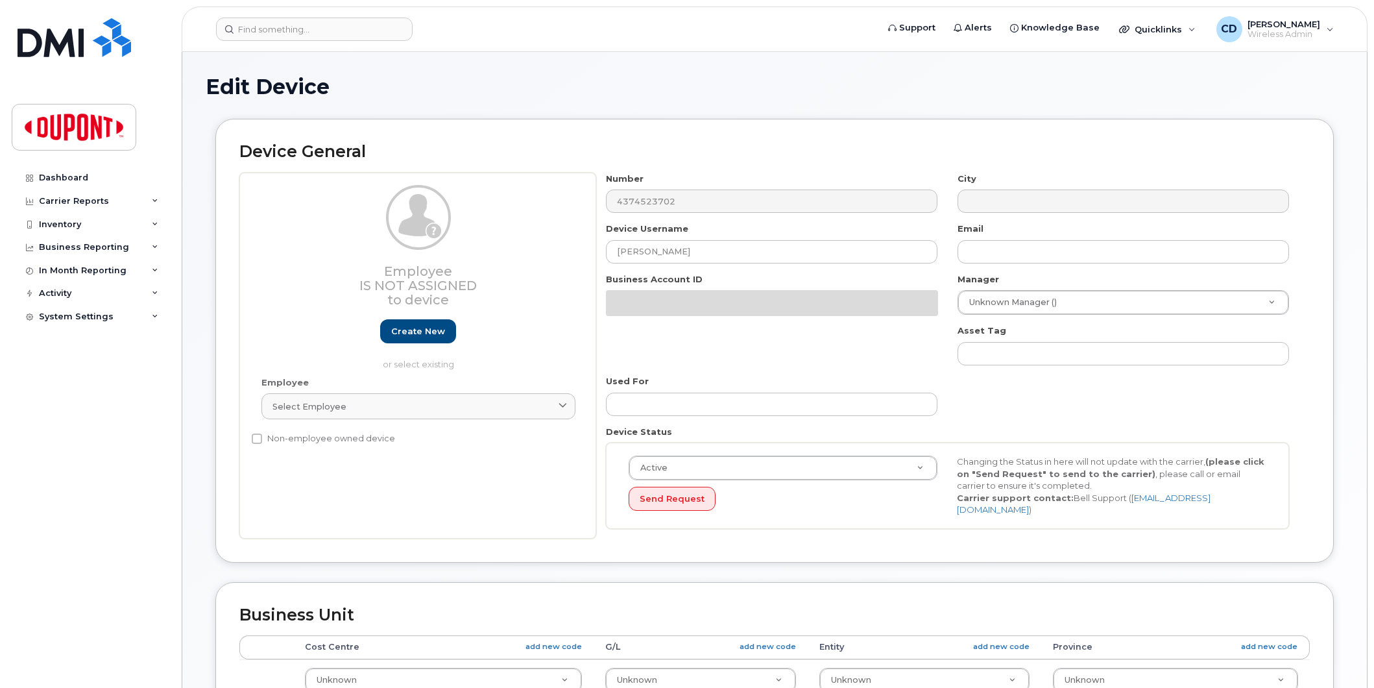
select select "2684127"
select select "2684128"
select select "2695087"
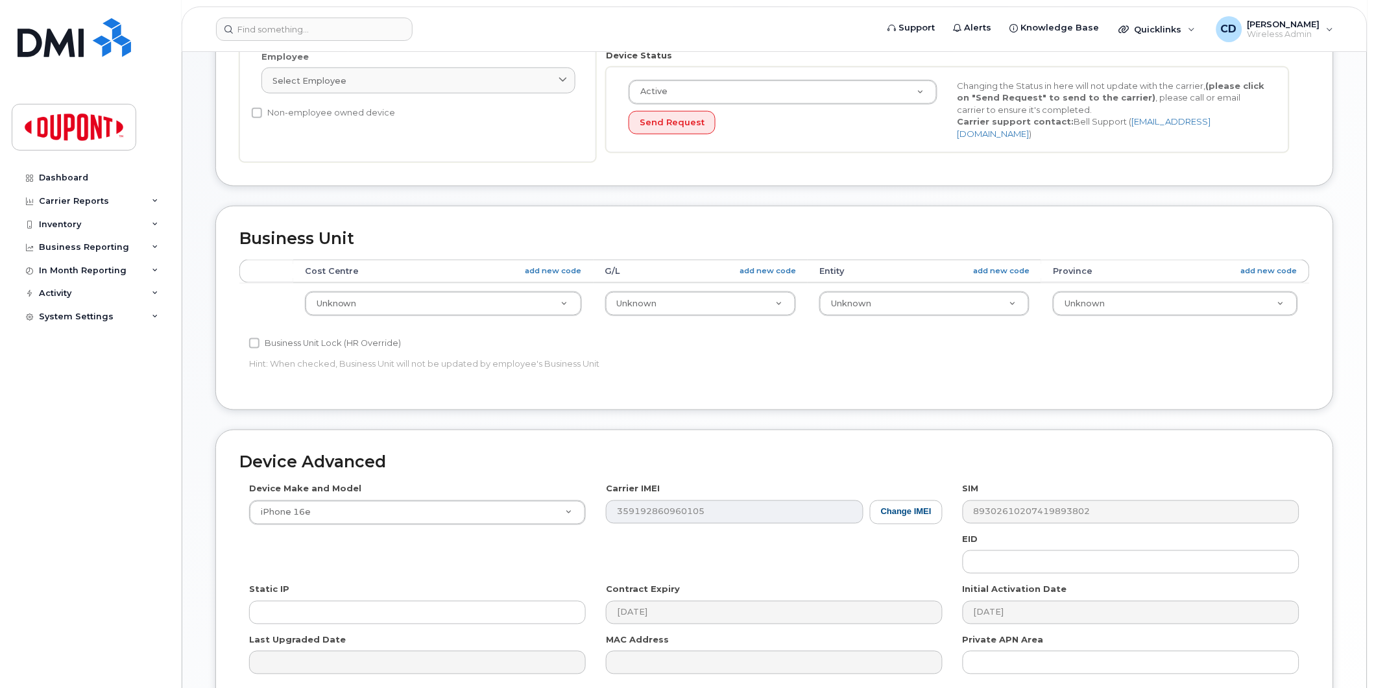
scroll to position [360, 0]
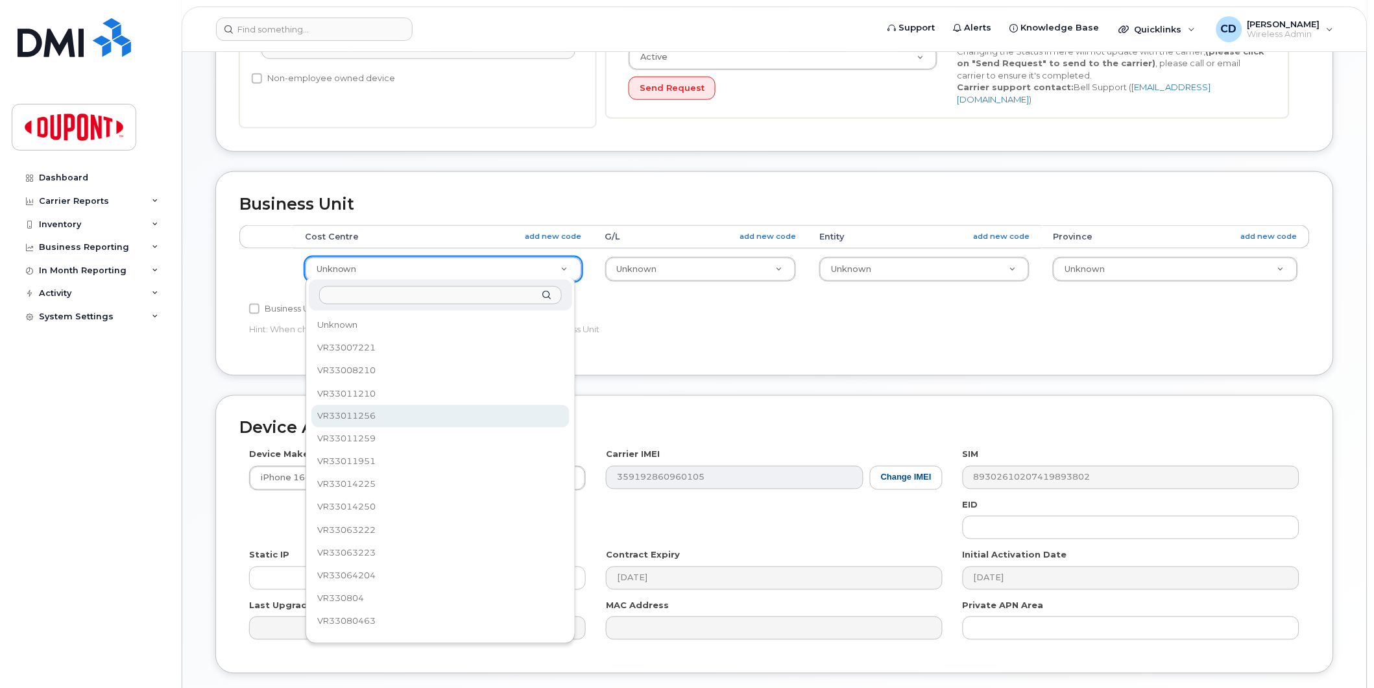
select select "2684139"
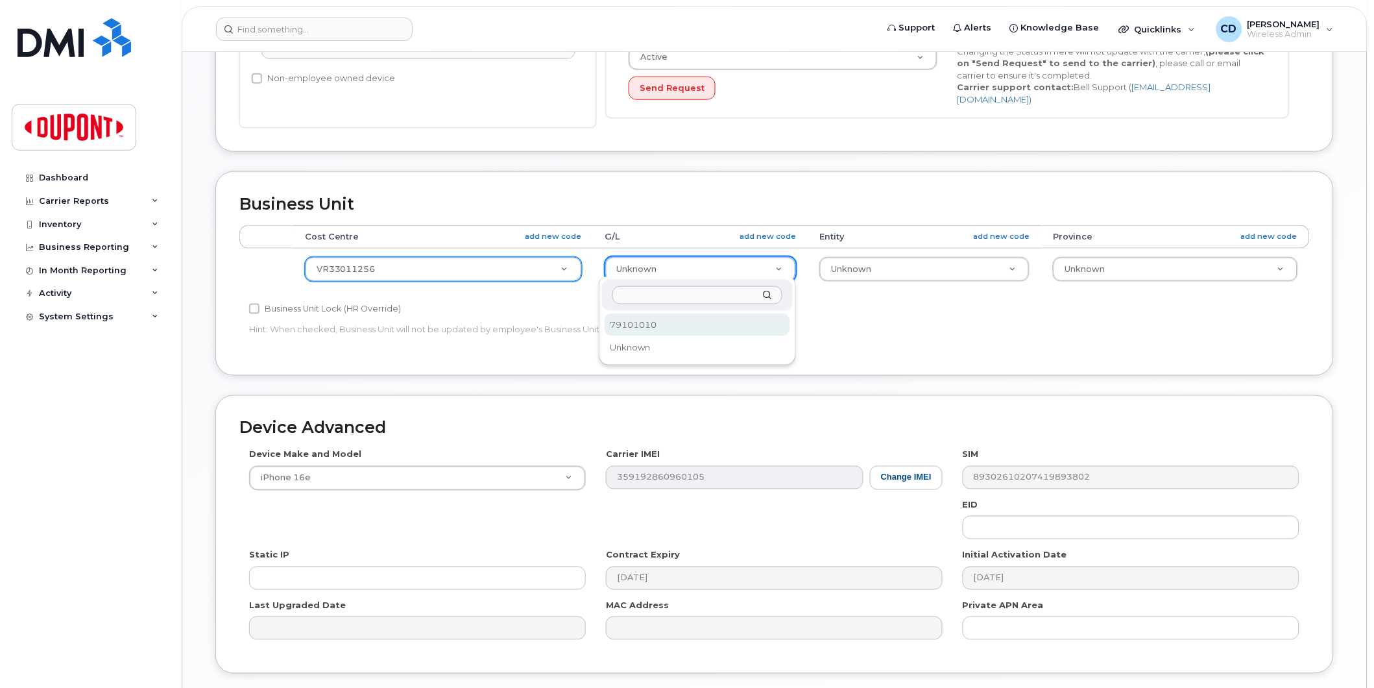
drag, startPoint x: 741, startPoint y: 322, endPoint x: 821, endPoint y: 316, distance: 80.7
select select "2684166"
drag, startPoint x: 965, startPoint y: 265, endPoint x: 1064, endPoint y: 271, distance: 99.5
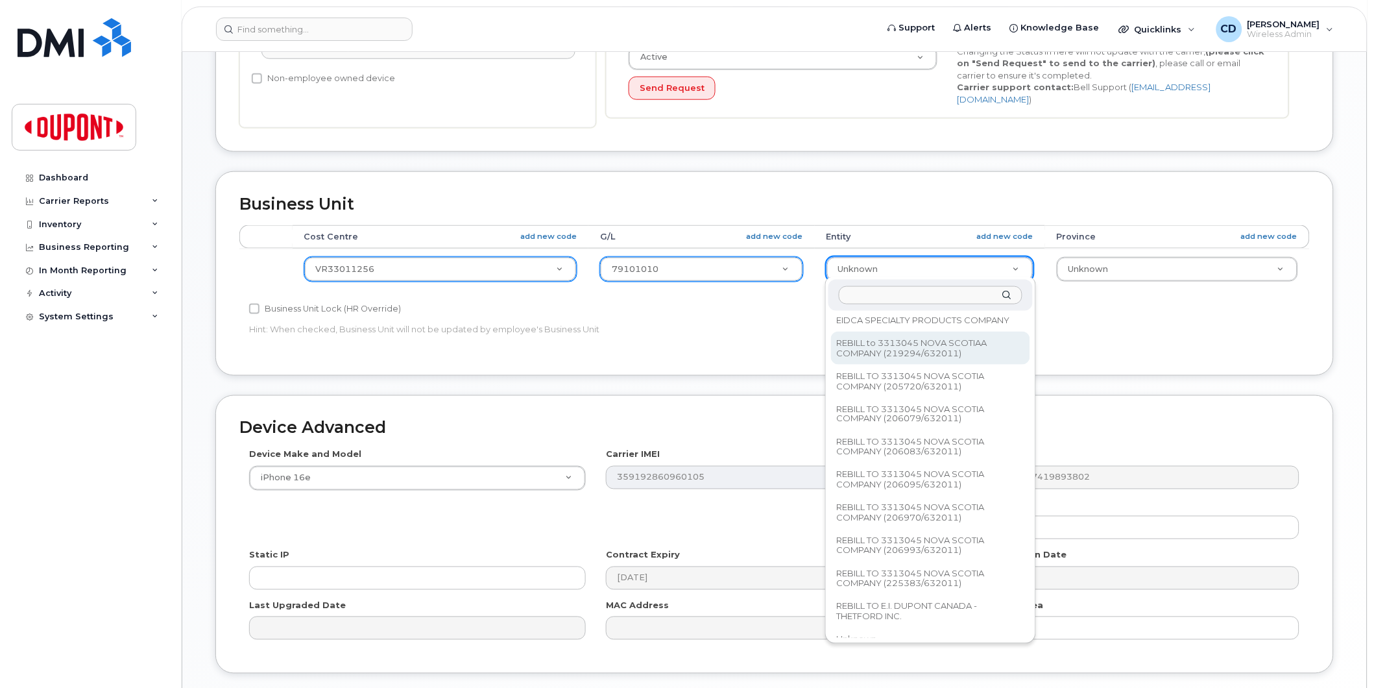
scroll to position [0, 0]
select select "2684167"
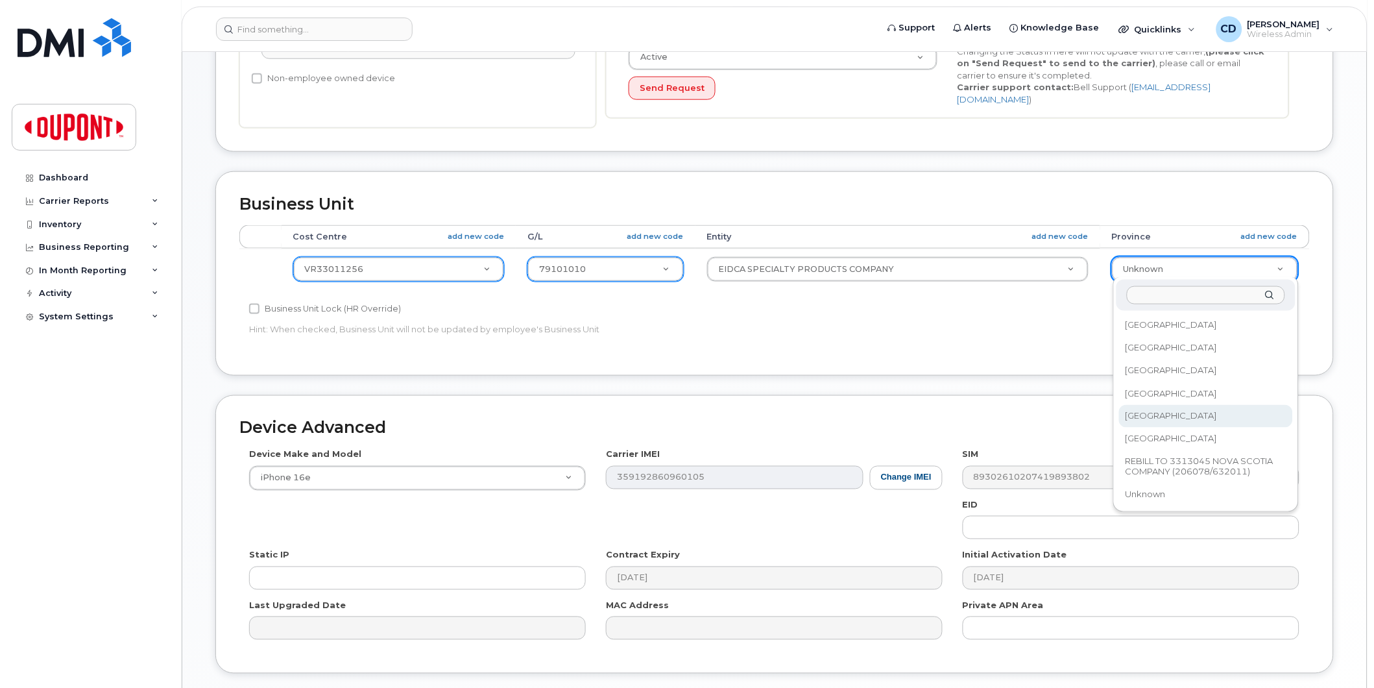
drag, startPoint x: 1203, startPoint y: 418, endPoint x: 1203, endPoint y: 427, distance: 9.1
select select "2695088"
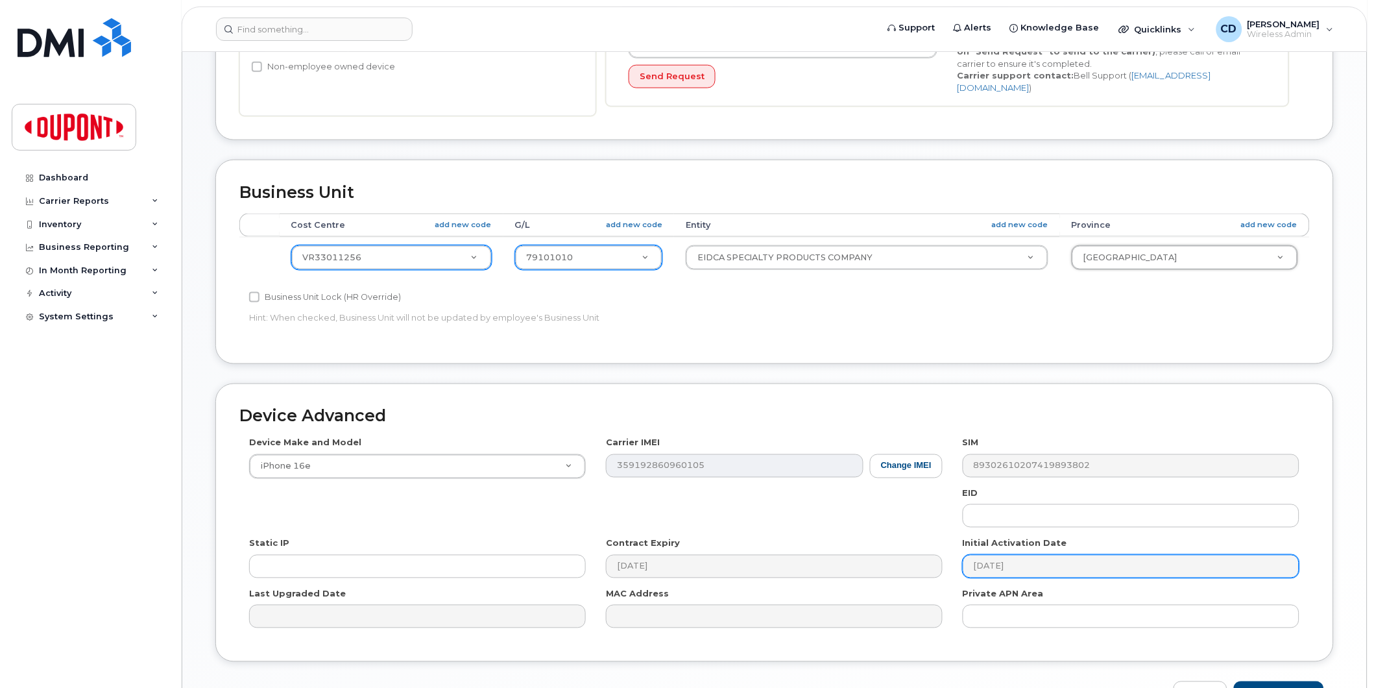
scroll to position [450, 0]
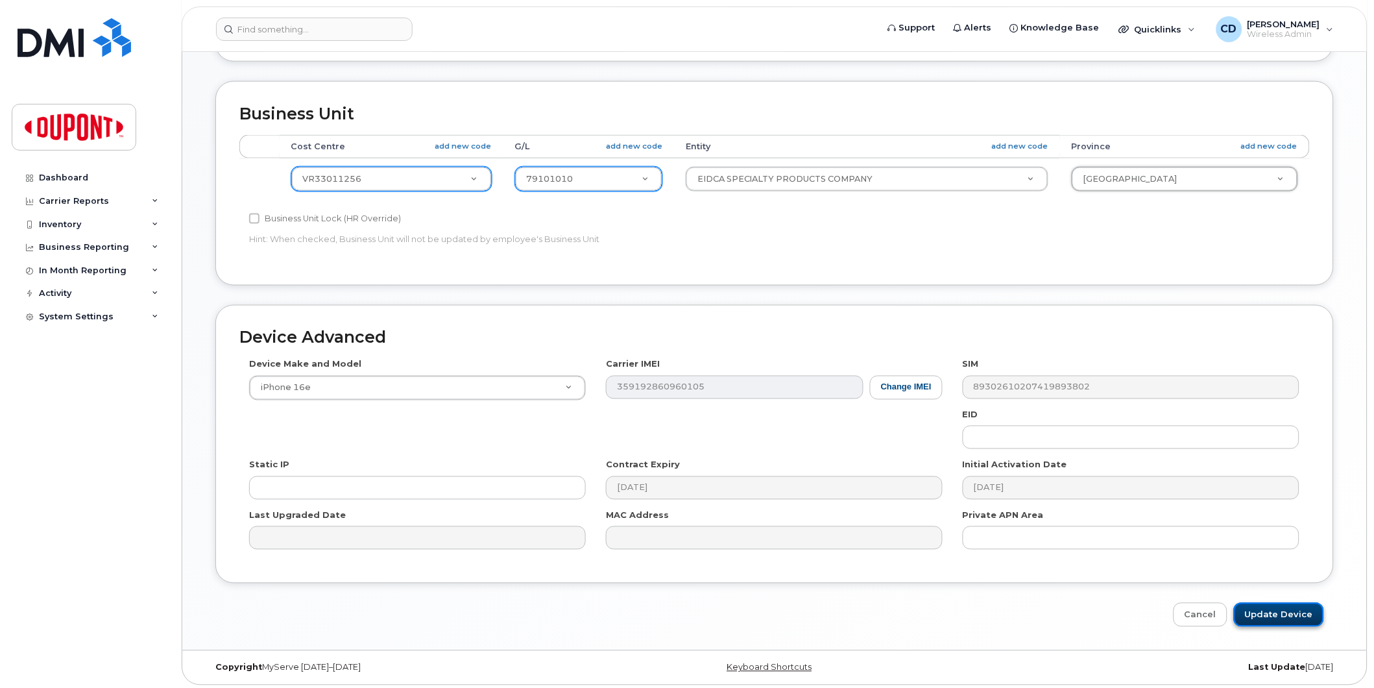
click at [1279, 612] on input "Update Device" at bounding box center [1279, 615] width 90 height 24
type input "Saving..."
